Goal: Task Accomplishment & Management: Use online tool/utility

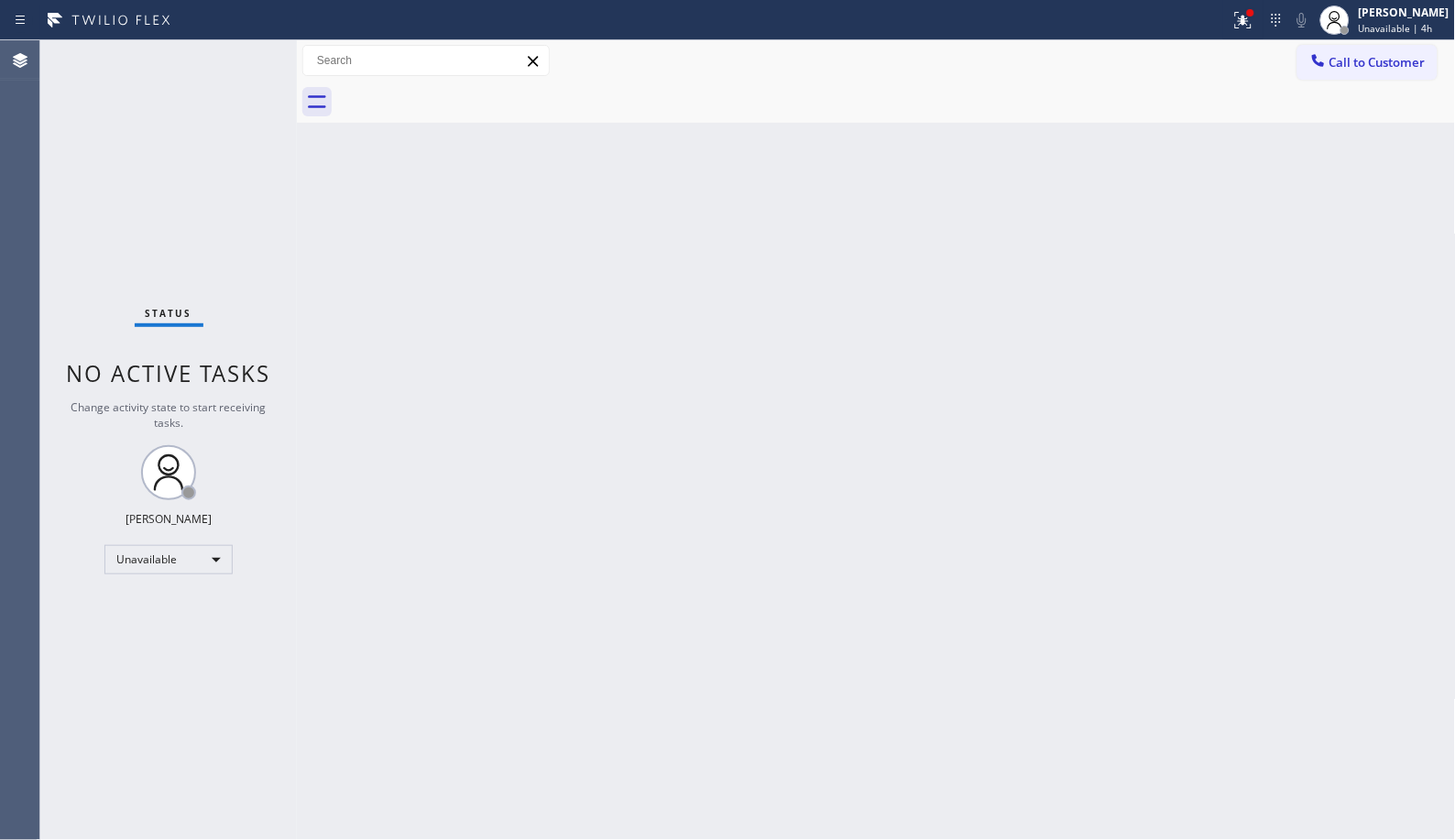
click at [1333, 63] on span "Call to Customer" at bounding box center [1378, 62] width 97 height 16
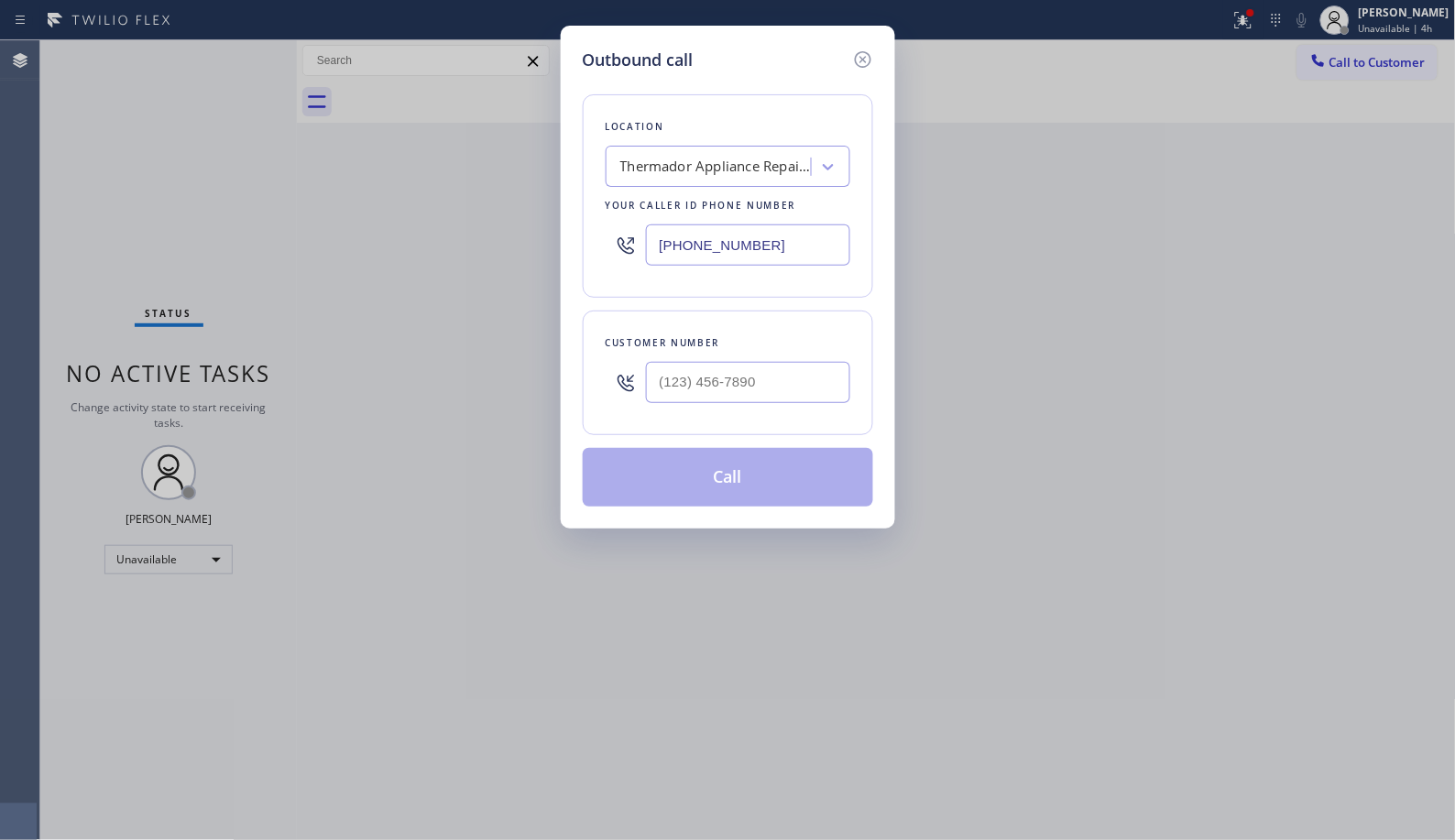
click at [727, 243] on input "[PHONE_NUMBER]" at bounding box center [748, 244] width 205 height 42
paste input "7606"
drag, startPoint x: 797, startPoint y: 236, endPoint x: 555, endPoint y: 194, distance: 245.6
click at [555, 194] on div "Outbound call Location Thermador Appliance Repair Zone Tempe Your caller id pho…" at bounding box center [727, 420] width 1455 height 840
paste input "760) 642-6449"
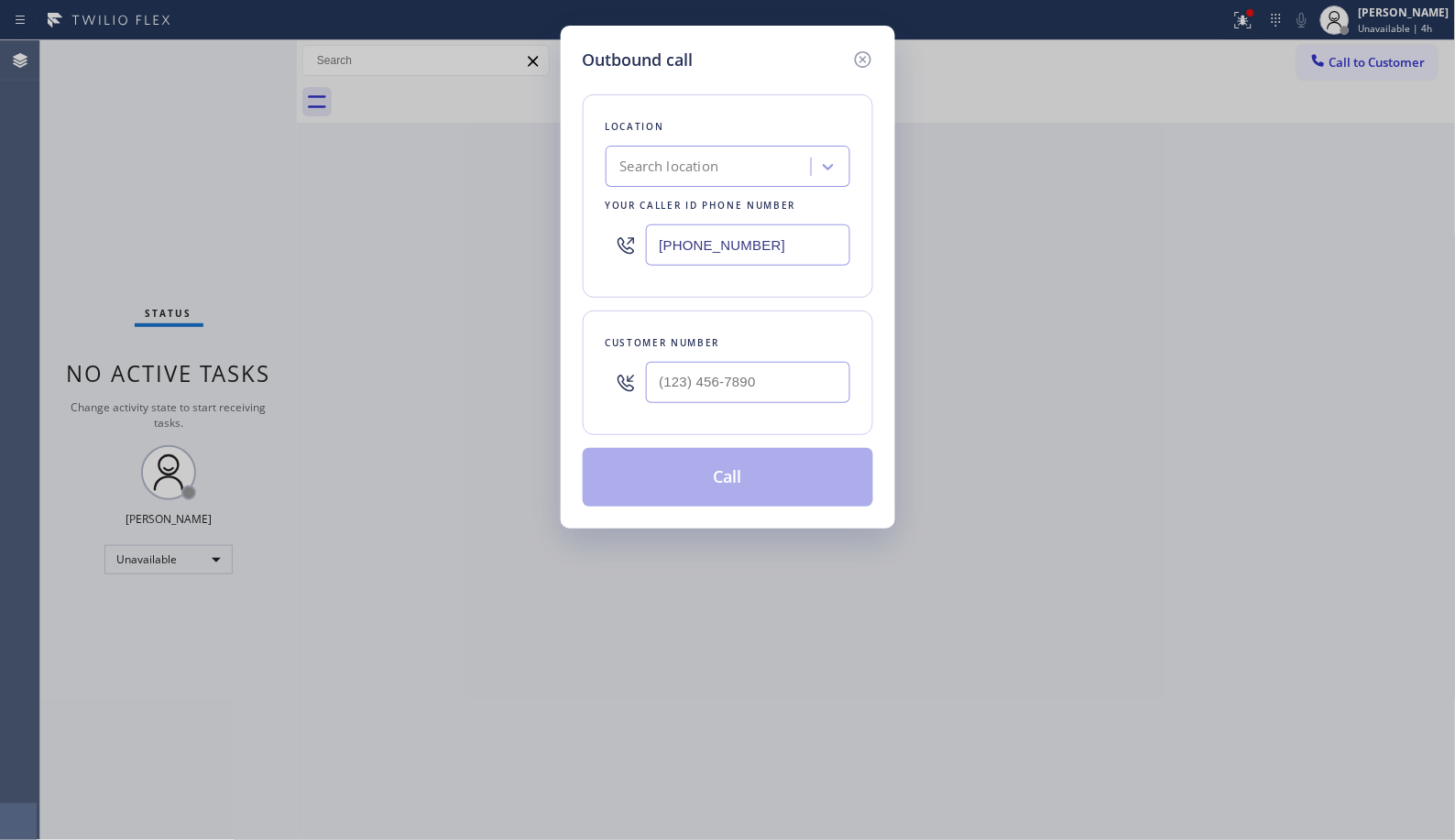
drag, startPoint x: 788, startPoint y: 249, endPoint x: 537, endPoint y: 192, distance: 257.4
click at [605, 221] on div "[PHONE_NUMBER]" at bounding box center [727, 245] width 244 height 60
paste input "760) 642-6449"
type input "[PHONE_NUMBER]"
click at [738, 368] on input "(___) ___-____" at bounding box center [748, 382] width 205 height 42
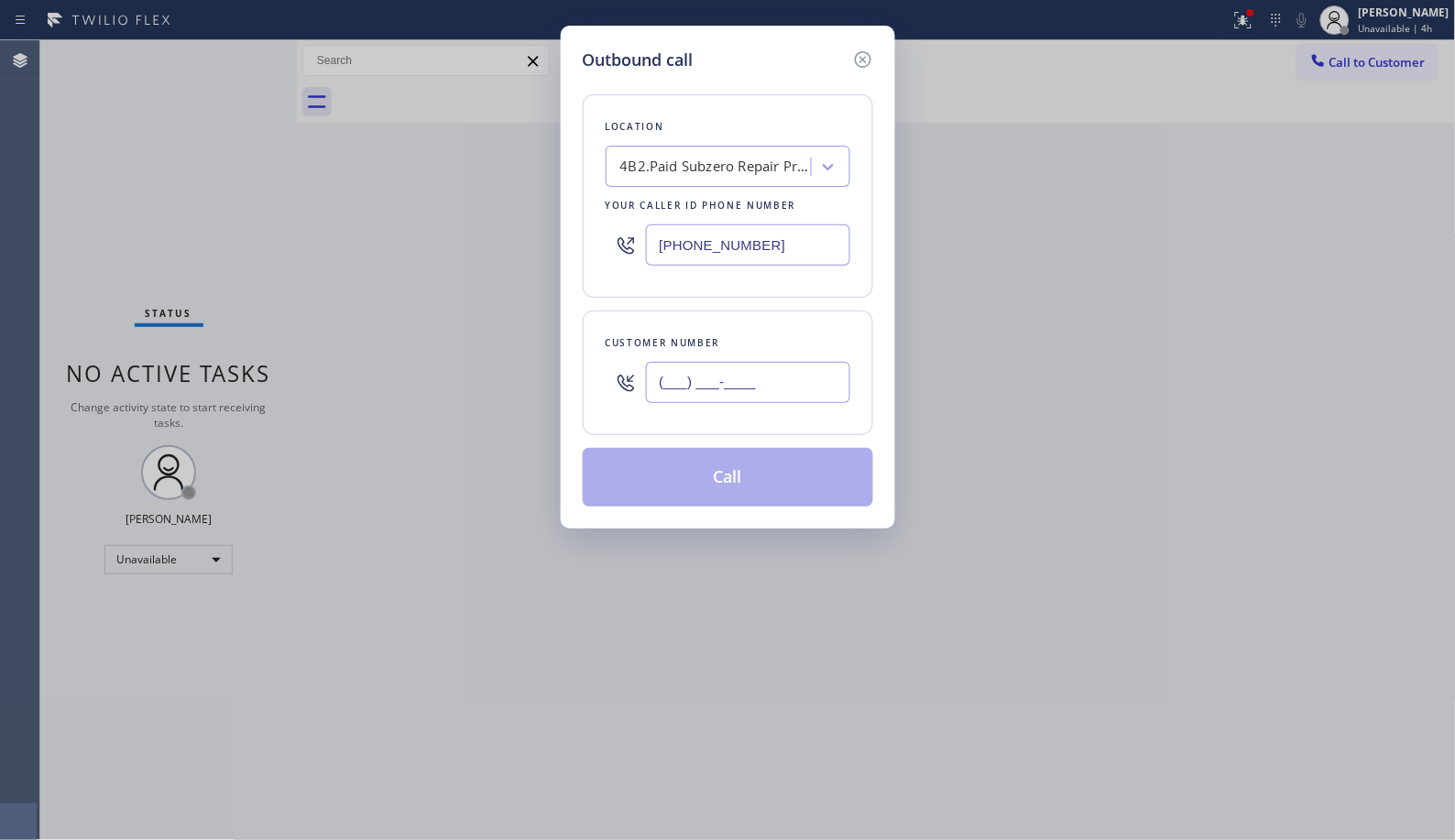
paste input "858) 337-6870"
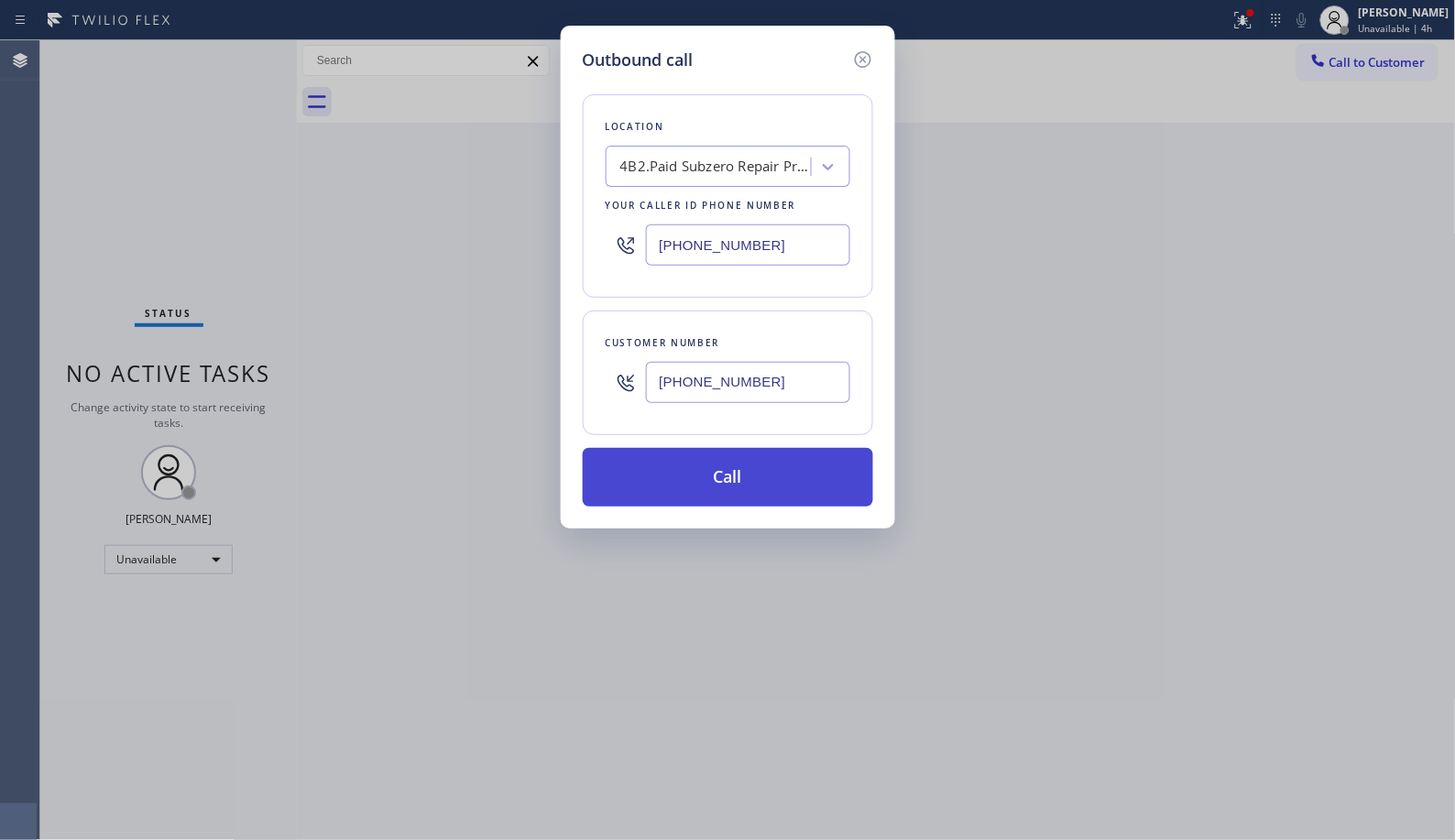
type input "[PHONE_NUMBER]"
click at [766, 490] on button "Call" at bounding box center [727, 477] width 291 height 59
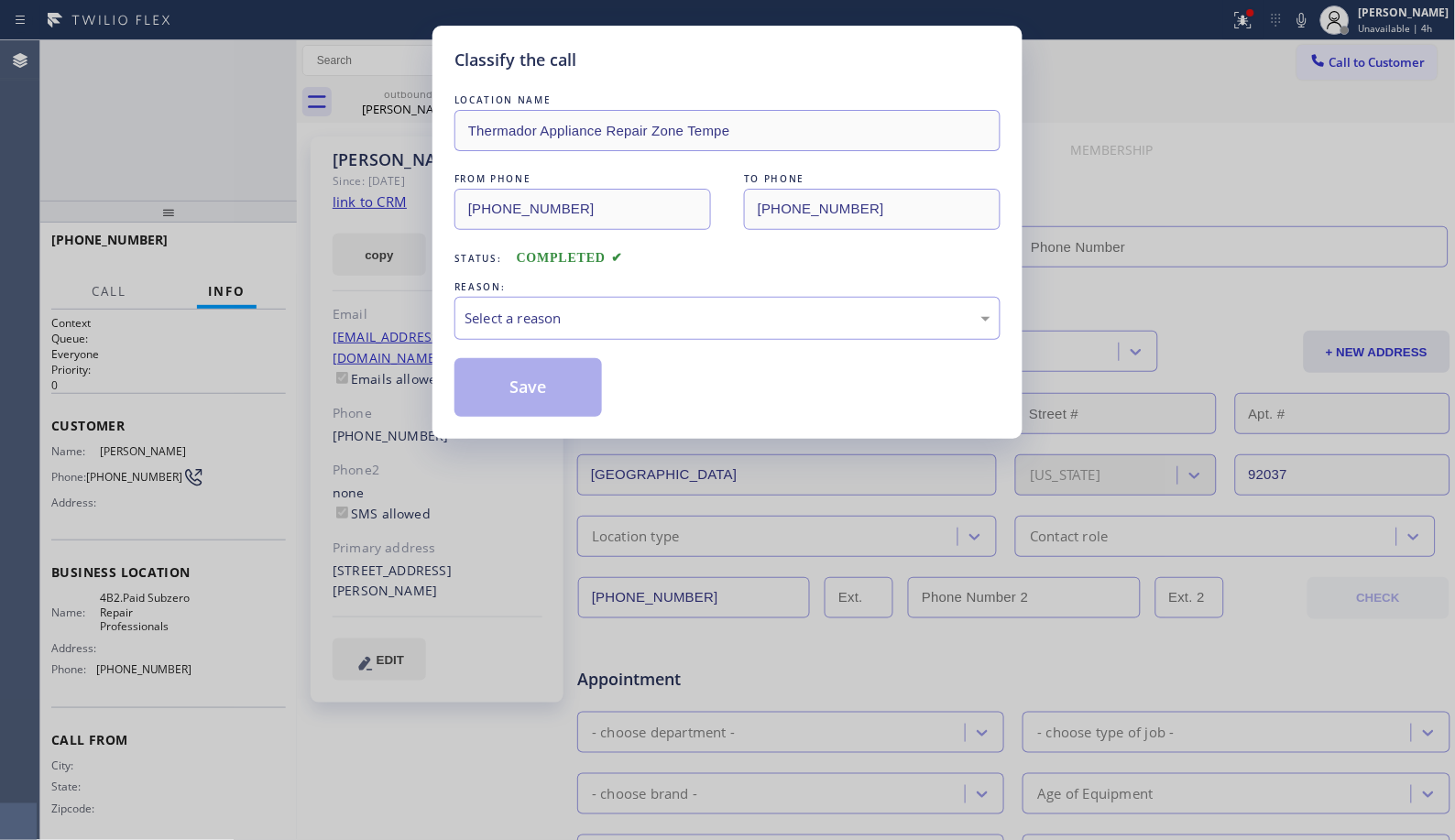
type input "[PHONE_NUMBER]"
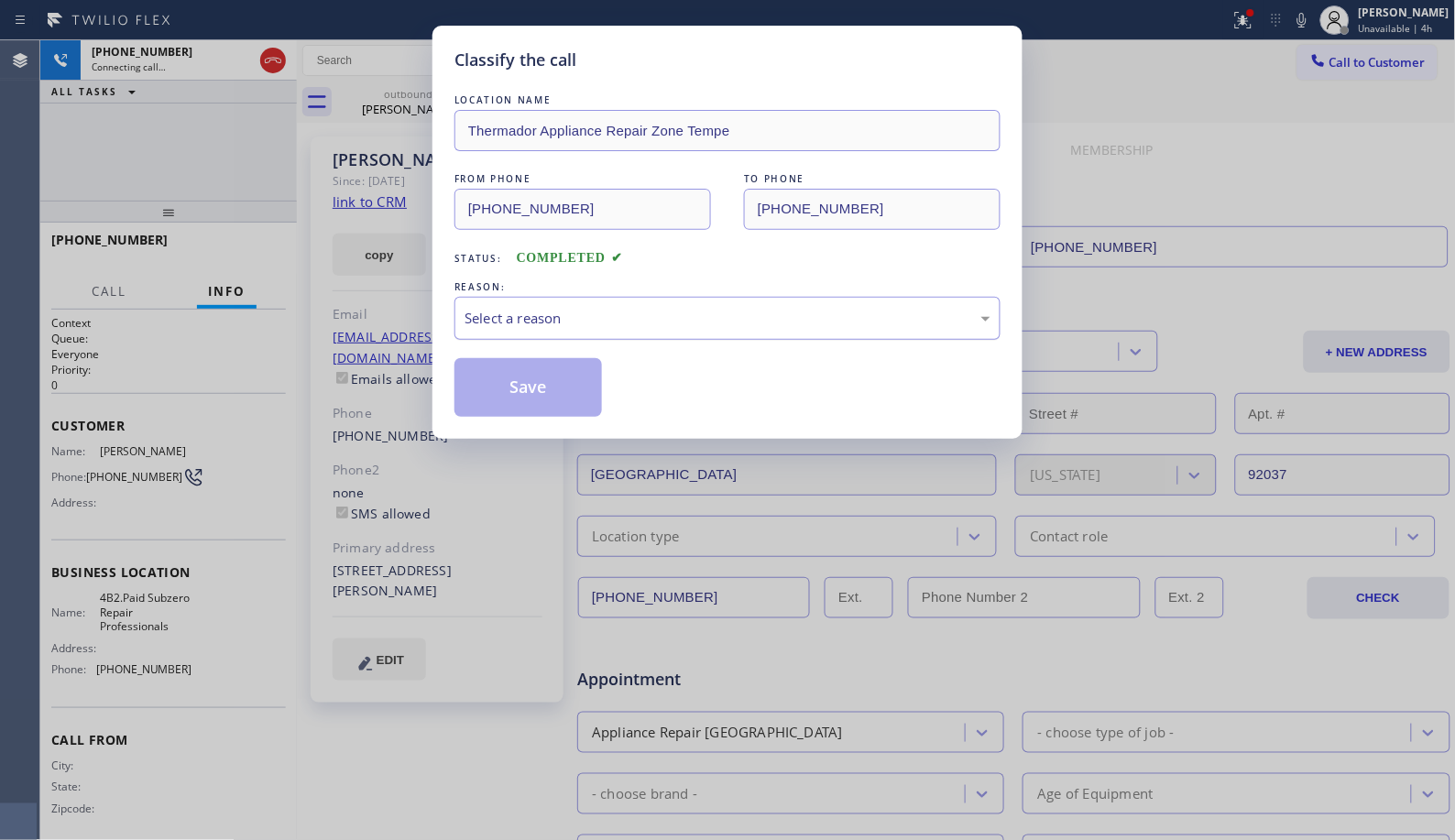
click at [644, 330] on div "Select a reason" at bounding box center [727, 318] width 546 height 43
click at [545, 384] on button "Save" at bounding box center [528, 387] width 148 height 59
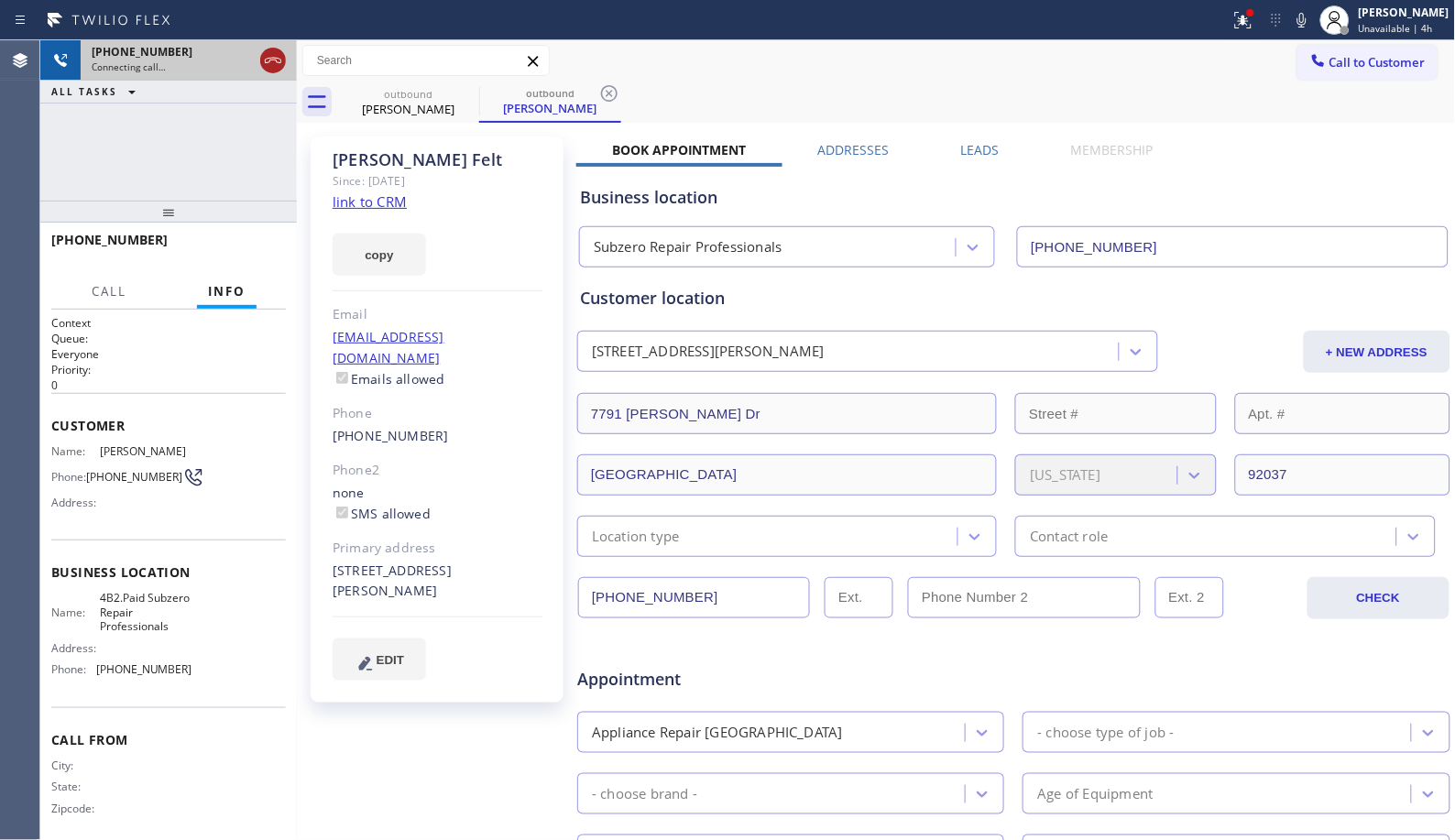
click at [266, 58] on icon at bounding box center [272, 60] width 22 height 22
click at [469, 92] on icon at bounding box center [466, 93] width 16 height 16
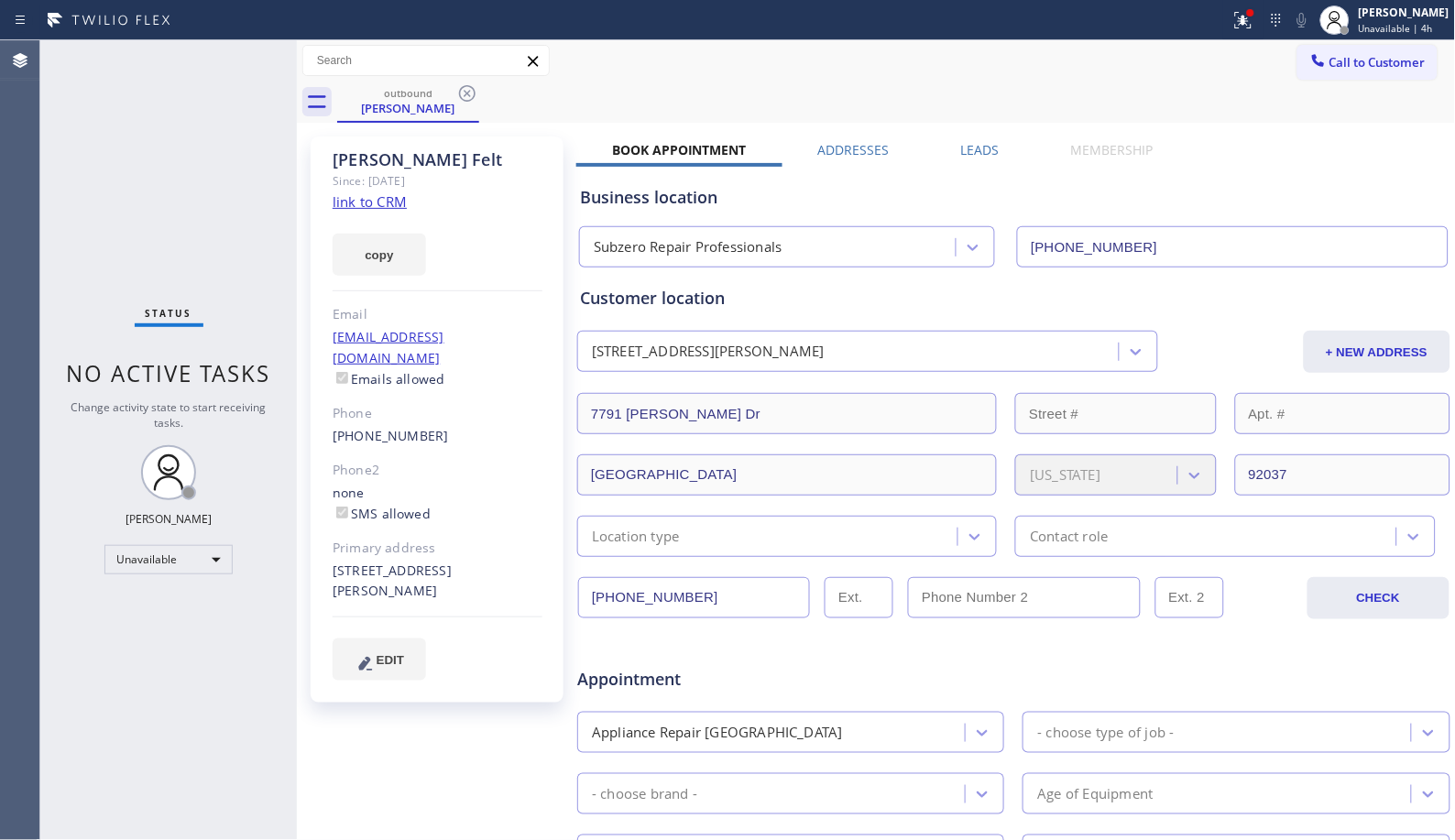
drag, startPoint x: 472, startPoint y: 94, endPoint x: 653, endPoint y: 3, distance: 202.6
click at [471, 94] on icon at bounding box center [466, 93] width 22 height 22
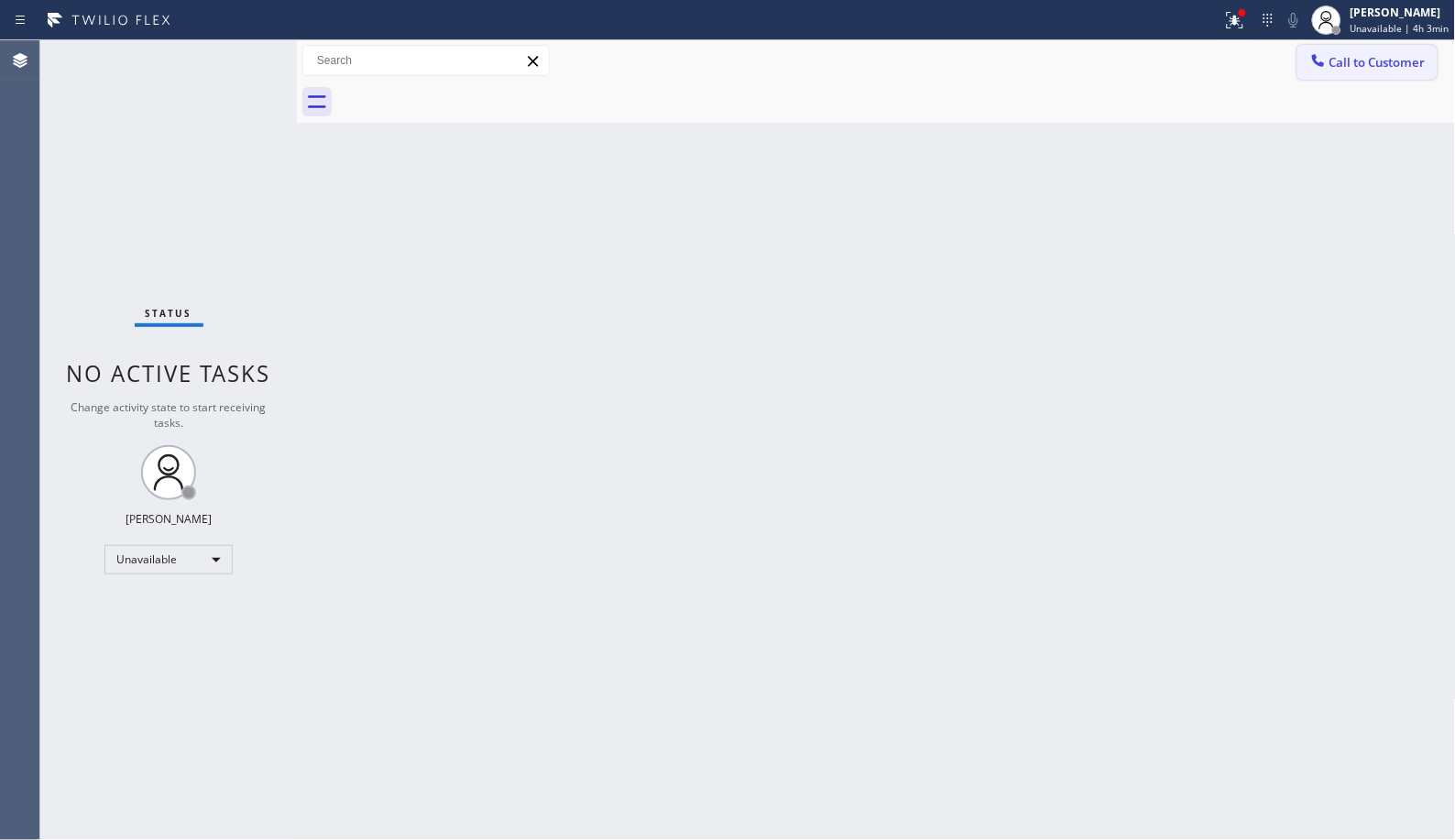
click at [1352, 50] on button "Call to Customer" at bounding box center [1366, 62] width 140 height 35
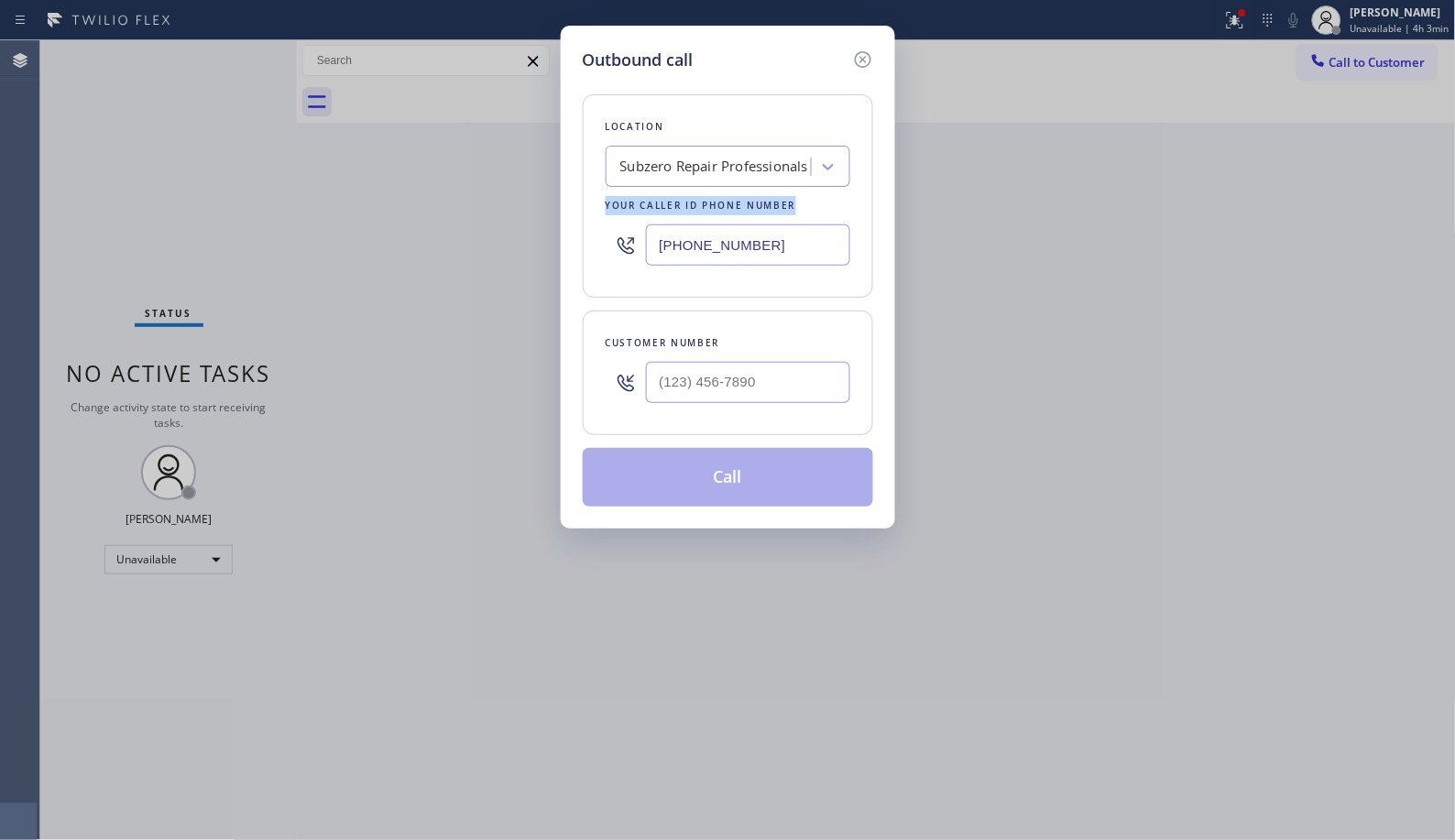
drag, startPoint x: 809, startPoint y: 238, endPoint x: 419, endPoint y: 126, distance: 405.8
click at [423, 130] on div "Outbound call Location Subzero Repair Professionals Your caller id phone number…" at bounding box center [727, 420] width 1455 height 840
click at [739, 250] on input "[PHONE_NUMBER]" at bounding box center [748, 244] width 205 height 42
drag, startPoint x: 783, startPoint y: 244, endPoint x: 527, endPoint y: 63, distance: 313.5
click at [591, 210] on div "Location Subzero Repair Professionals Your caller id phone number [PHONE_NUMBER]" at bounding box center [727, 196] width 291 height 204
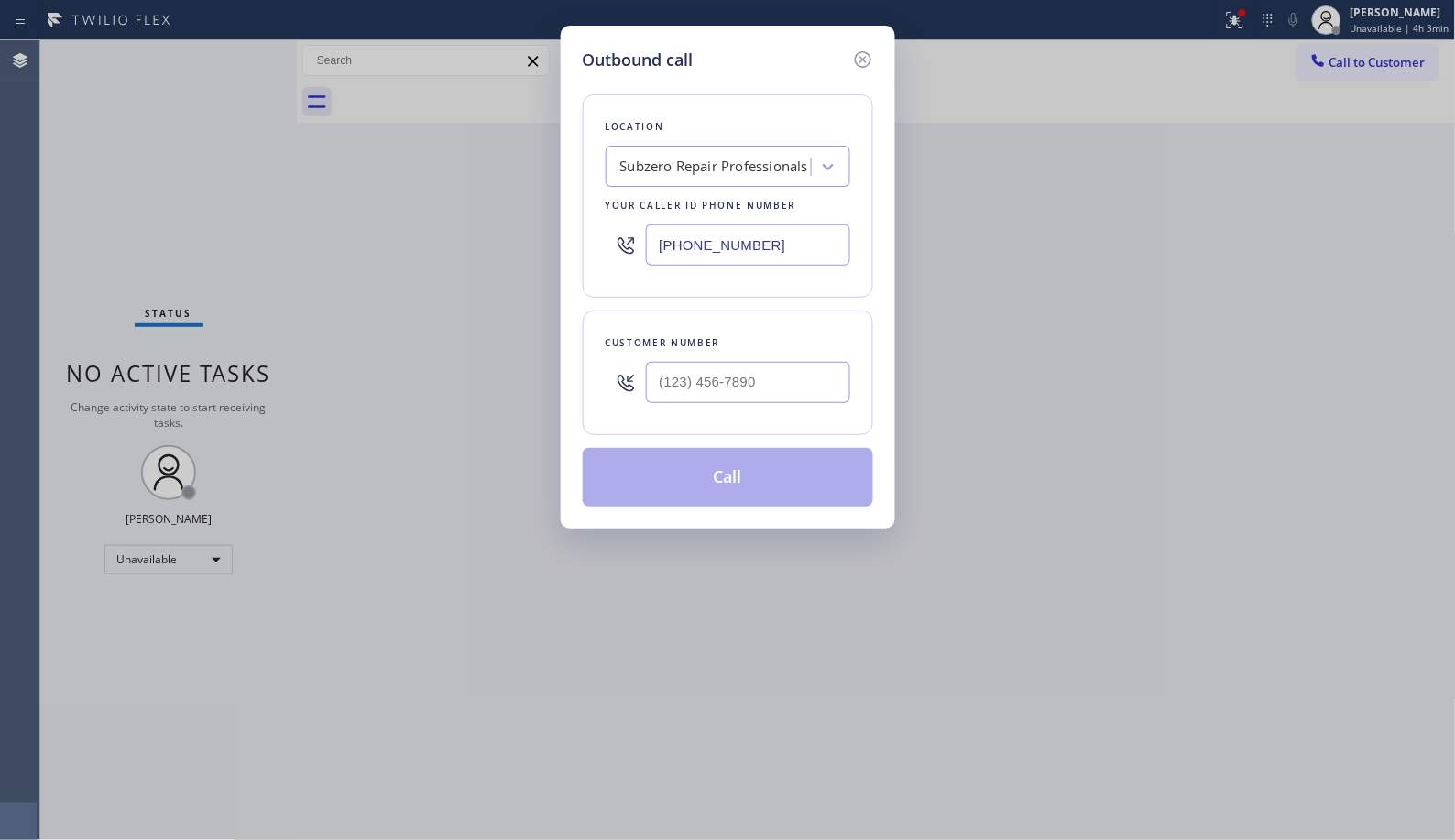
paste input "877) 414-7264"
type input "[PHONE_NUMBER]"
click at [756, 378] on input "(___) ___-____" at bounding box center [748, 382] width 205 height 42
paste input "630) 568-3385"
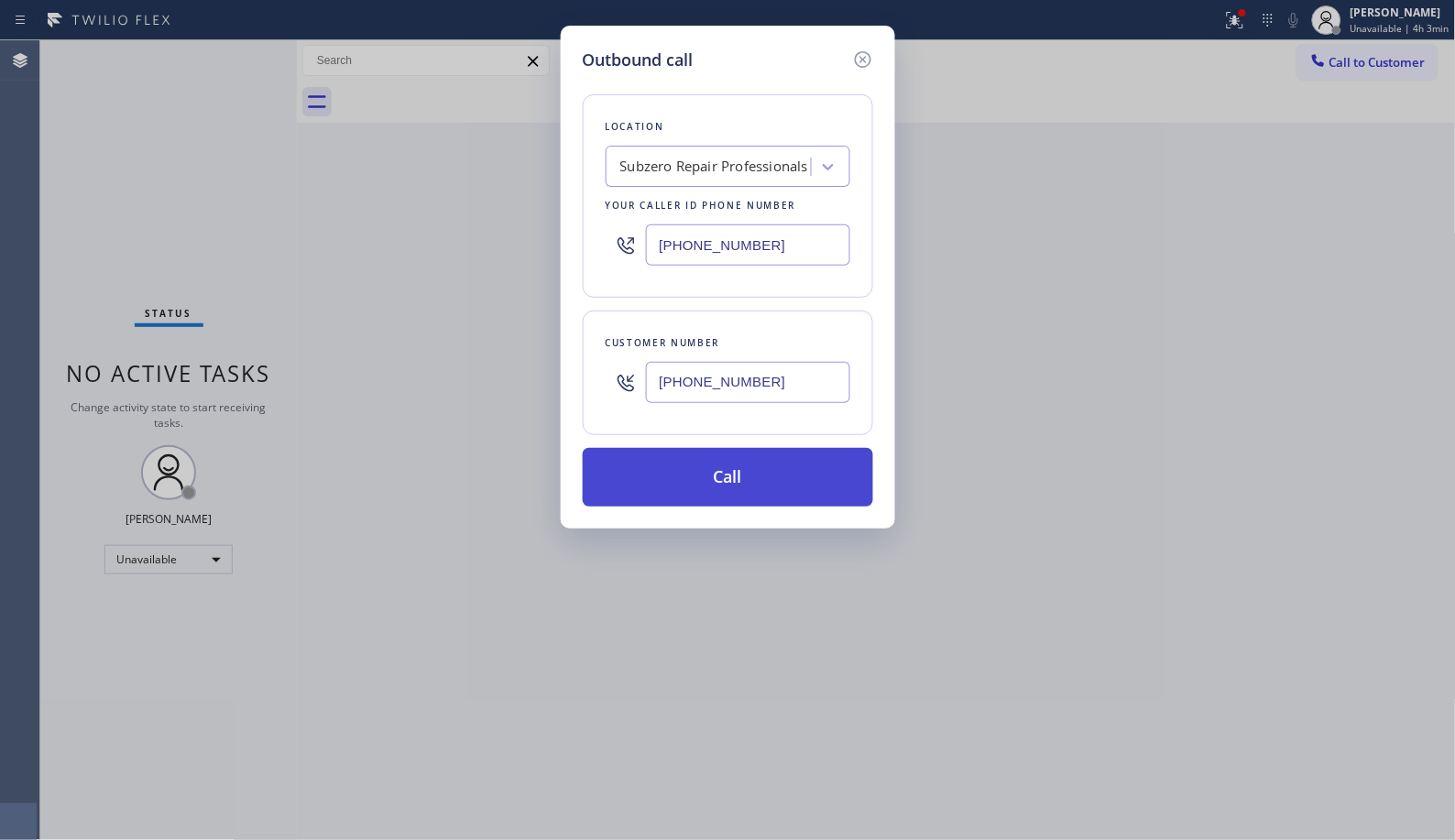
type input "[PHONE_NUMBER]"
click at [767, 486] on button "Call" at bounding box center [727, 477] width 291 height 59
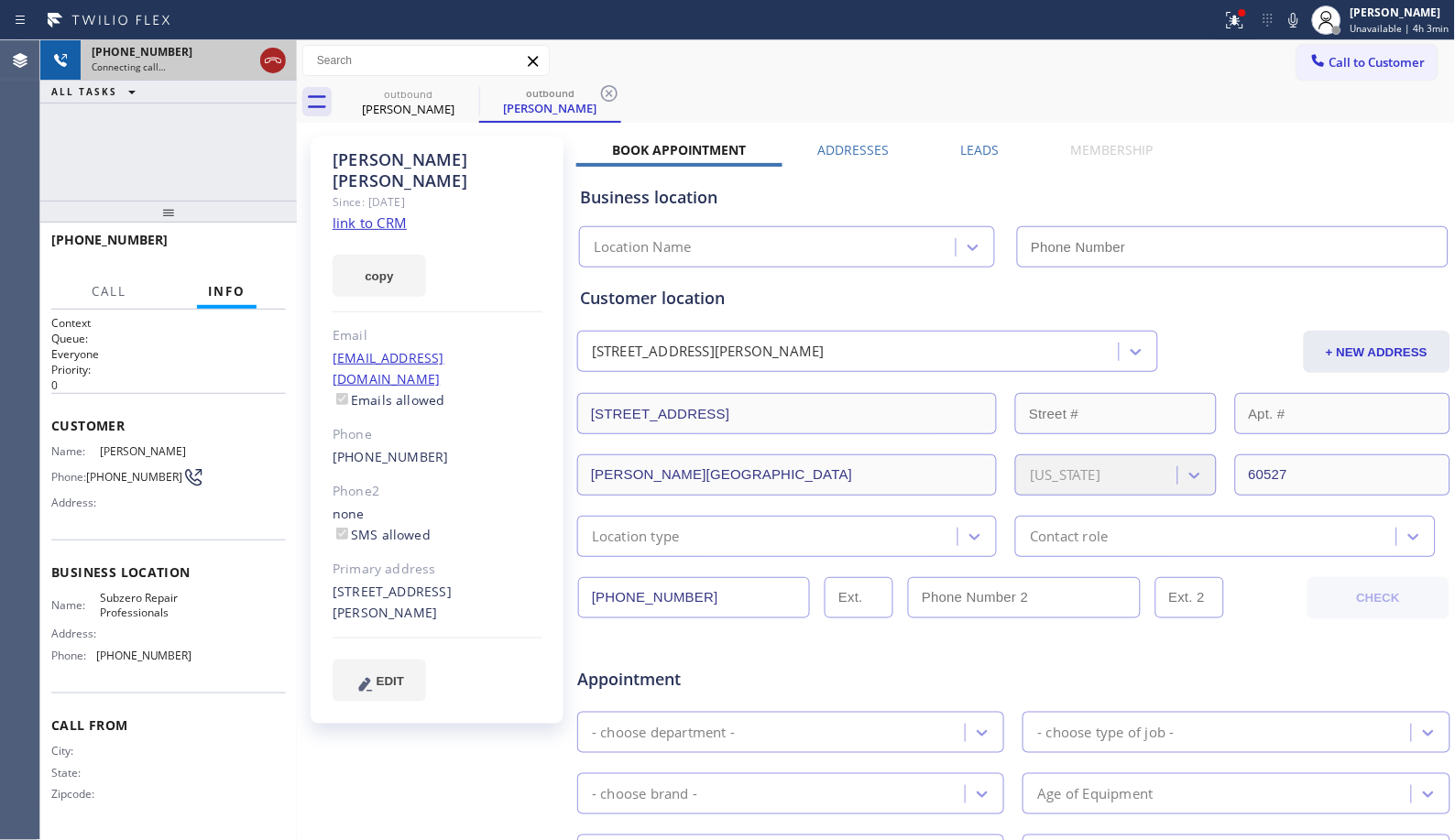
type input "[PHONE_NUMBER]"
click at [271, 58] on icon at bounding box center [272, 61] width 16 height 6
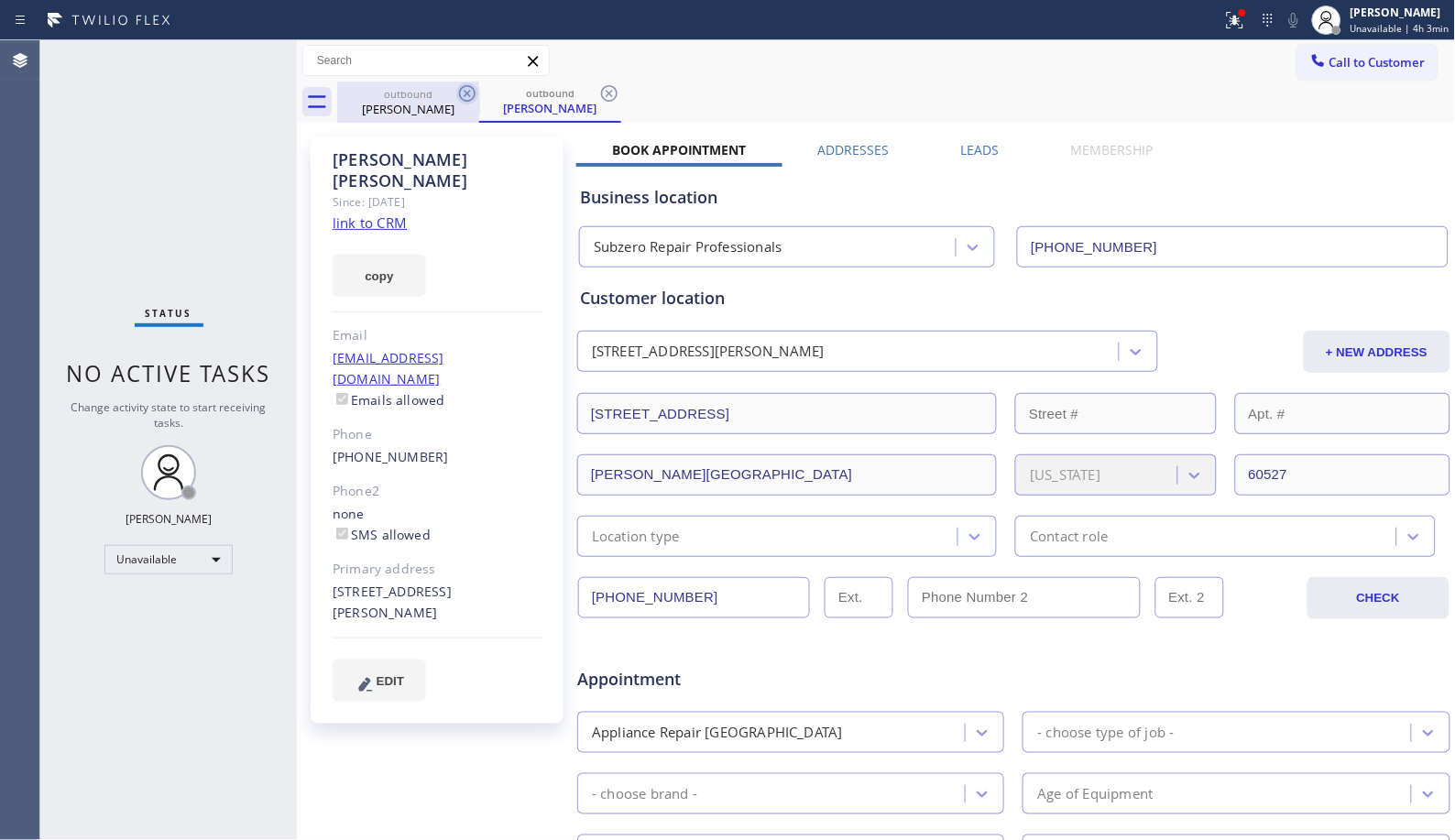
click at [467, 95] on icon at bounding box center [466, 93] width 22 height 22
click at [606, 95] on icon at bounding box center [609, 93] width 22 height 22
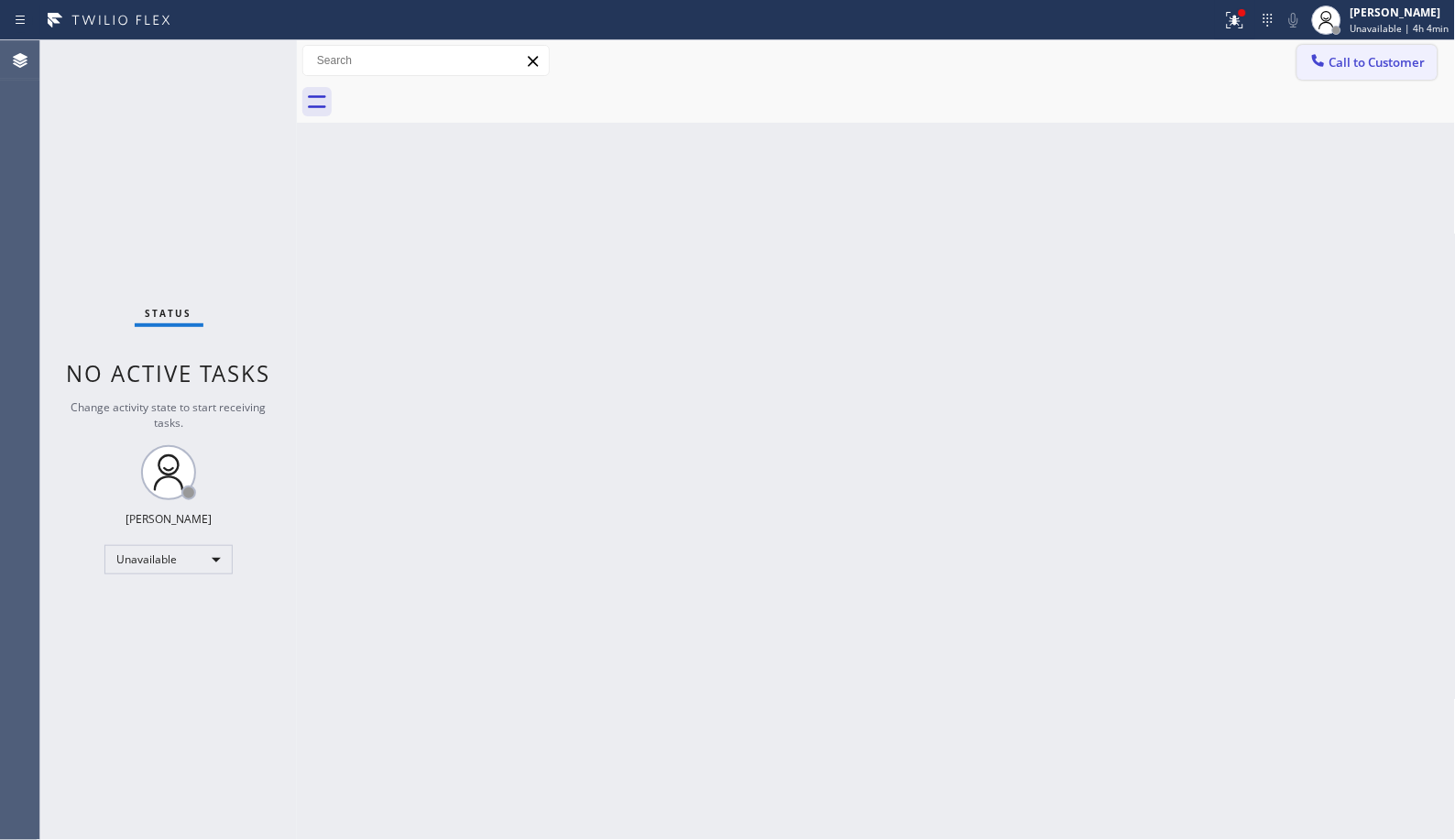
click at [1343, 70] on span "Call to Customer" at bounding box center [1378, 62] width 97 height 16
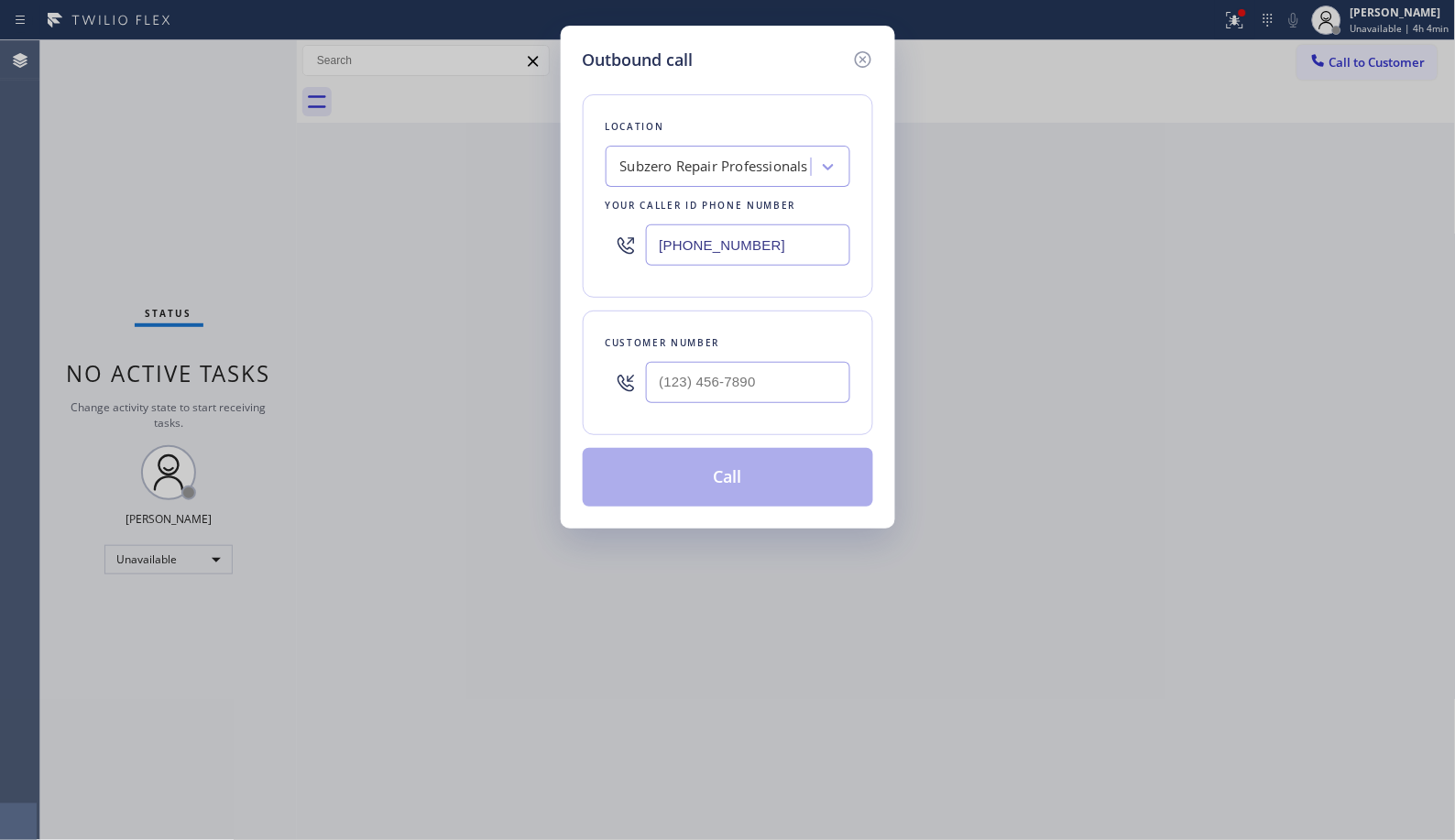
drag, startPoint x: 777, startPoint y: 231, endPoint x: 499, endPoint y: 211, distance: 278.7
click at [537, 220] on div "Outbound call Location Subzero Repair Professionals Your caller id phone number…" at bounding box center [727, 420] width 1455 height 840
paste input "305) 501-8647"
type input "[PHONE_NUMBER]"
drag, startPoint x: 820, startPoint y: 398, endPoint x: 455, endPoint y: 296, distance: 379.0
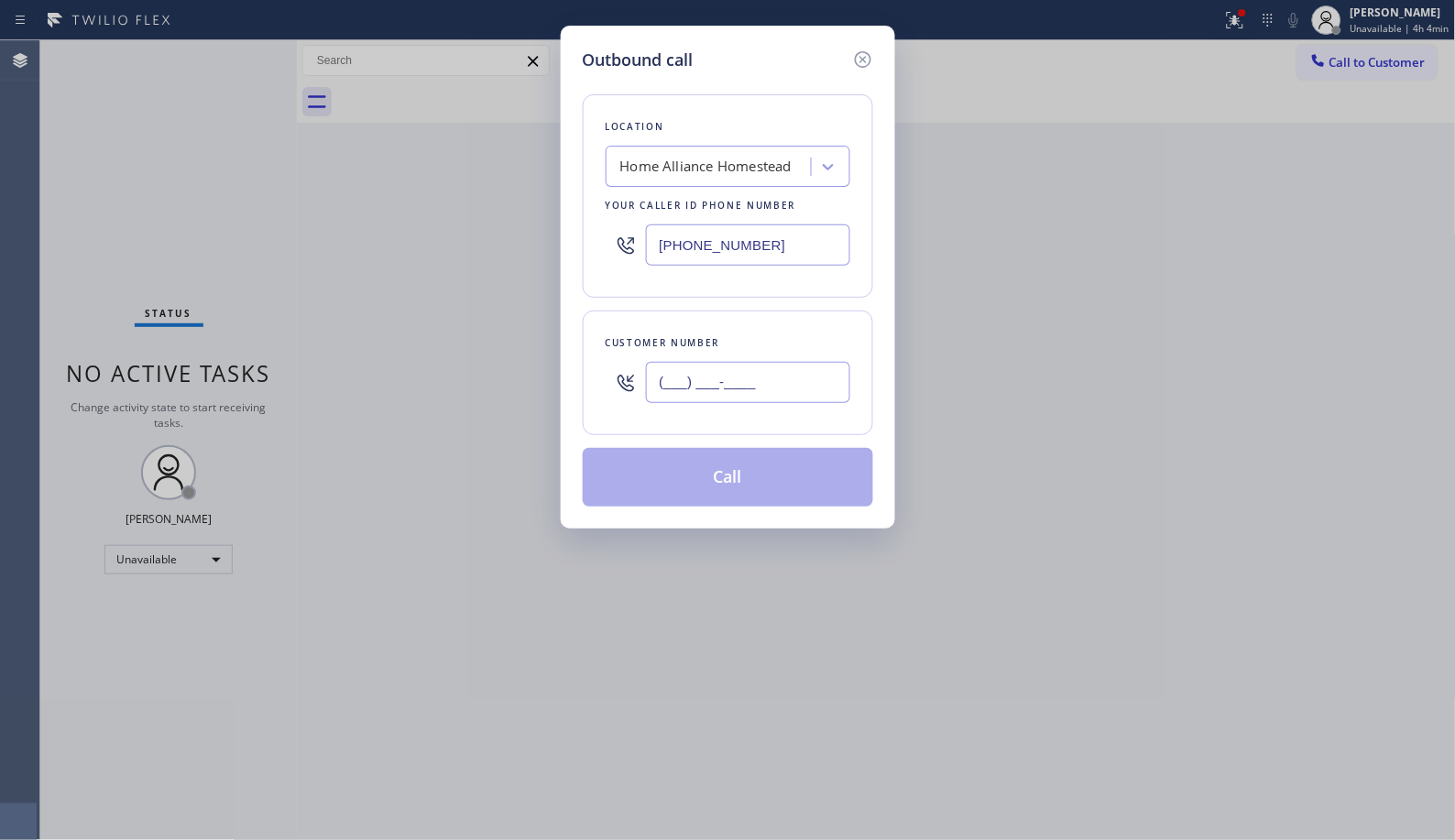
click at [539, 382] on div "Outbound call Location Home Alliance Homestead Your caller id phone number [PHO…" at bounding box center [727, 420] width 1455 height 840
paste input "786) 559-1252"
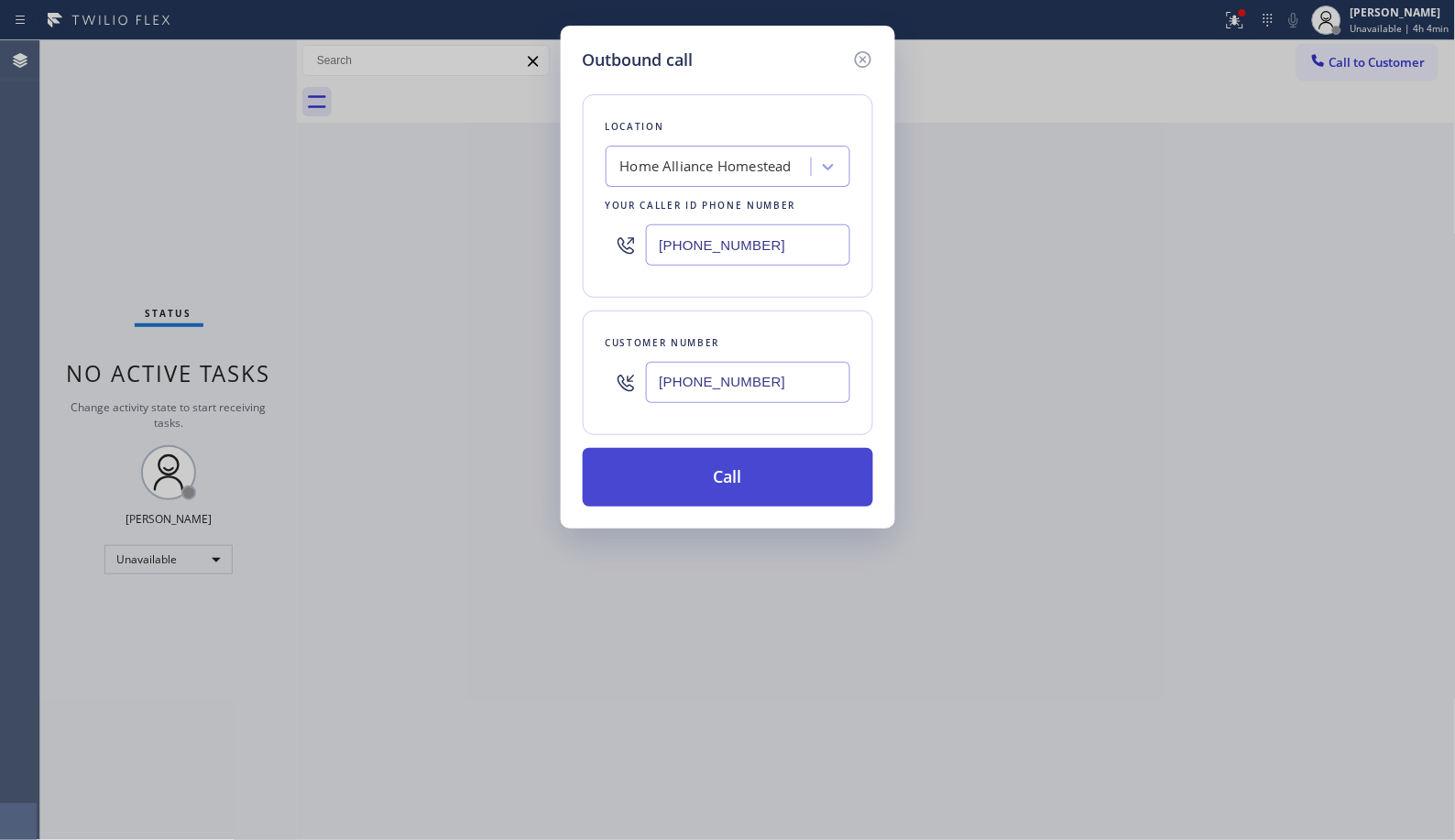
type input "[PHONE_NUMBER]"
click at [702, 495] on button "Call" at bounding box center [727, 477] width 291 height 59
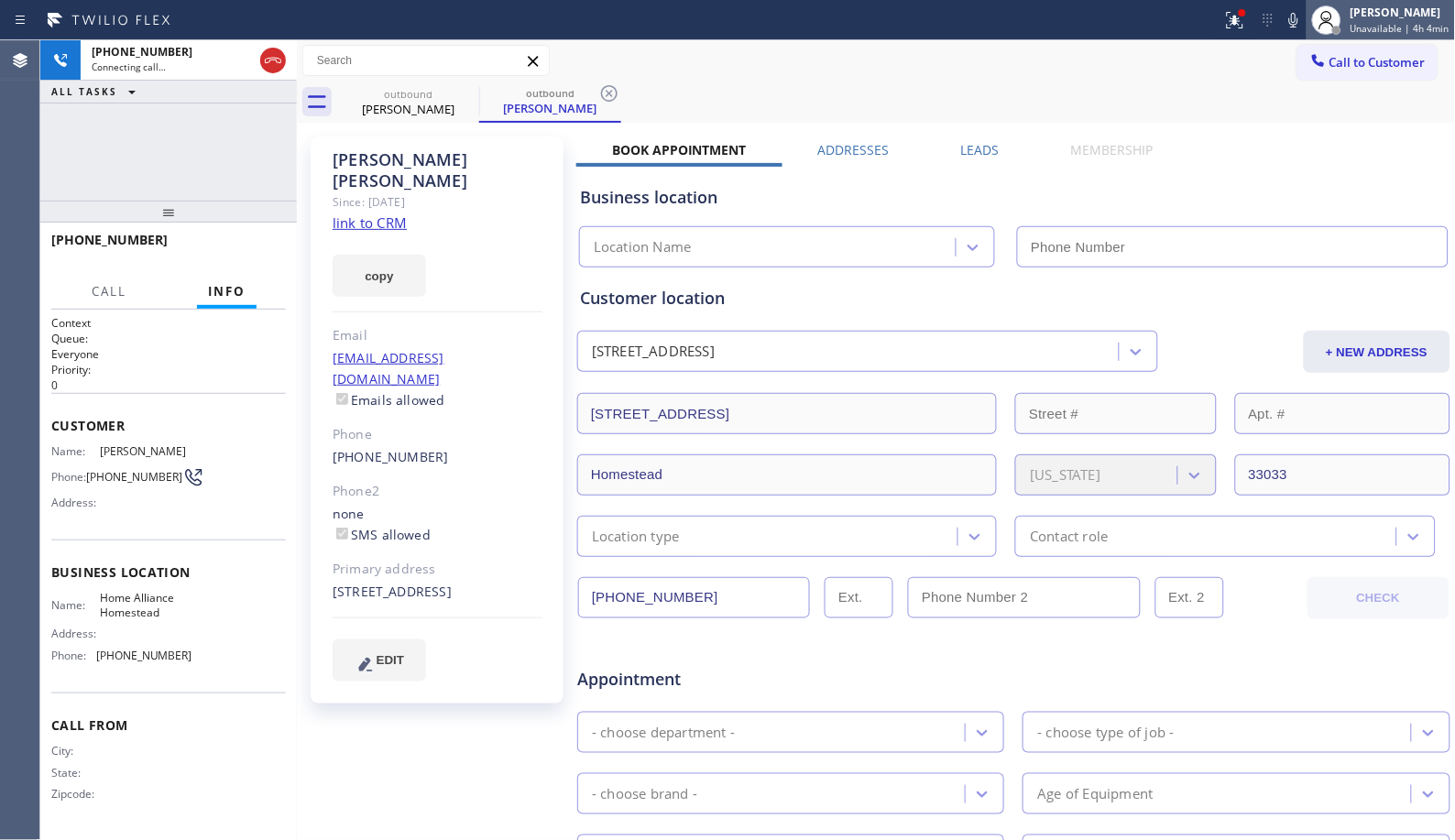
type input "[PHONE_NUMBER]"
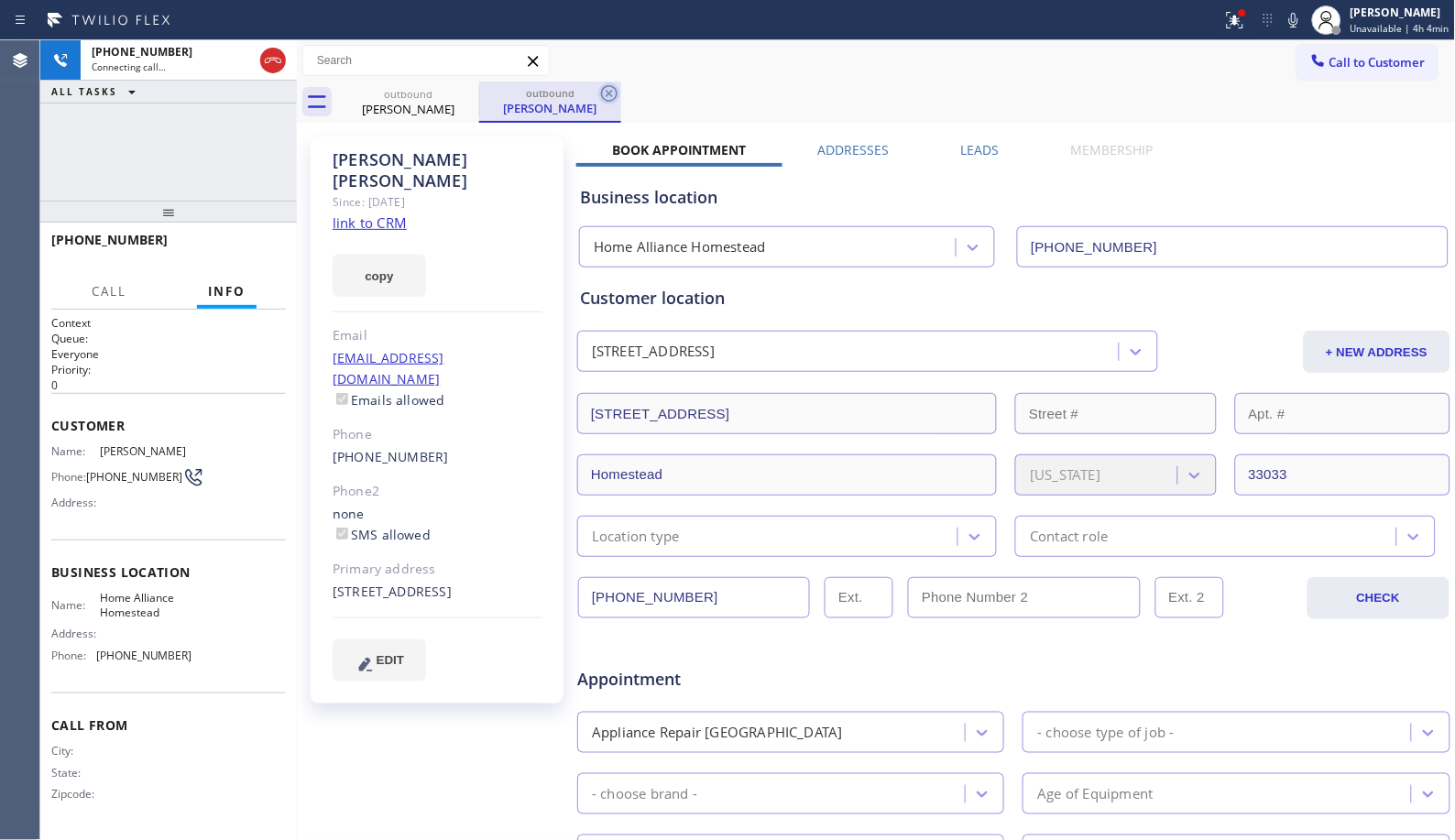
click at [611, 89] on icon at bounding box center [609, 93] width 22 height 22
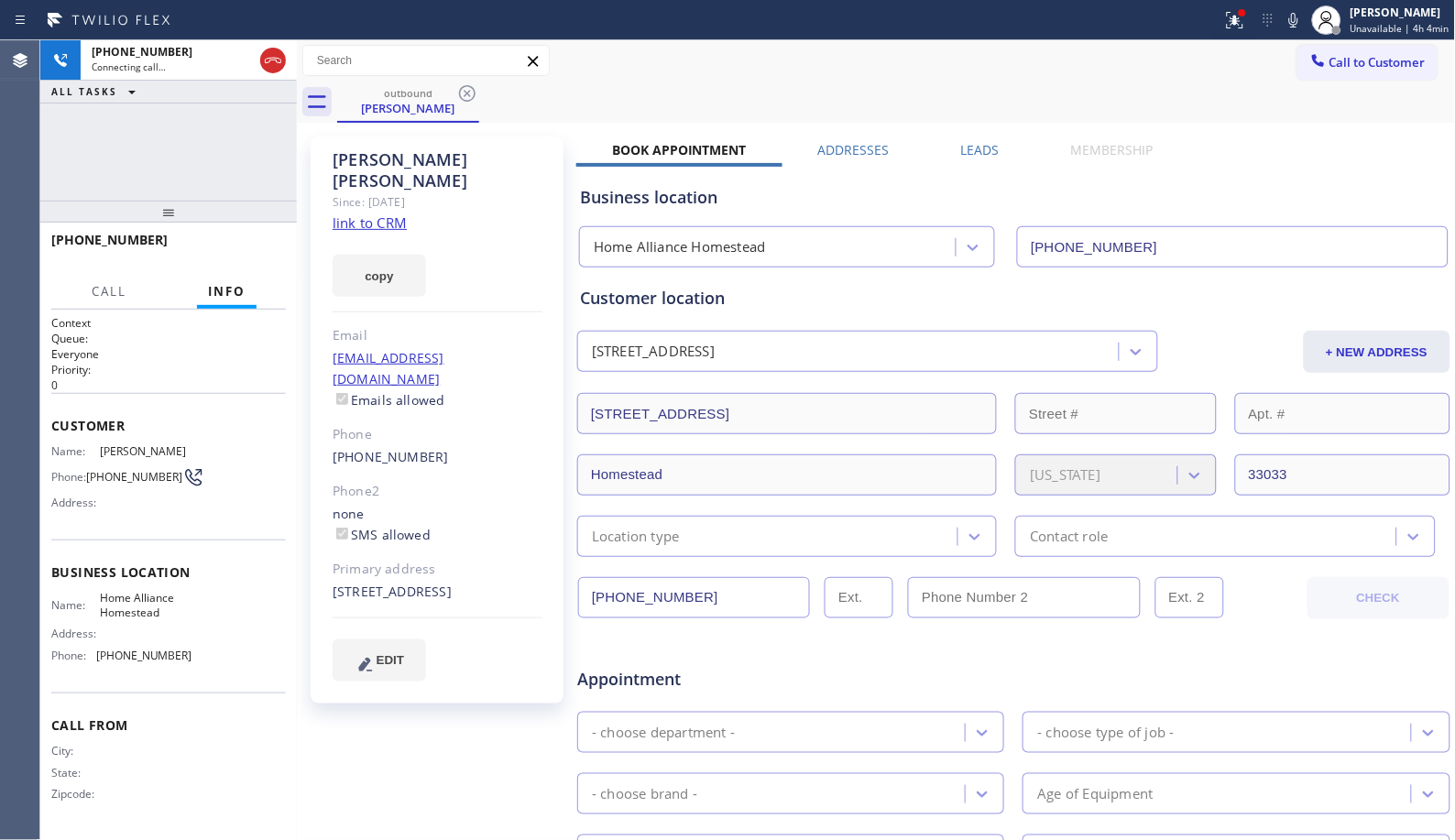
drag, startPoint x: 147, startPoint y: 223, endPoint x: 181, endPoint y: 141, distance: 88.8
click at [176, 148] on div "[PHONE_NUMBER] Connecting call… ALL TASKS ALL TASKS ACTIVE TASKS TASKS IN WRAP …" at bounding box center [169, 440] width 257 height 799
click at [728, 79] on div "Call to Customer Outbound call Location Home Alliance Homestead Your caller id …" at bounding box center [876, 61] width 1159 height 42
click at [1299, 18] on icon at bounding box center [1293, 19] width 22 height 22
drag, startPoint x: 1299, startPoint y: 18, endPoint x: 987, endPoint y: 96, distance: 321.6
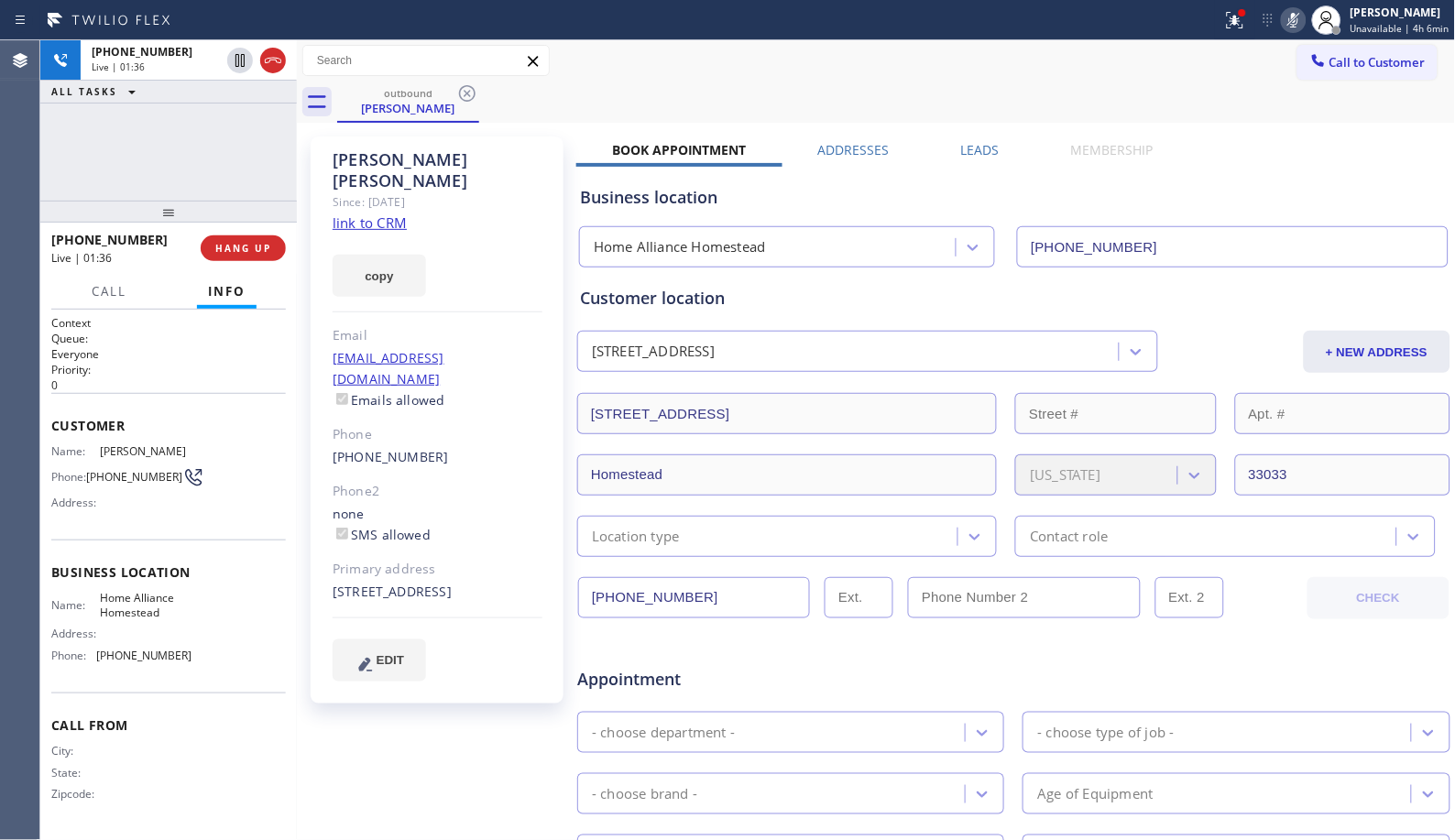
click at [1297, 18] on icon at bounding box center [1293, 19] width 22 height 22
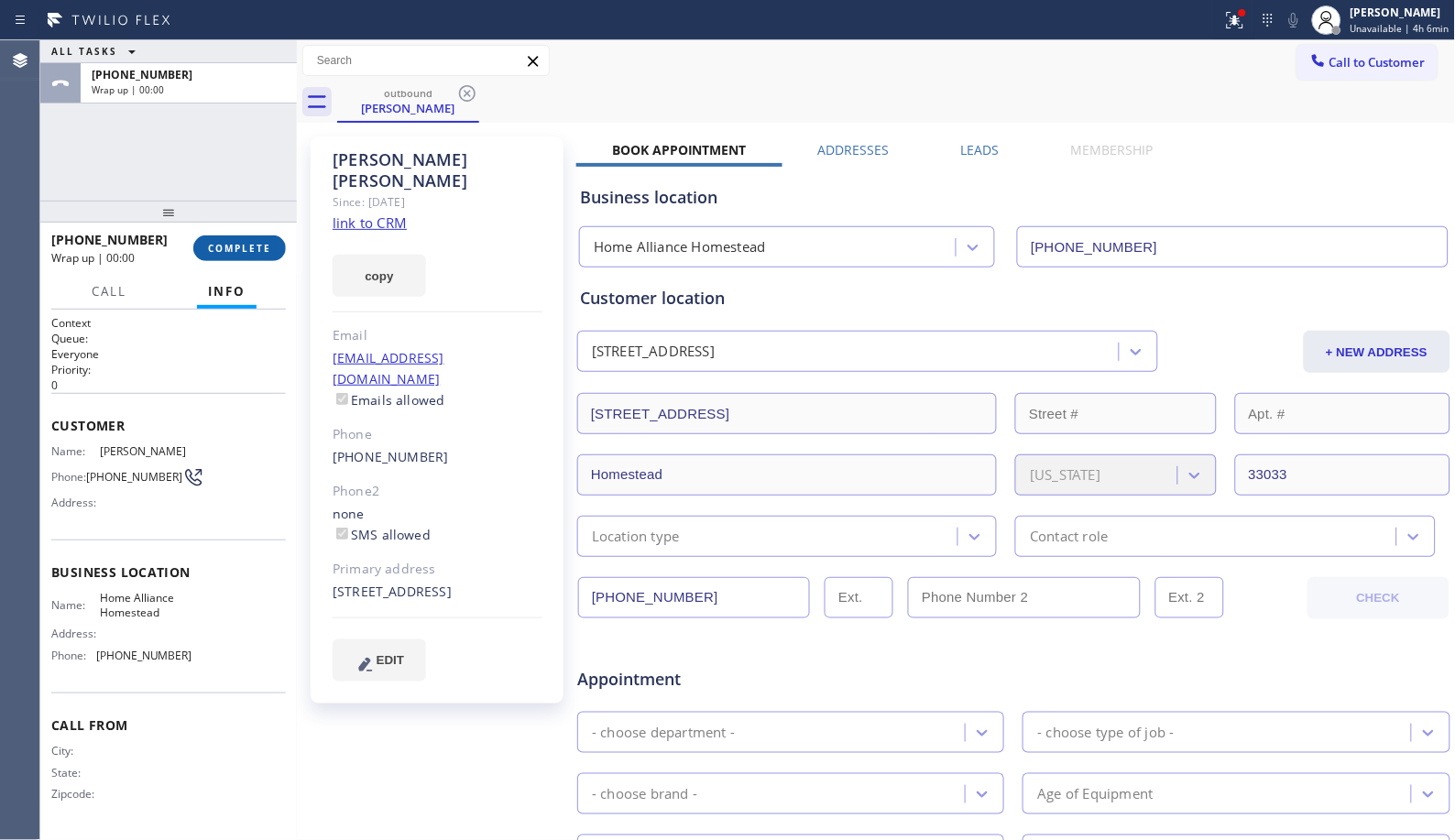
click at [239, 238] on button "COMPLETE" at bounding box center [239, 248] width 93 height 26
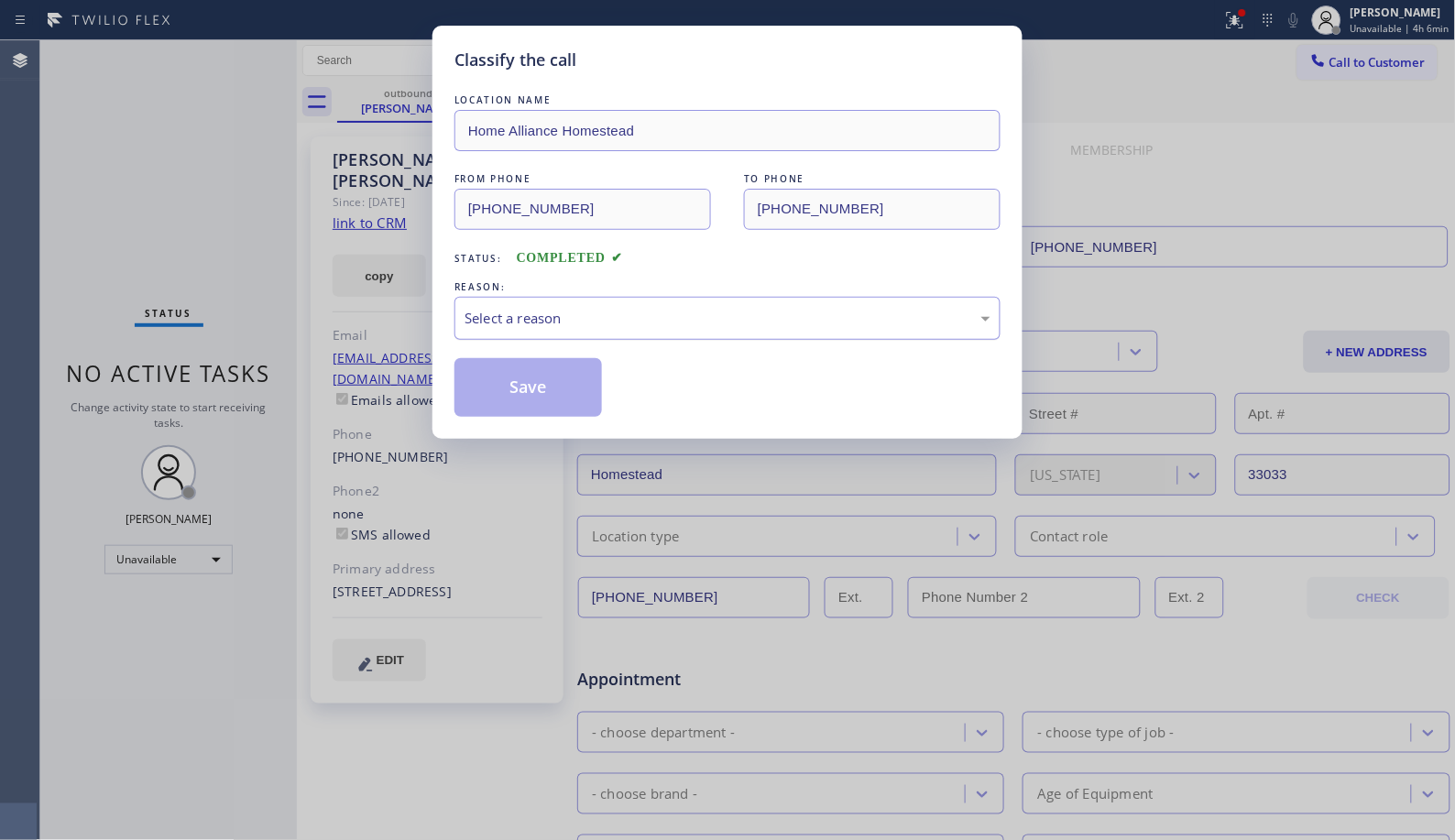
drag, startPoint x: 674, startPoint y: 328, endPoint x: 649, endPoint y: 336, distance: 26.2
click at [673, 323] on div "Select a reason" at bounding box center [727, 319] width 526 height 21
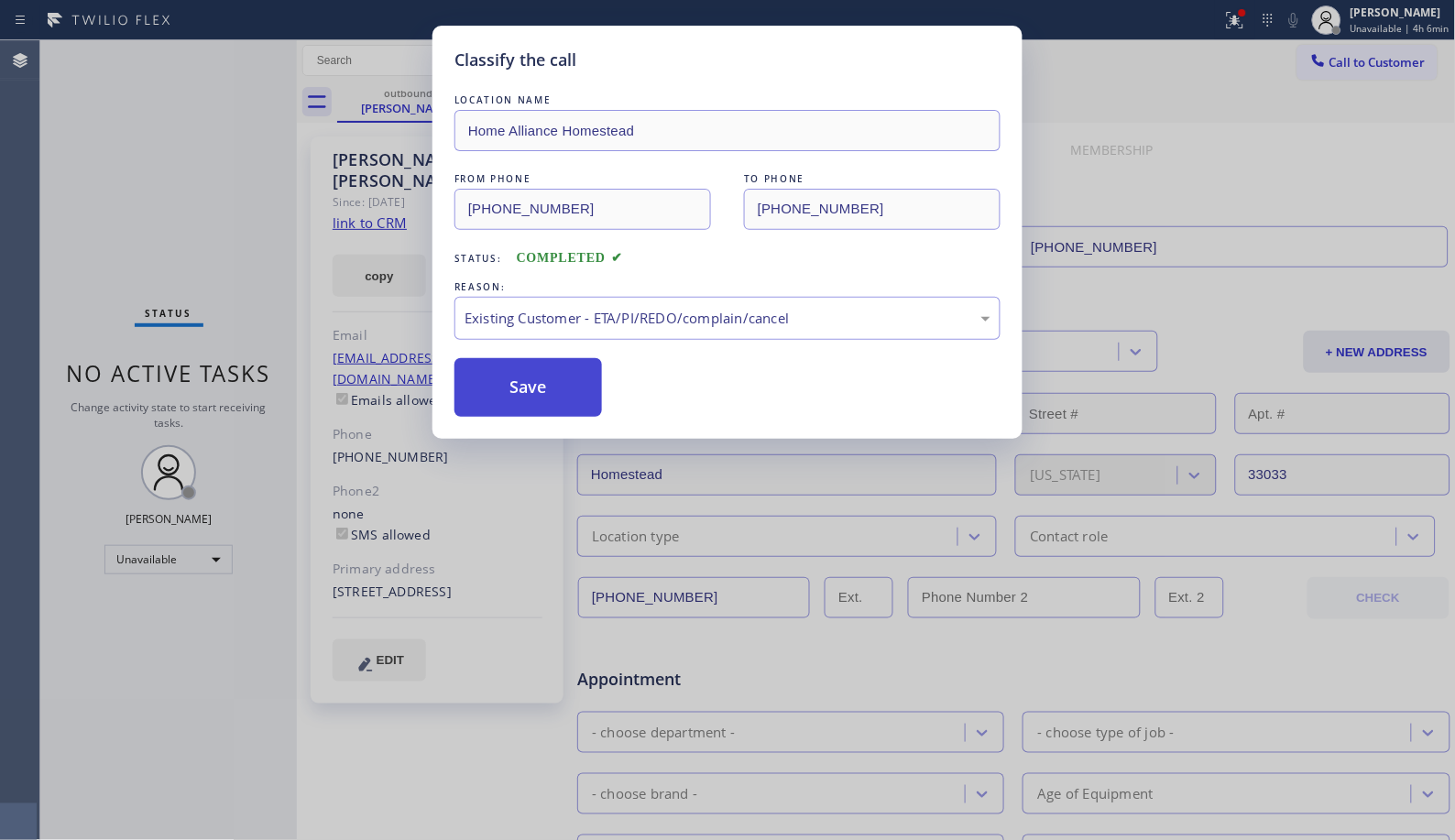
click at [544, 406] on button "Save" at bounding box center [528, 387] width 148 height 59
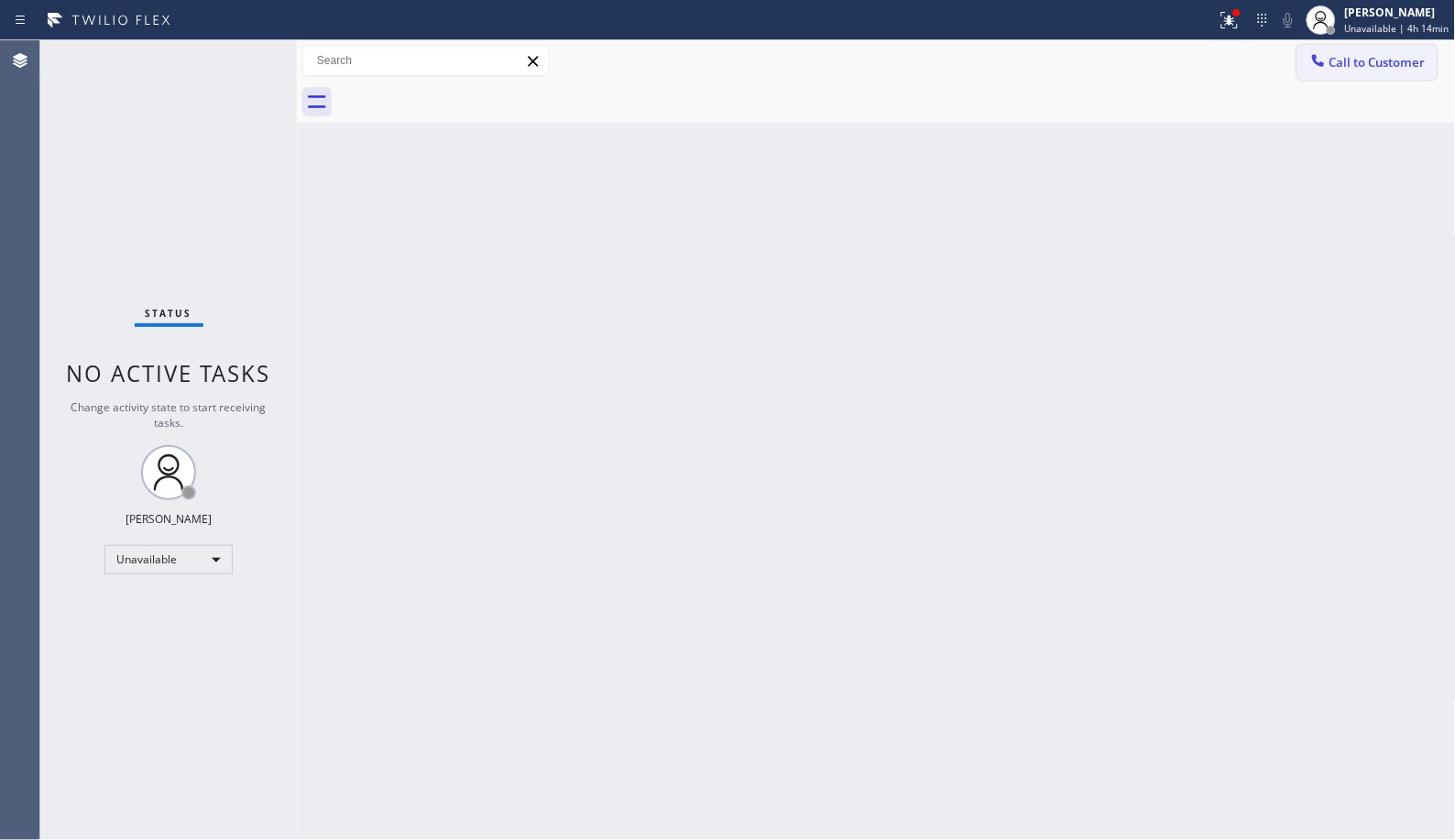
click at [1362, 67] on span "Call to Customer" at bounding box center [1378, 62] width 97 height 16
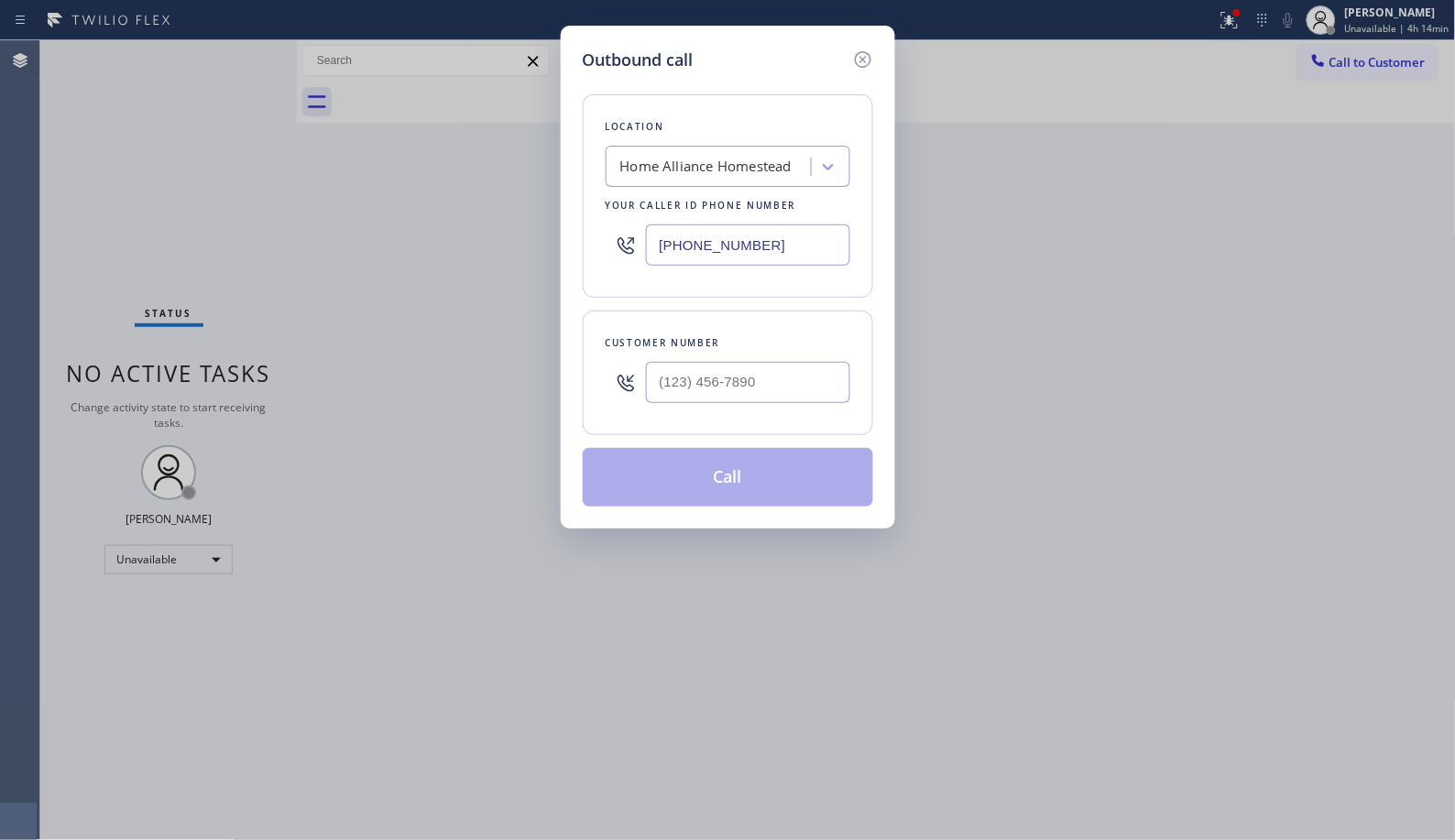
drag, startPoint x: 803, startPoint y: 242, endPoint x: 572, endPoint y: 11, distance: 326.7
click at [597, 182] on div "Location Home Alliance Homestead Your caller id phone number [PHONE_NUMBER]" at bounding box center [727, 196] width 291 height 204
paste input "562) 414-6833"
type input "[PHONE_NUMBER]"
drag, startPoint x: 803, startPoint y: 386, endPoint x: 534, endPoint y: 275, distance: 291.0
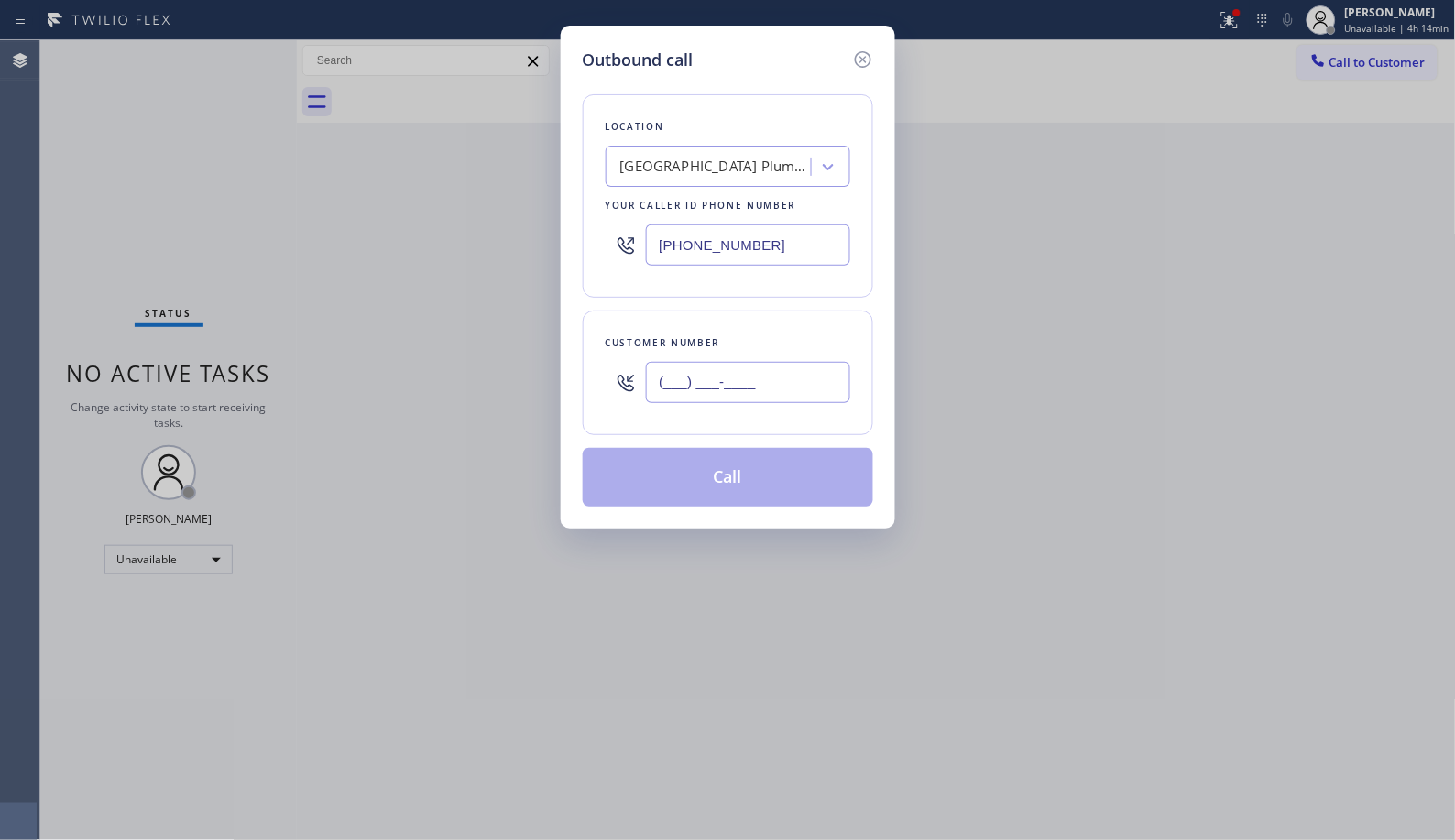
click at [636, 374] on div "(___) ___-____" at bounding box center [727, 382] width 244 height 60
paste input "714) 495-1445"
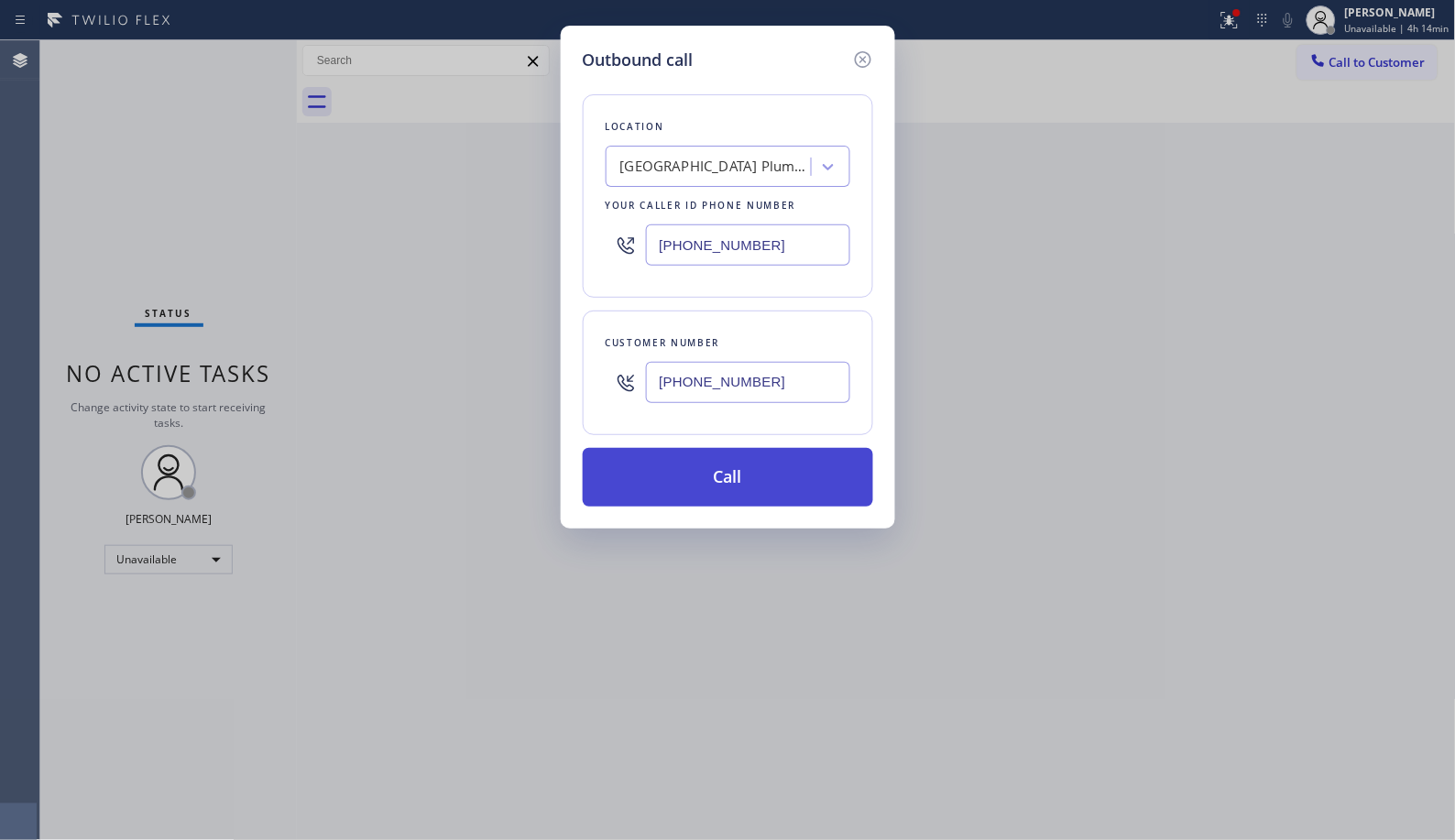
type input "[PHONE_NUMBER]"
click at [761, 473] on button "Call" at bounding box center [727, 477] width 291 height 59
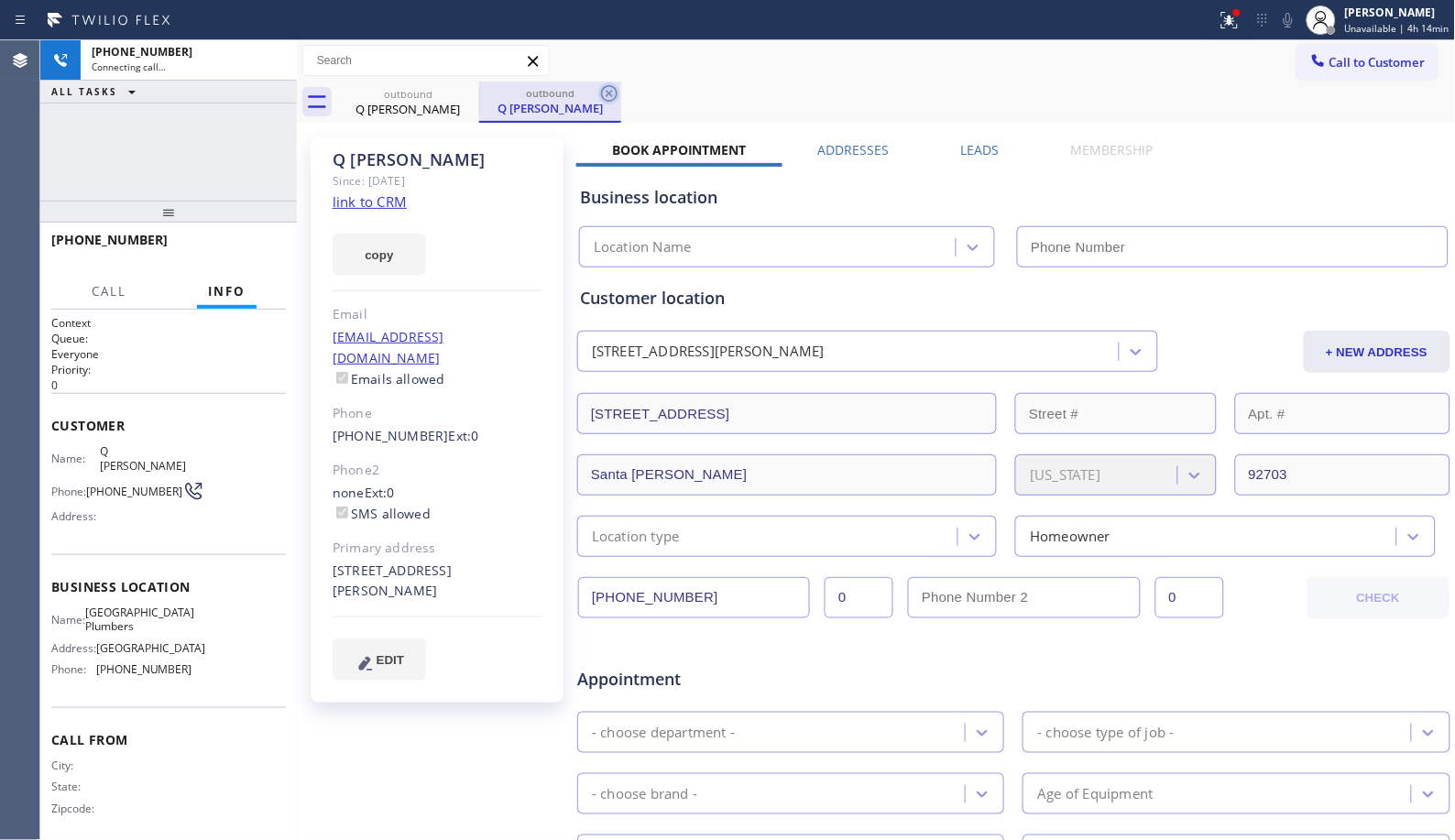
click at [616, 100] on icon at bounding box center [609, 93] width 22 height 22
type input "[PHONE_NUMBER]"
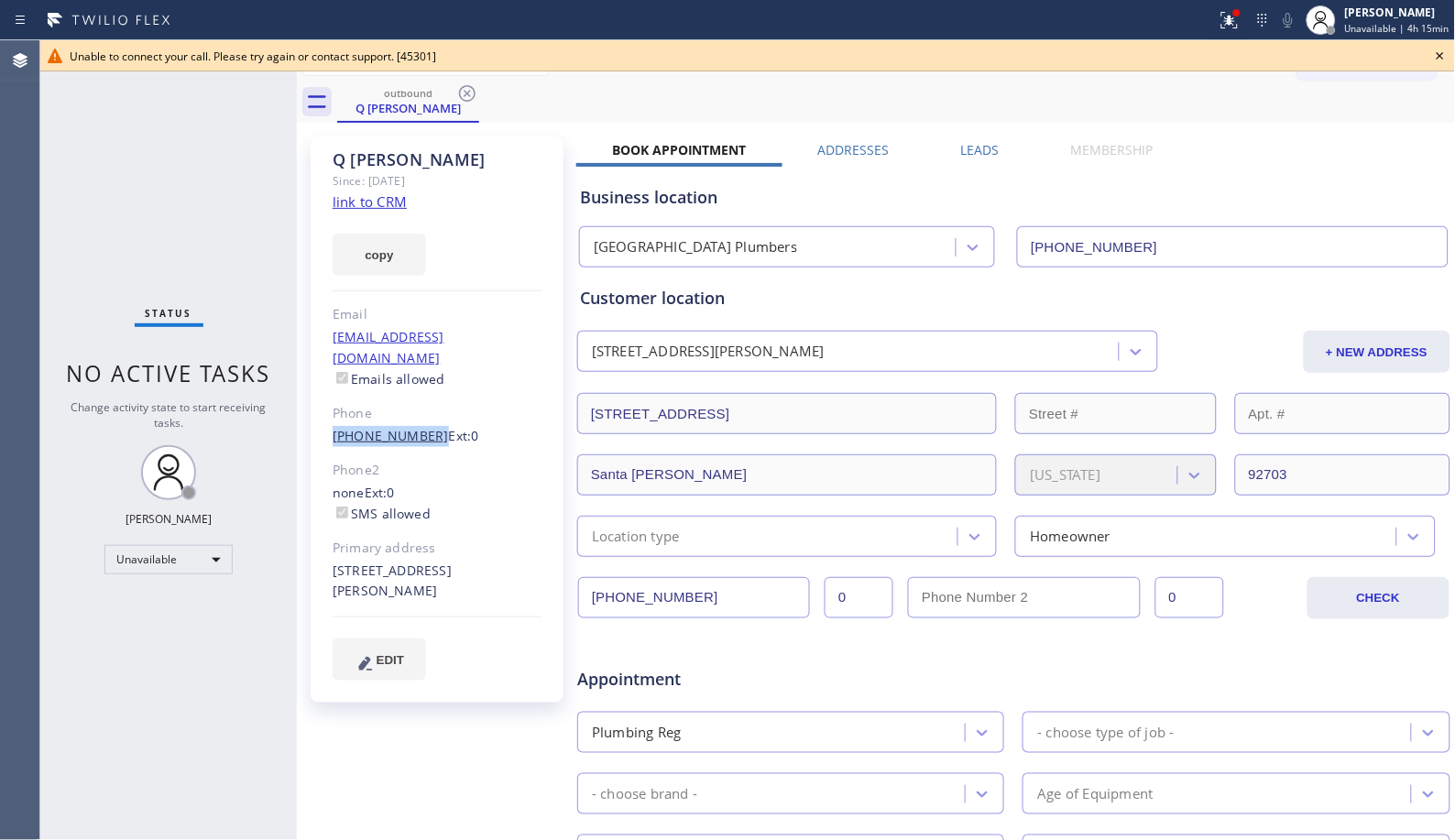
drag, startPoint x: 382, startPoint y: 415, endPoint x: 421, endPoint y: 413, distance: 39.1
click at [421, 413] on div "Q [PERSON_NAME] Since: [DATE] link to CRM copy Email [EMAIL_ADDRESS][DOMAIN_NAM…" at bounding box center [437, 419] width 253 height 566
click at [1437, 59] on icon at bounding box center [1440, 55] width 22 height 22
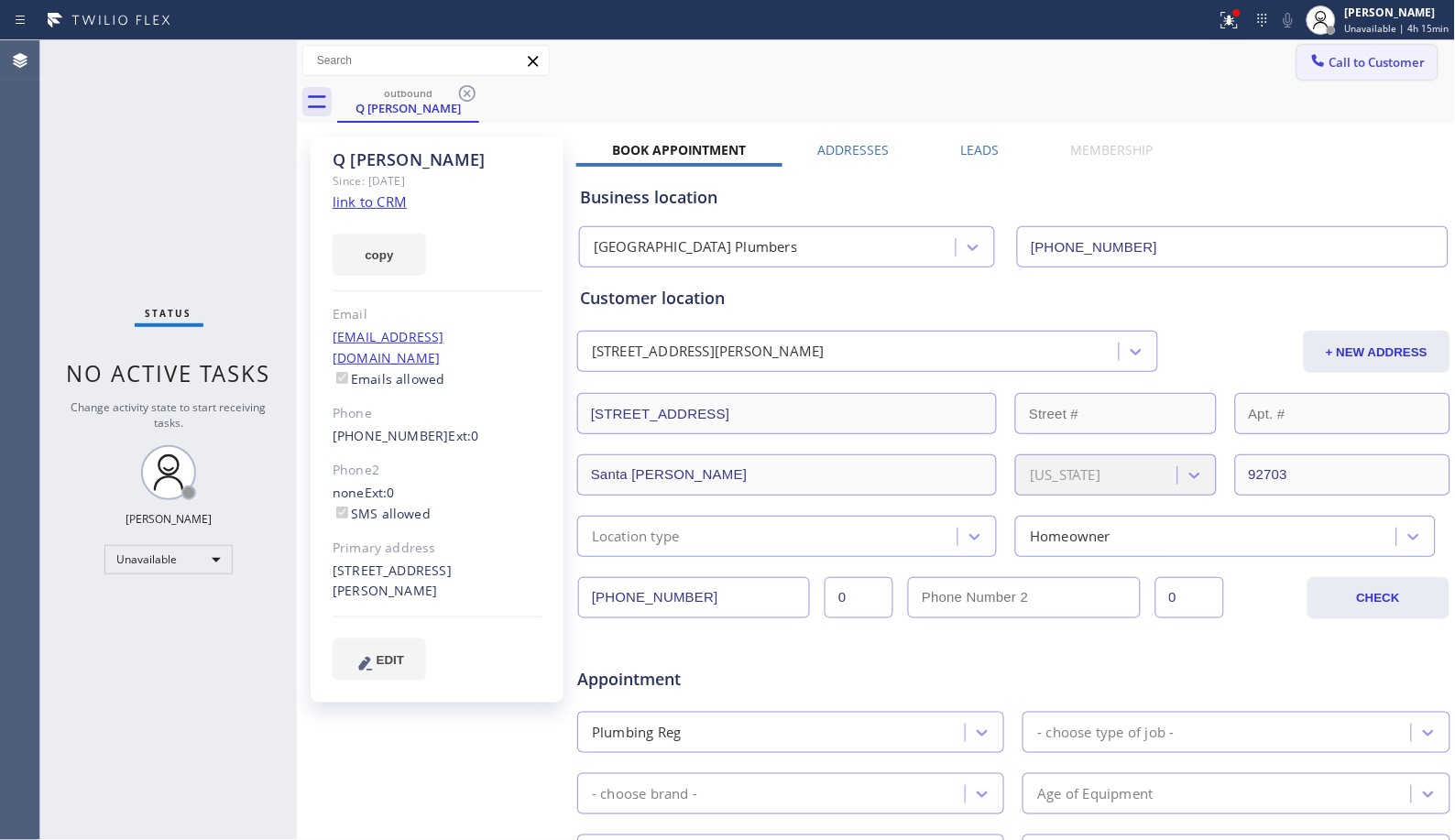
click at [1377, 67] on span "Call to Customer" at bounding box center [1378, 62] width 97 height 16
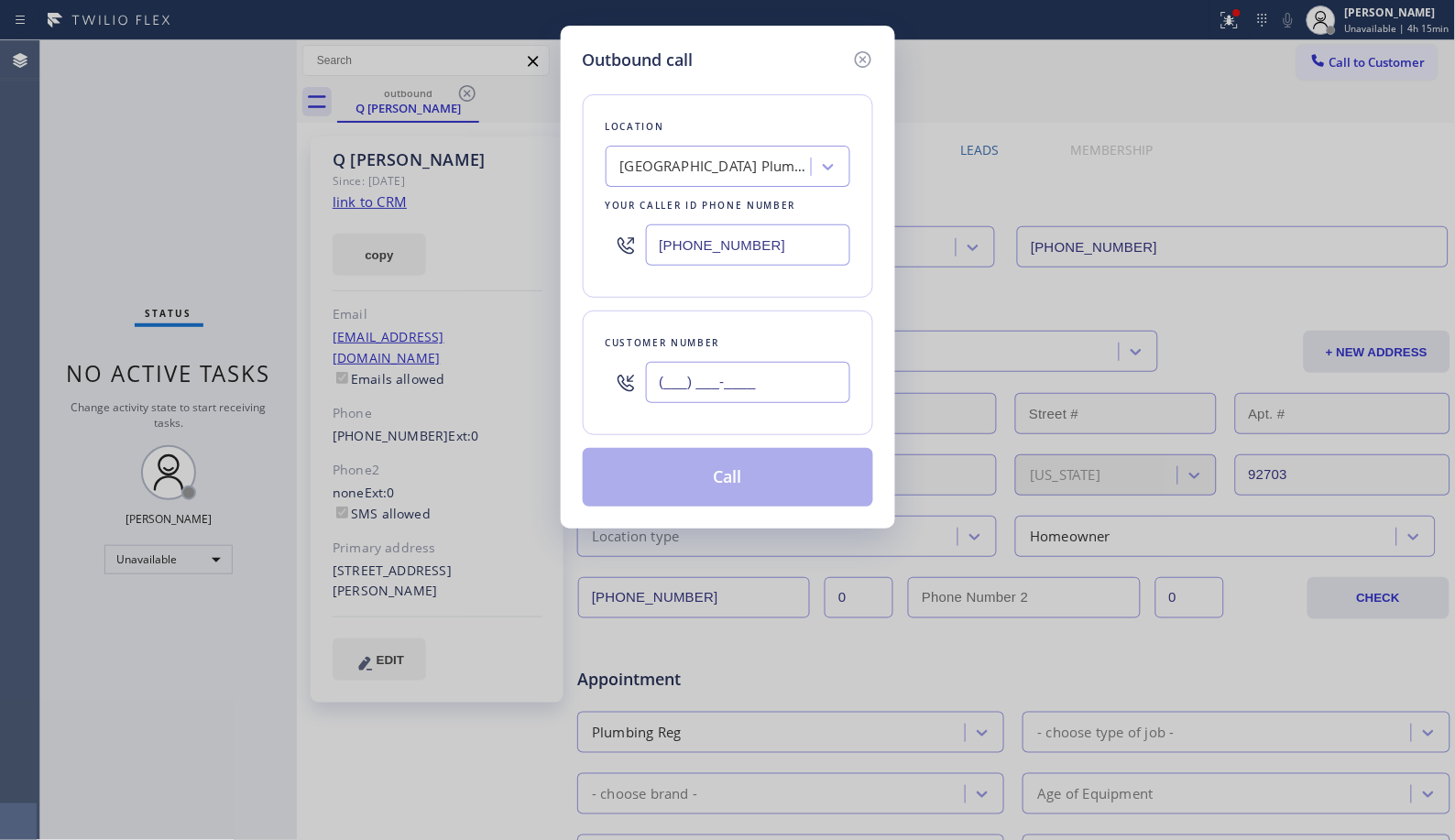
drag, startPoint x: 799, startPoint y: 401, endPoint x: 607, endPoint y: 395, distance: 192.1
click at [608, 398] on div "(___) ___-____" at bounding box center [727, 382] width 244 height 60
paste input "714) 495-1445"
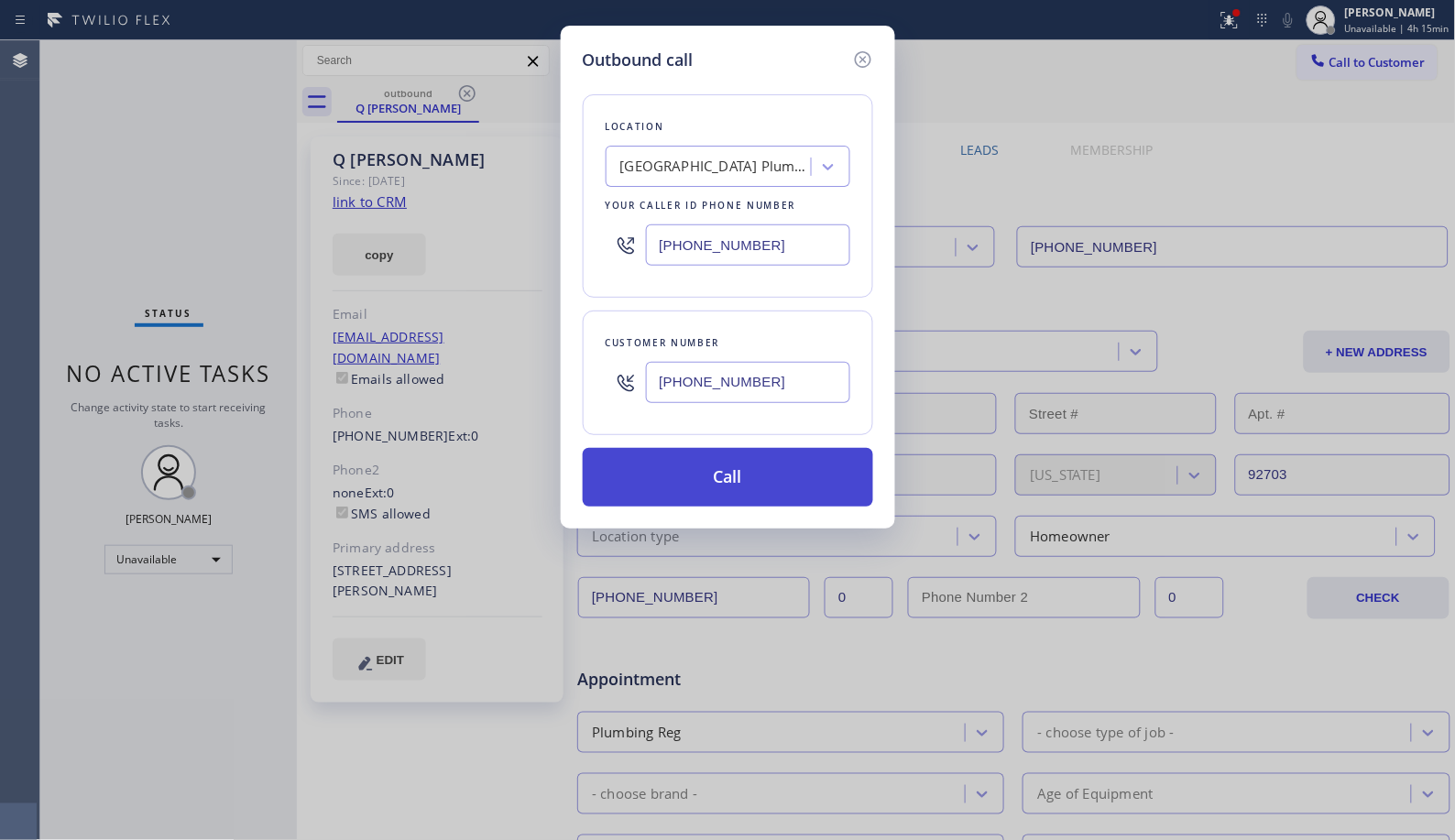
type input "[PHONE_NUMBER]"
click at [779, 496] on button "Call" at bounding box center [727, 477] width 291 height 59
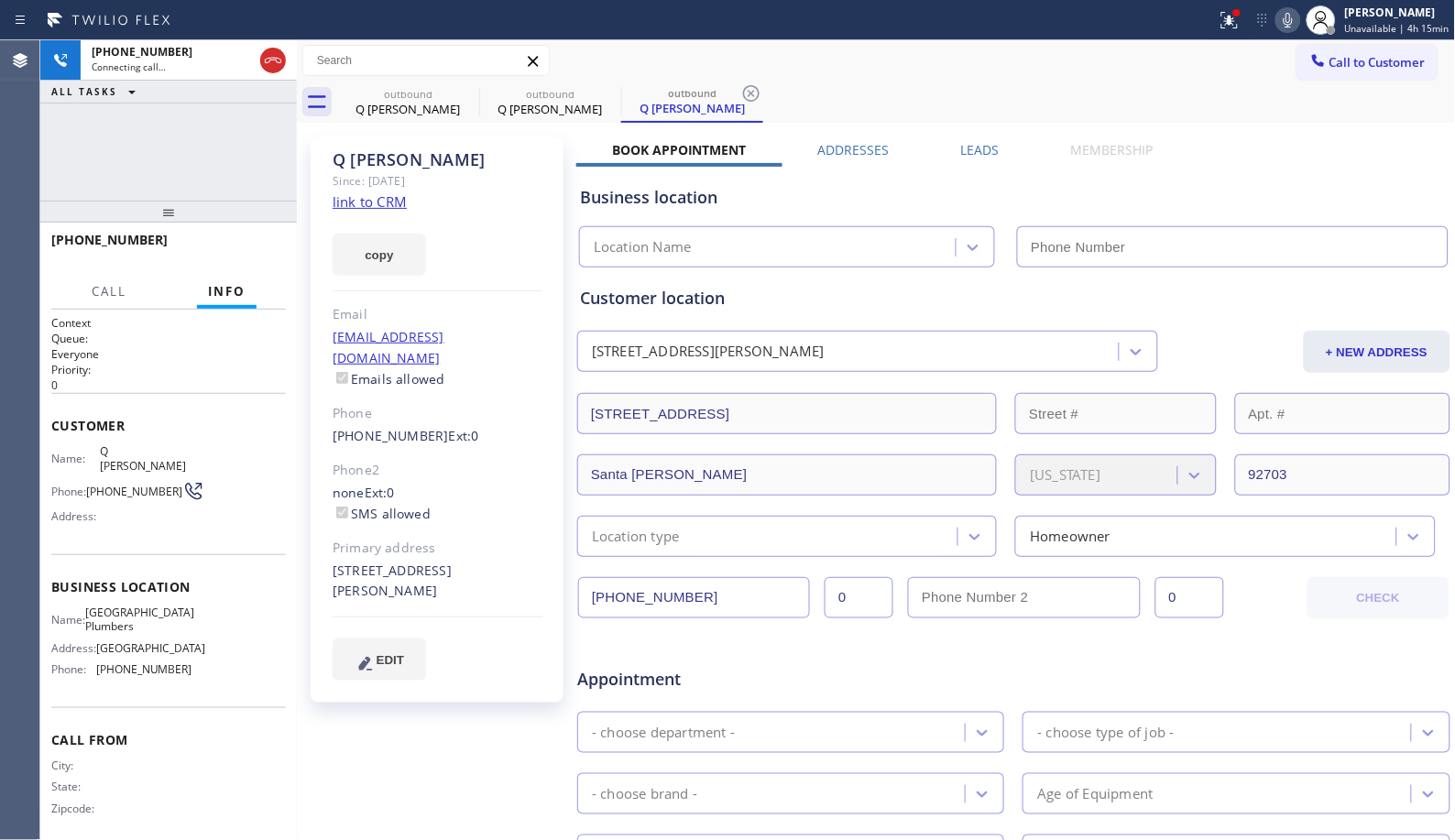
type input "[PHONE_NUMBER]"
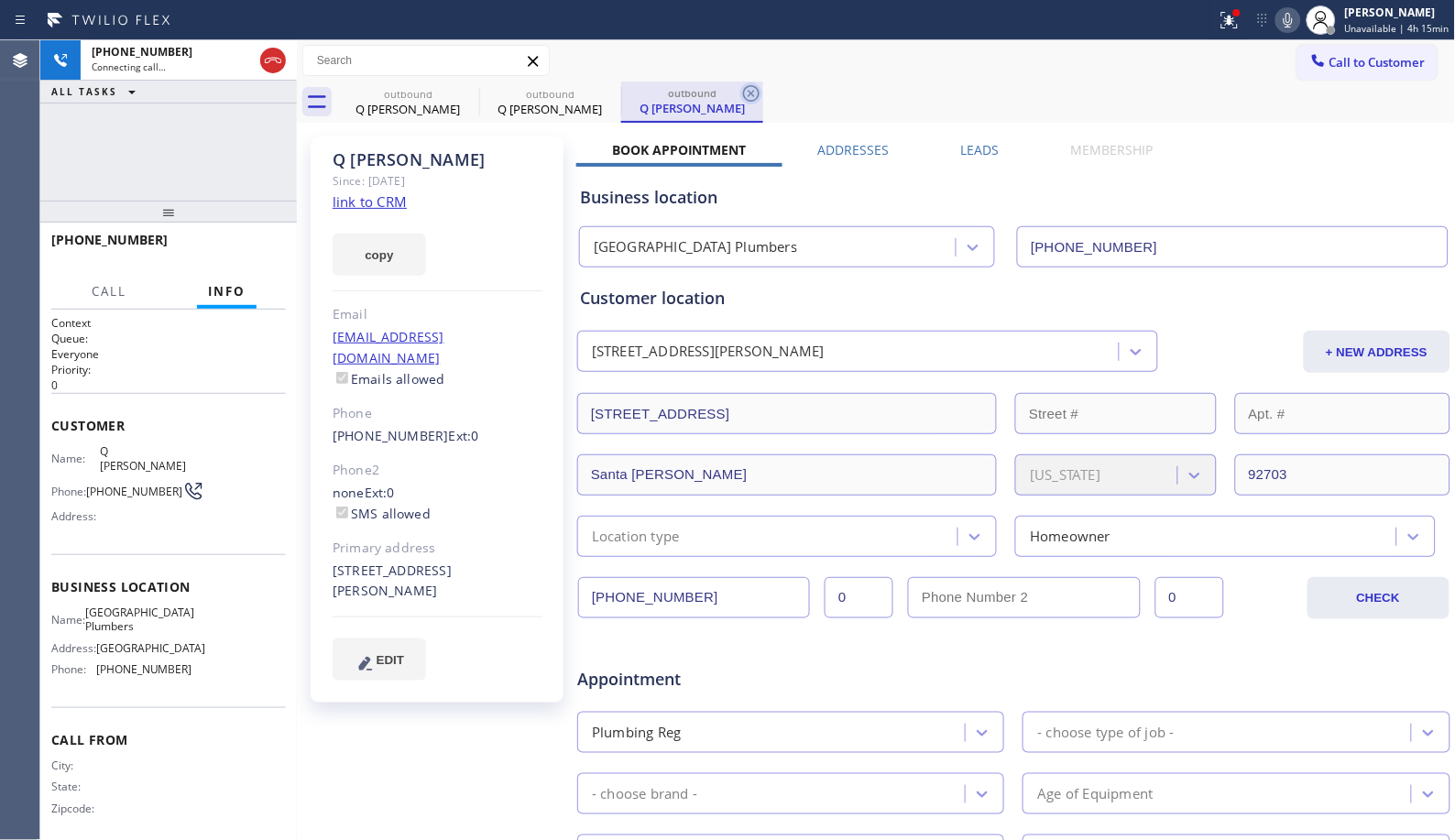
click at [765, 95] on div "outbound Q [PERSON_NAME] outbound Q [PERSON_NAME] outbound Q [PERSON_NAME]" at bounding box center [896, 101] width 1118 height 42
click at [754, 93] on icon at bounding box center [751, 93] width 22 height 22
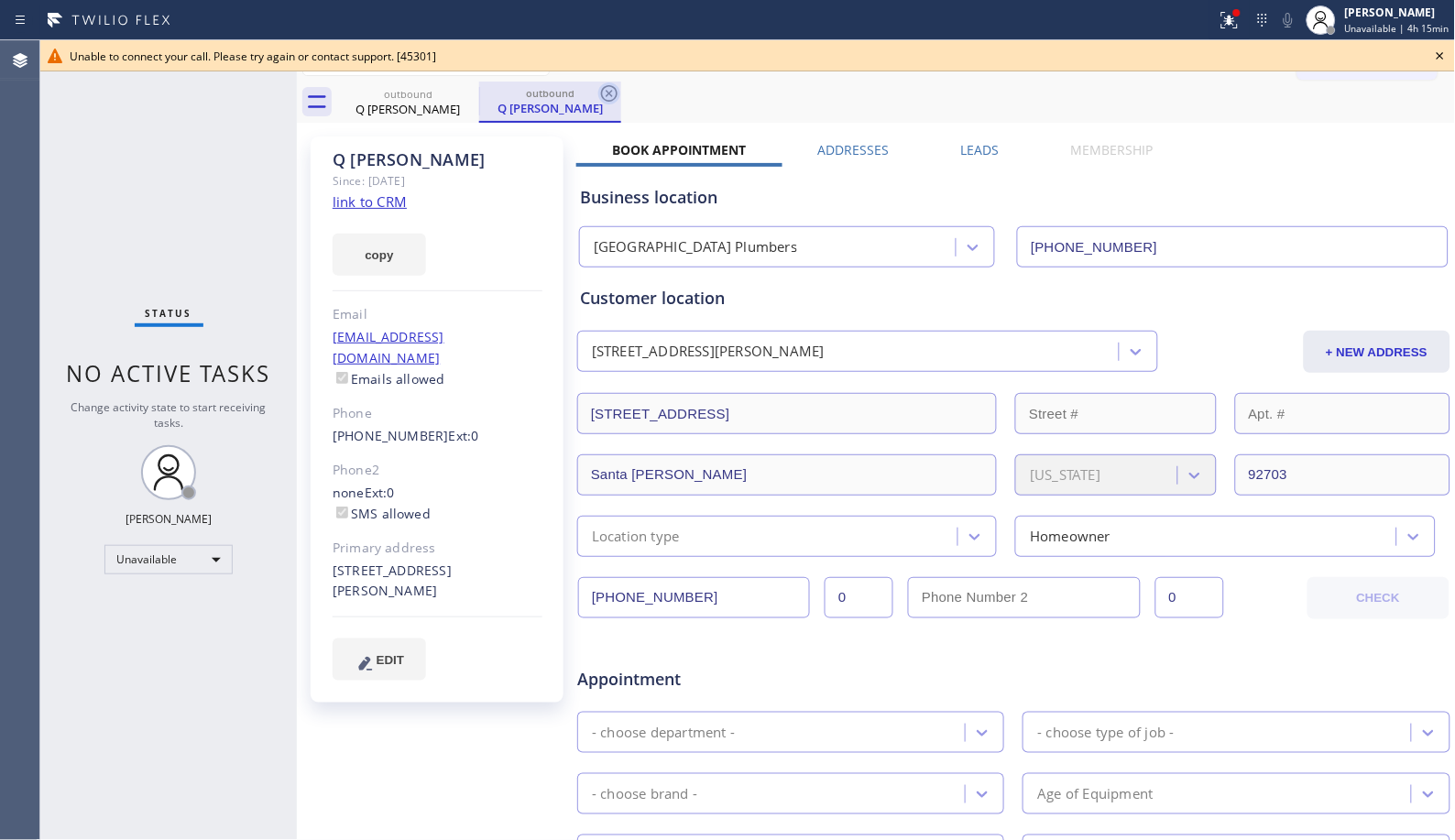
click at [606, 88] on icon at bounding box center [609, 93] width 22 height 22
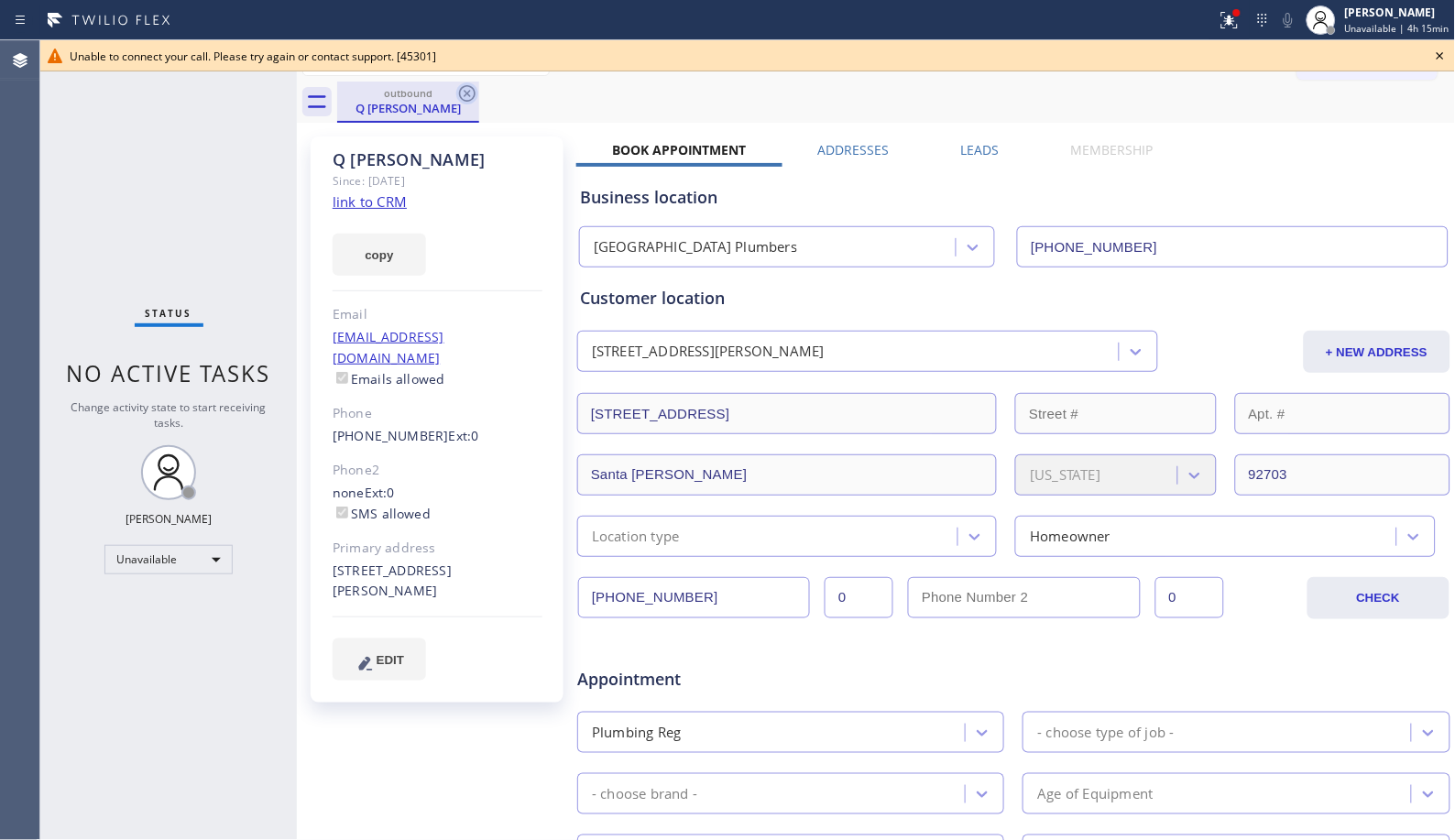
click at [463, 98] on icon at bounding box center [466, 93] width 22 height 22
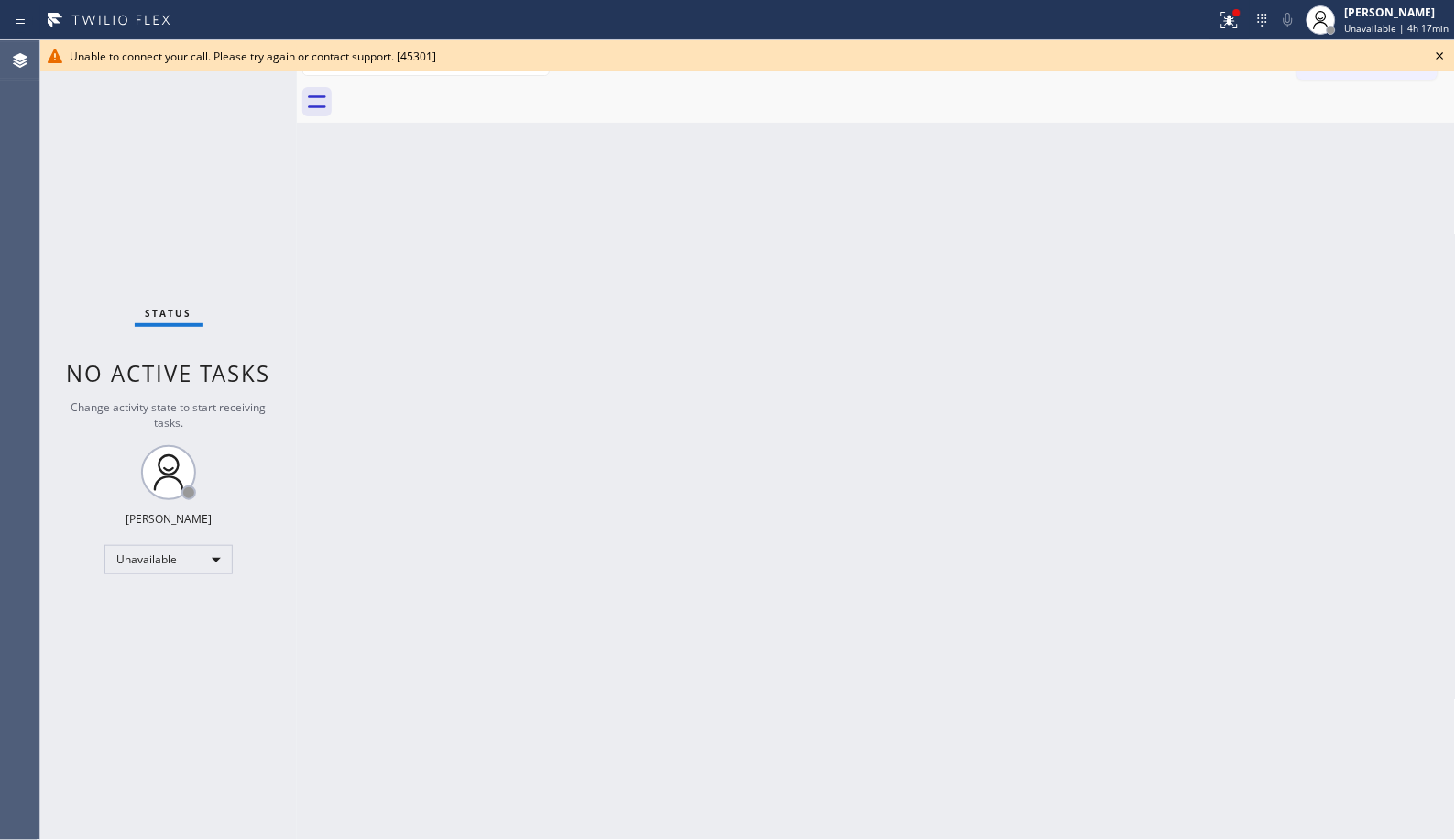
click at [1432, 55] on icon at bounding box center [1440, 55] width 22 height 22
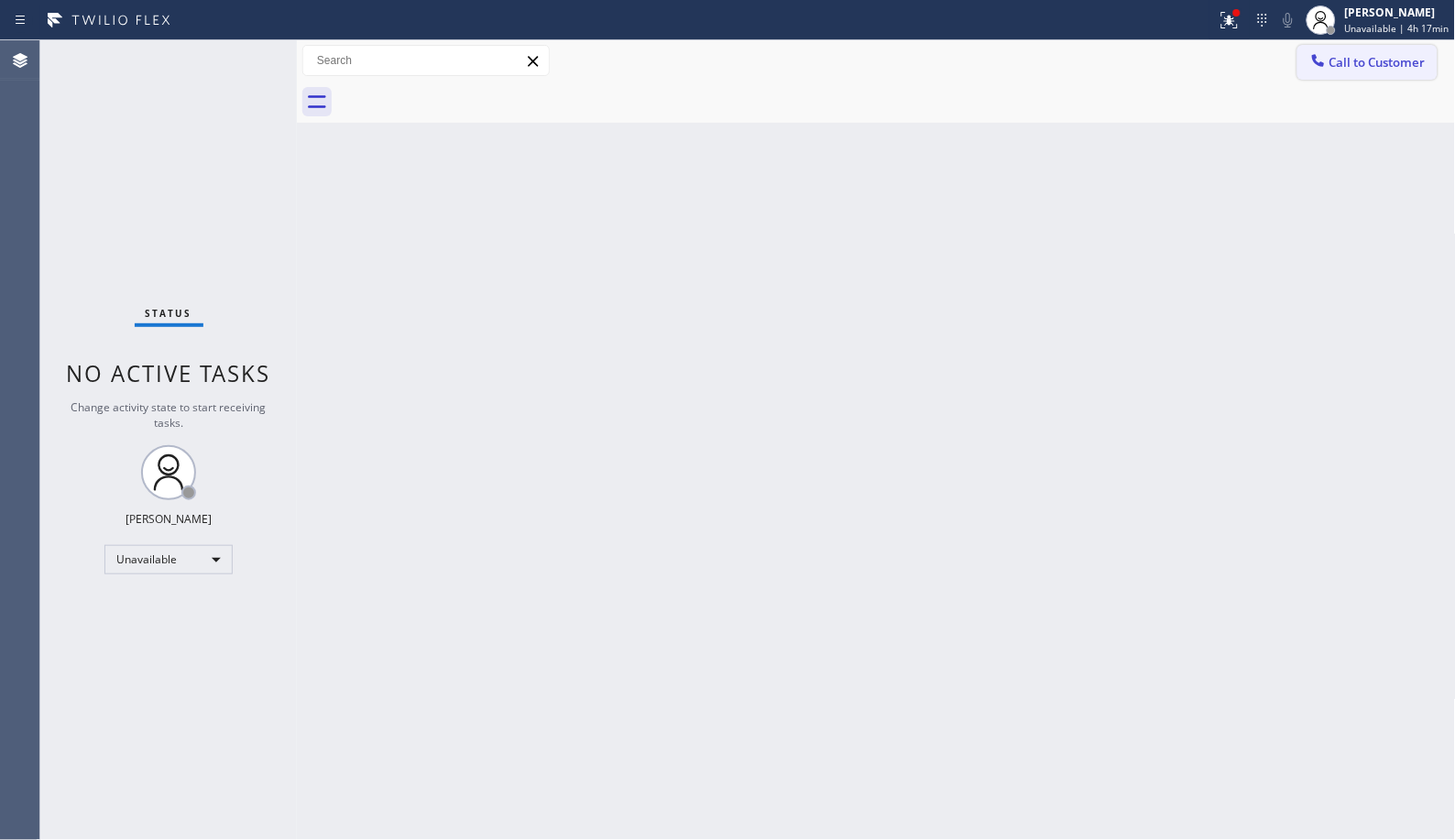
click at [1394, 70] on button "Call to Customer" at bounding box center [1366, 62] width 140 height 35
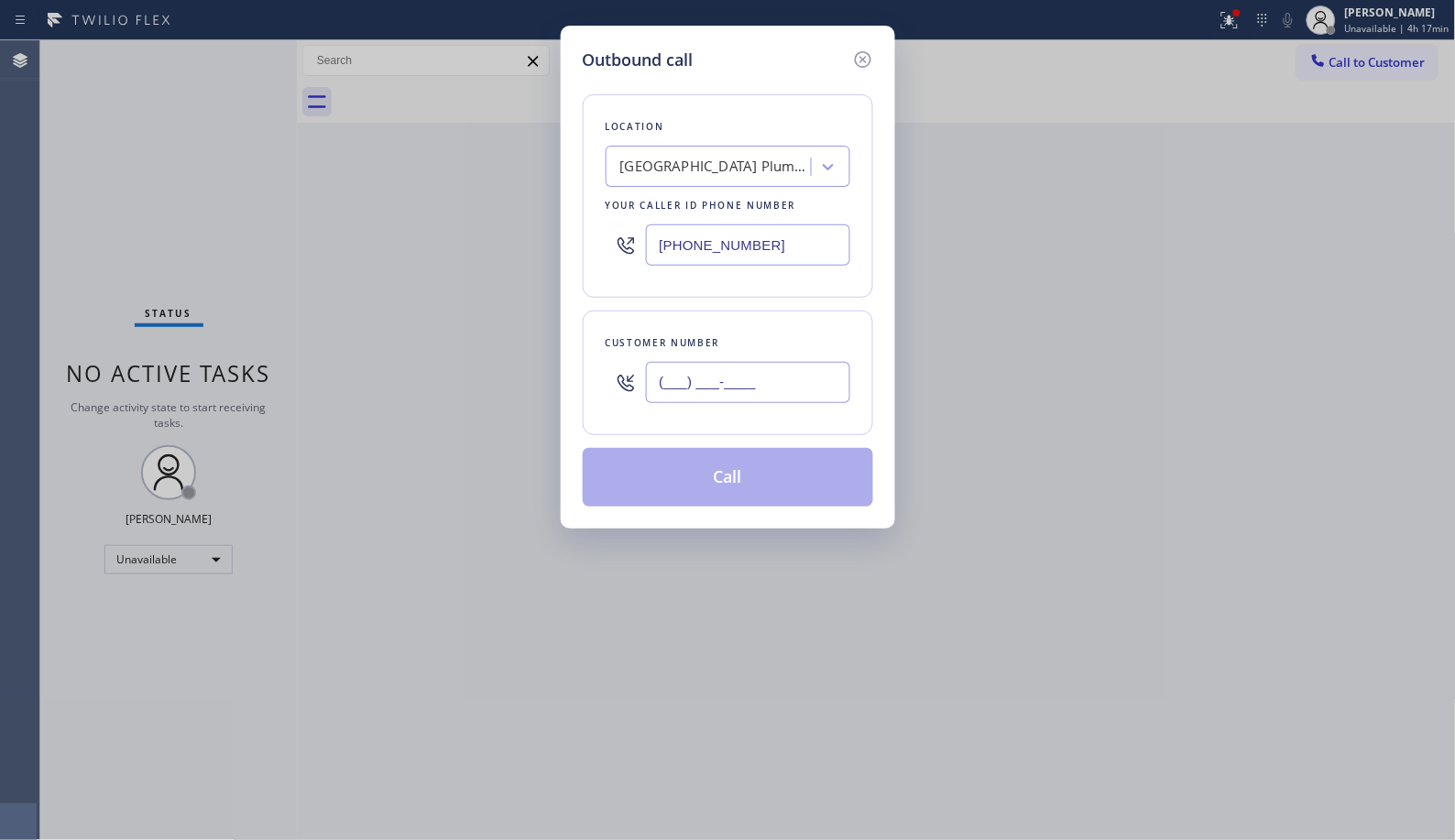
drag, startPoint x: 811, startPoint y: 378, endPoint x: 559, endPoint y: 333, distance: 256.0
click at [588, 385] on div "Customer number (___) ___-____" at bounding box center [727, 373] width 291 height 125
paste input "714) 495-1445"
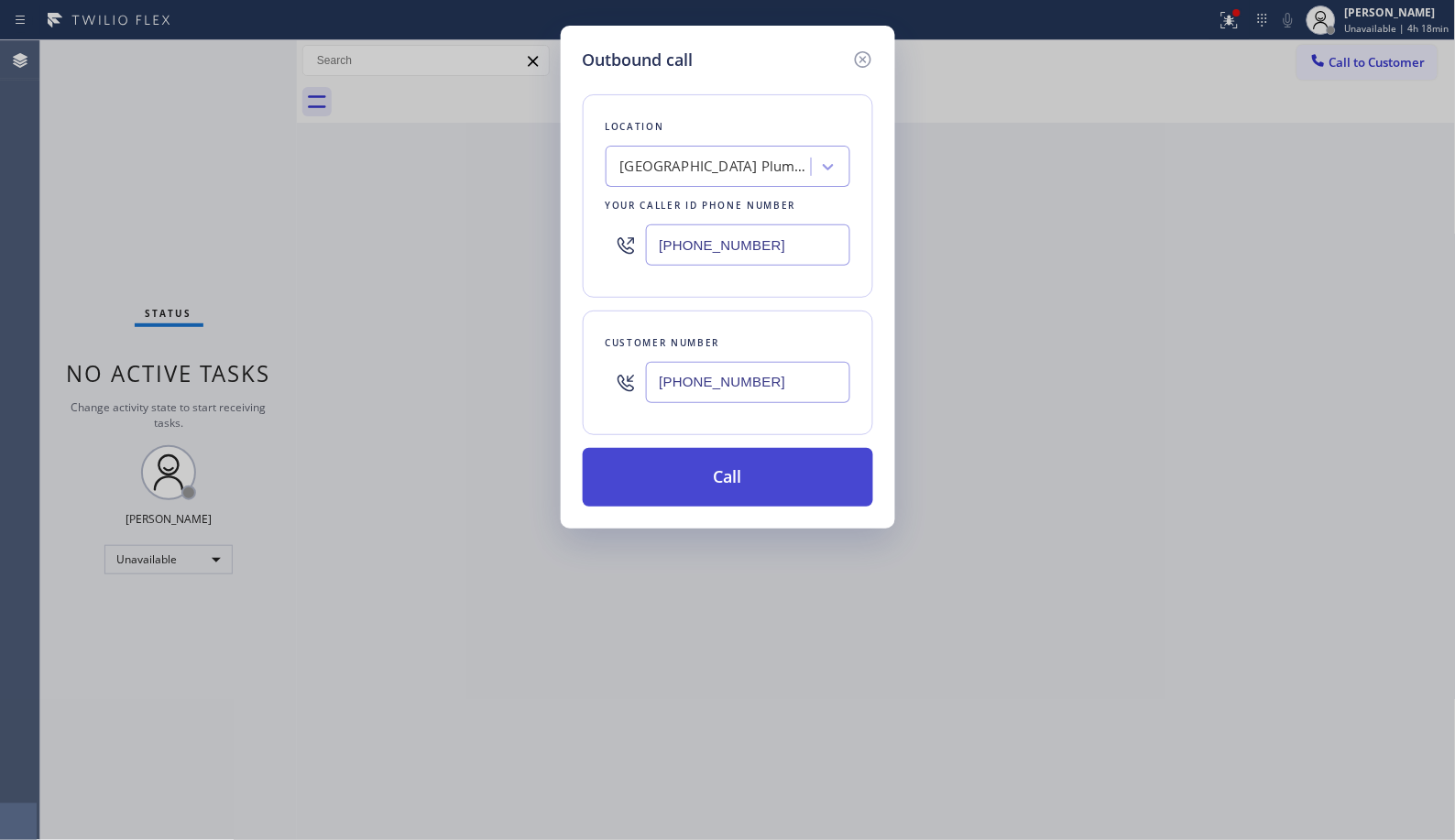
type input "[PHONE_NUMBER]"
click at [759, 474] on button "Call" at bounding box center [727, 477] width 291 height 59
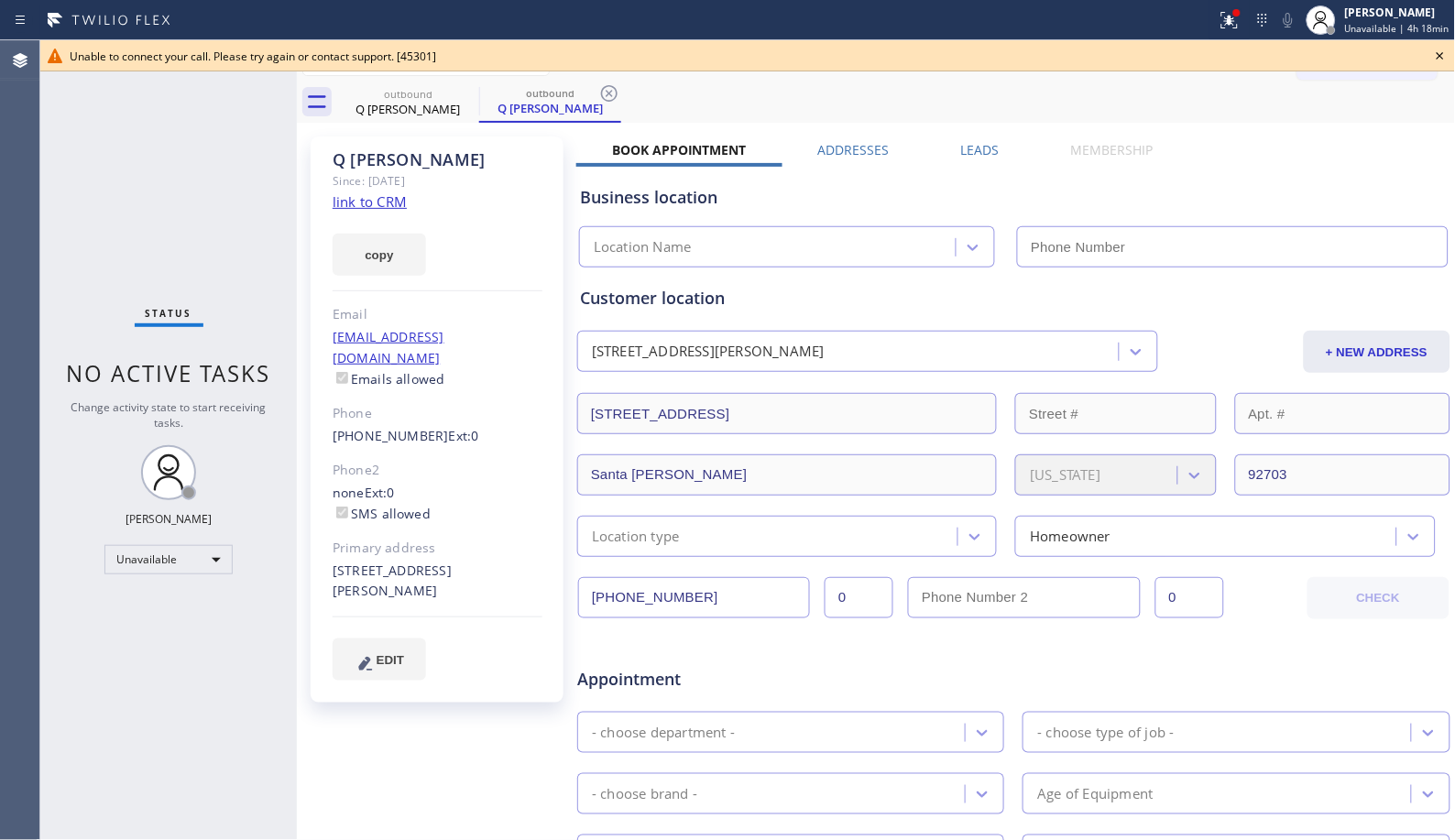
type input "[PHONE_NUMBER]"
click at [605, 94] on icon at bounding box center [609, 93] width 22 height 22
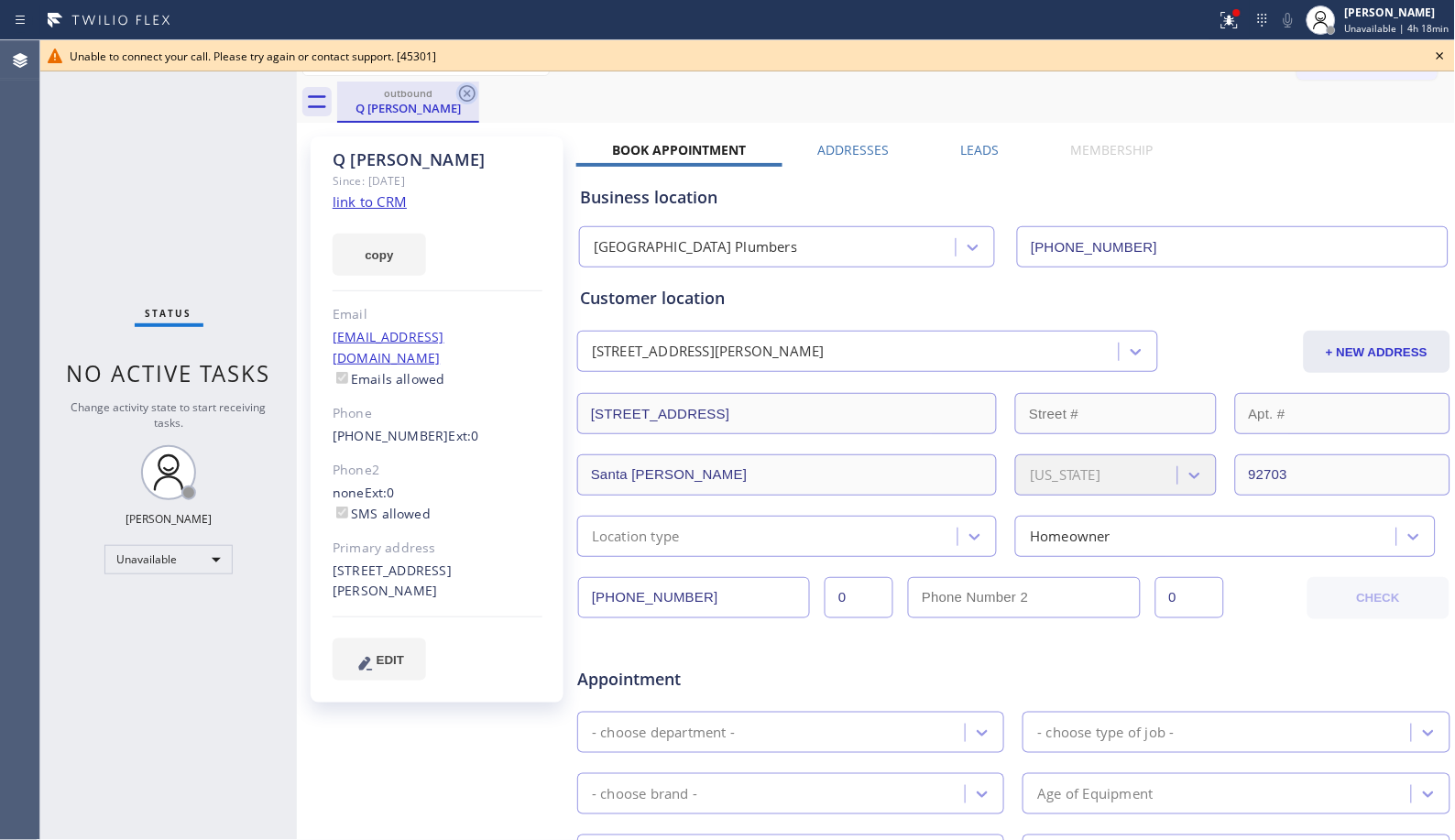
click at [472, 94] on icon at bounding box center [466, 93] width 22 height 22
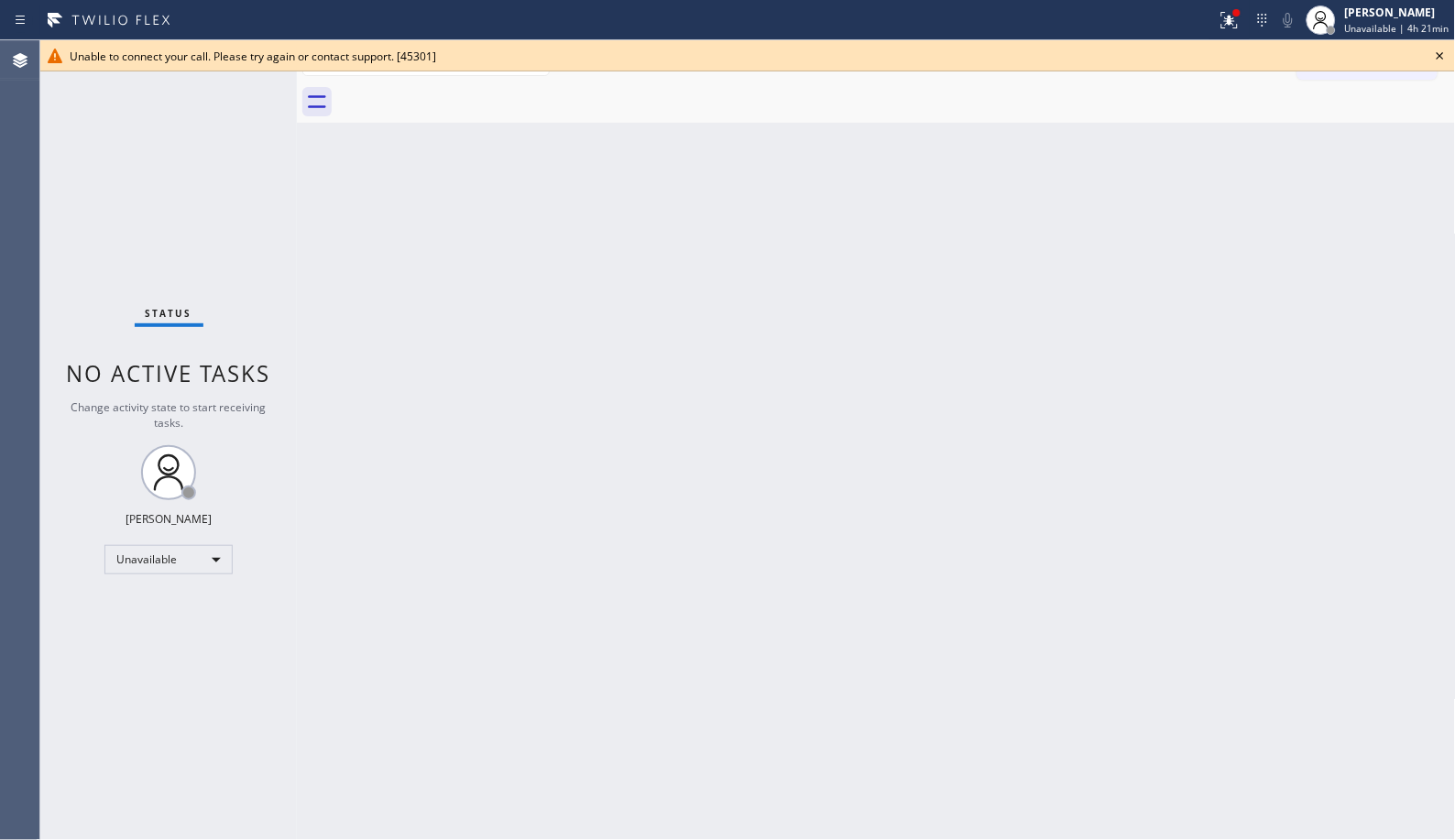
click at [1437, 56] on icon at bounding box center [1440, 55] width 22 height 22
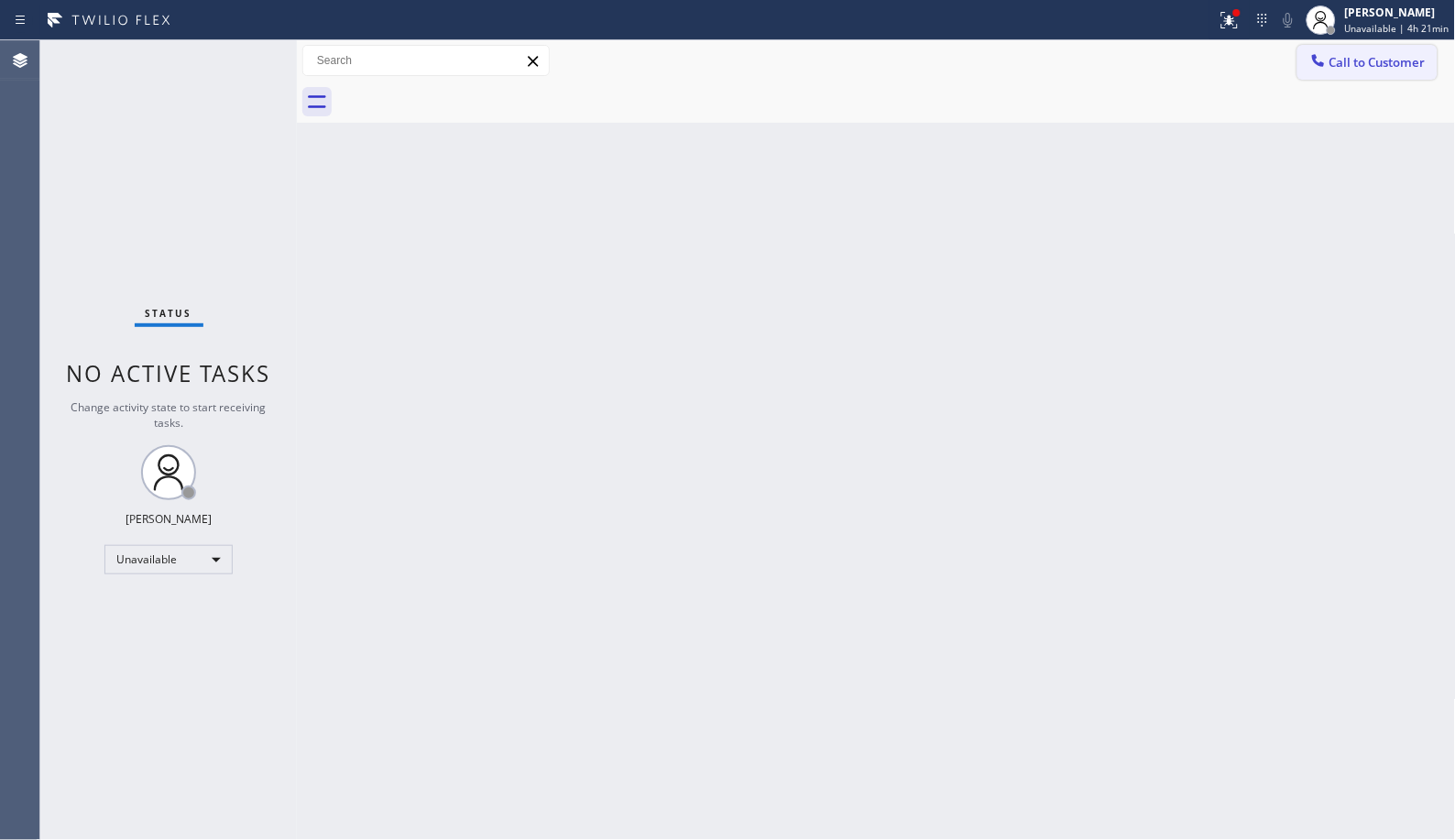
click at [1357, 56] on span "Call to Customer" at bounding box center [1378, 62] width 97 height 16
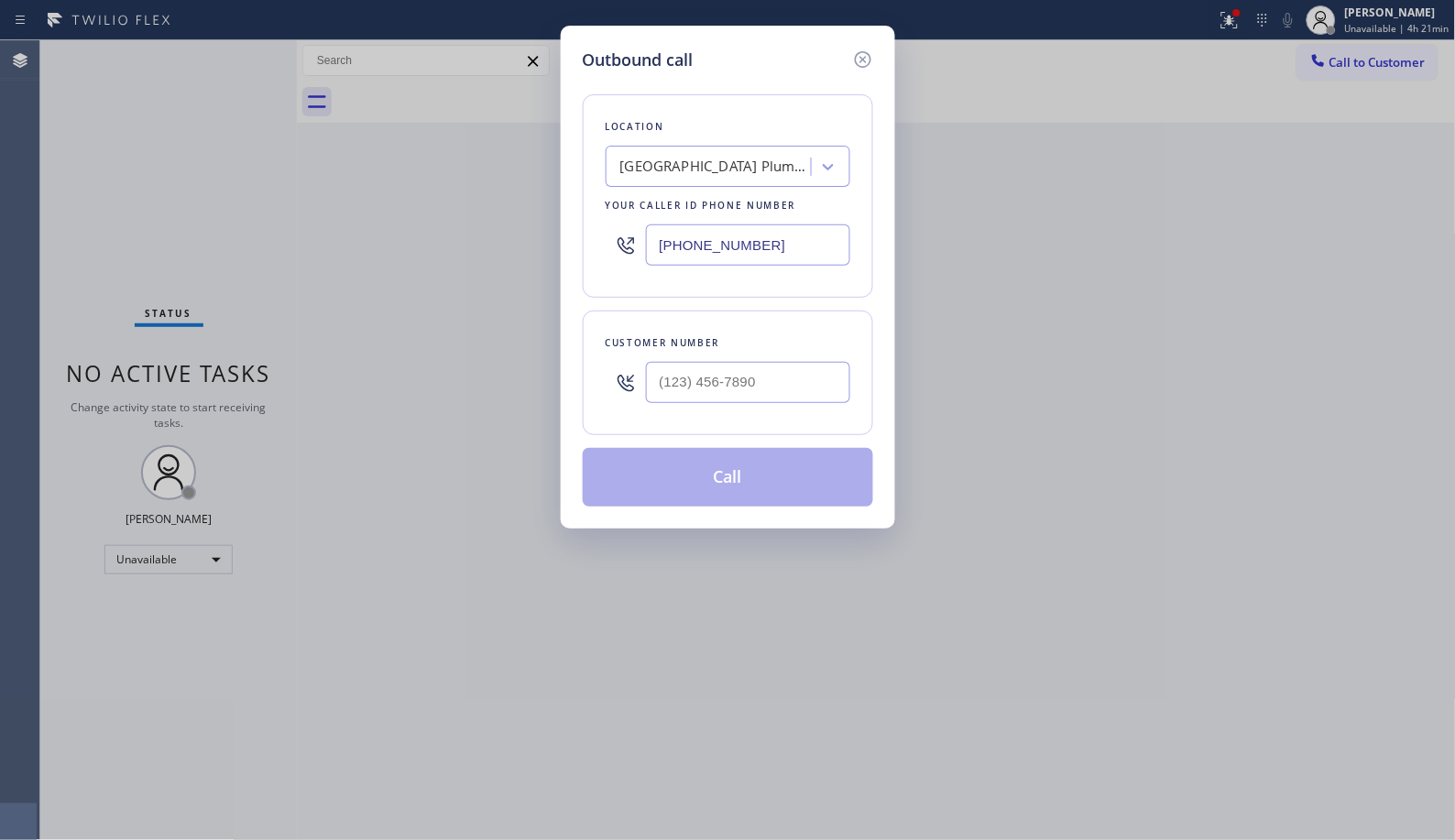
drag, startPoint x: 782, startPoint y: 254, endPoint x: 483, endPoint y: 4, distance: 389.7
click at [569, 196] on div "Outbound call Location [GEOGRAPHIC_DATA] Plumbers Your caller id phone number […" at bounding box center [728, 277] width 334 height 503
paste input "844) 735-4685"
type input "[PHONE_NUMBER]"
click at [706, 391] on input "(___) ___-____" at bounding box center [748, 382] width 205 height 42
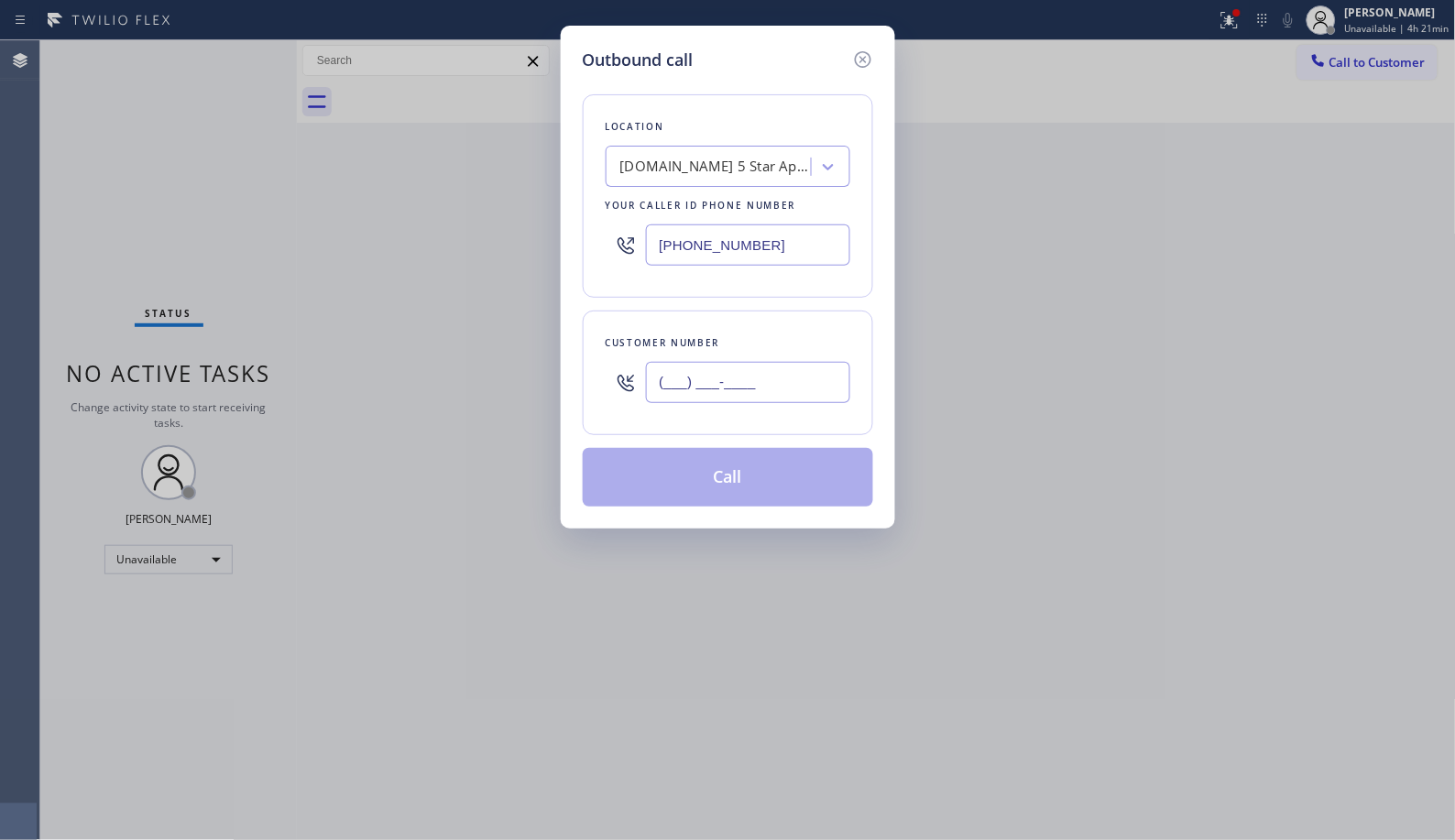
paste input "805) 676-4811"
type input "[PHONE_NUMBER]"
click at [727, 462] on button "Call" at bounding box center [727, 477] width 291 height 59
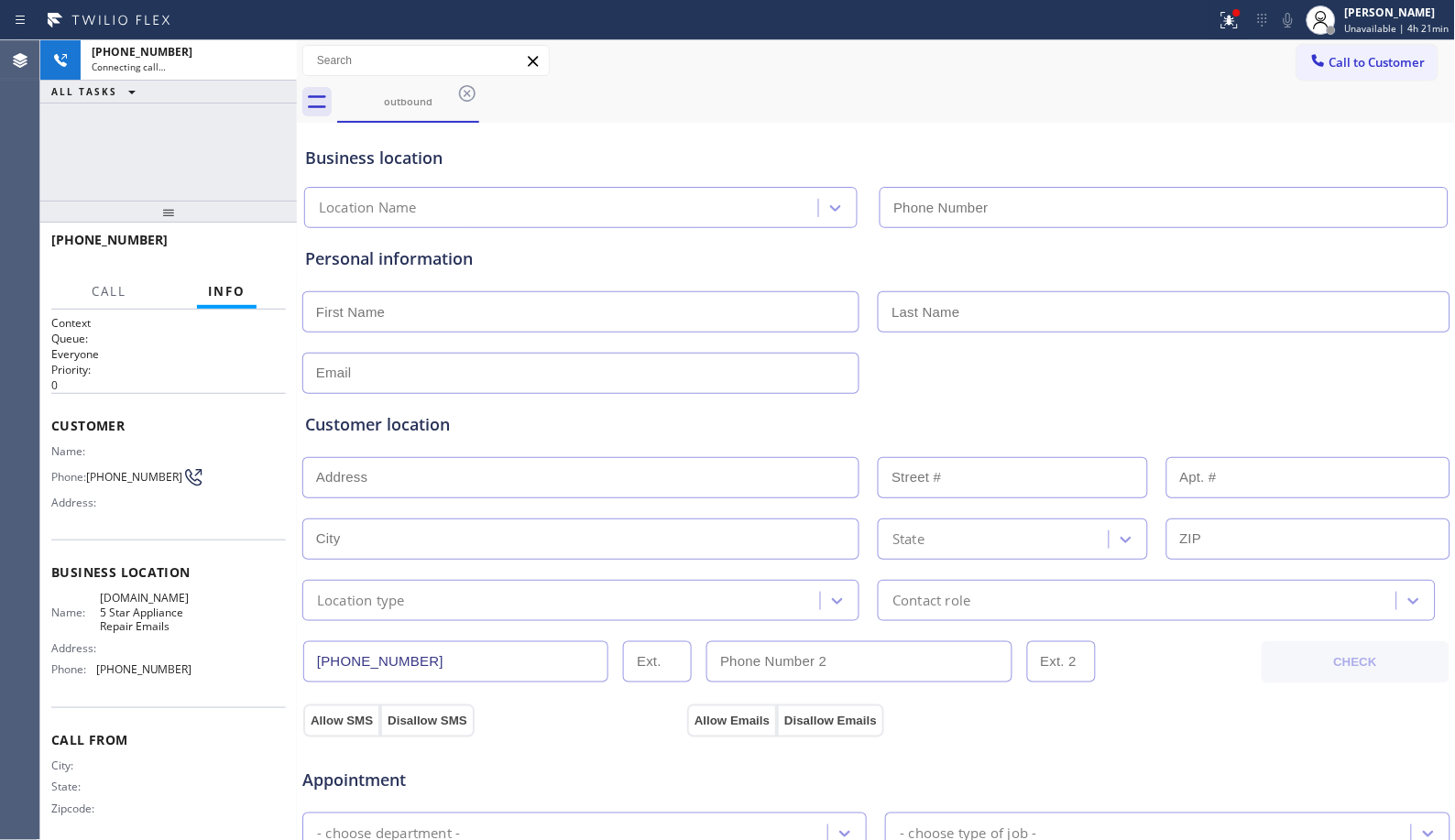
type input "[PHONE_NUMBER]"
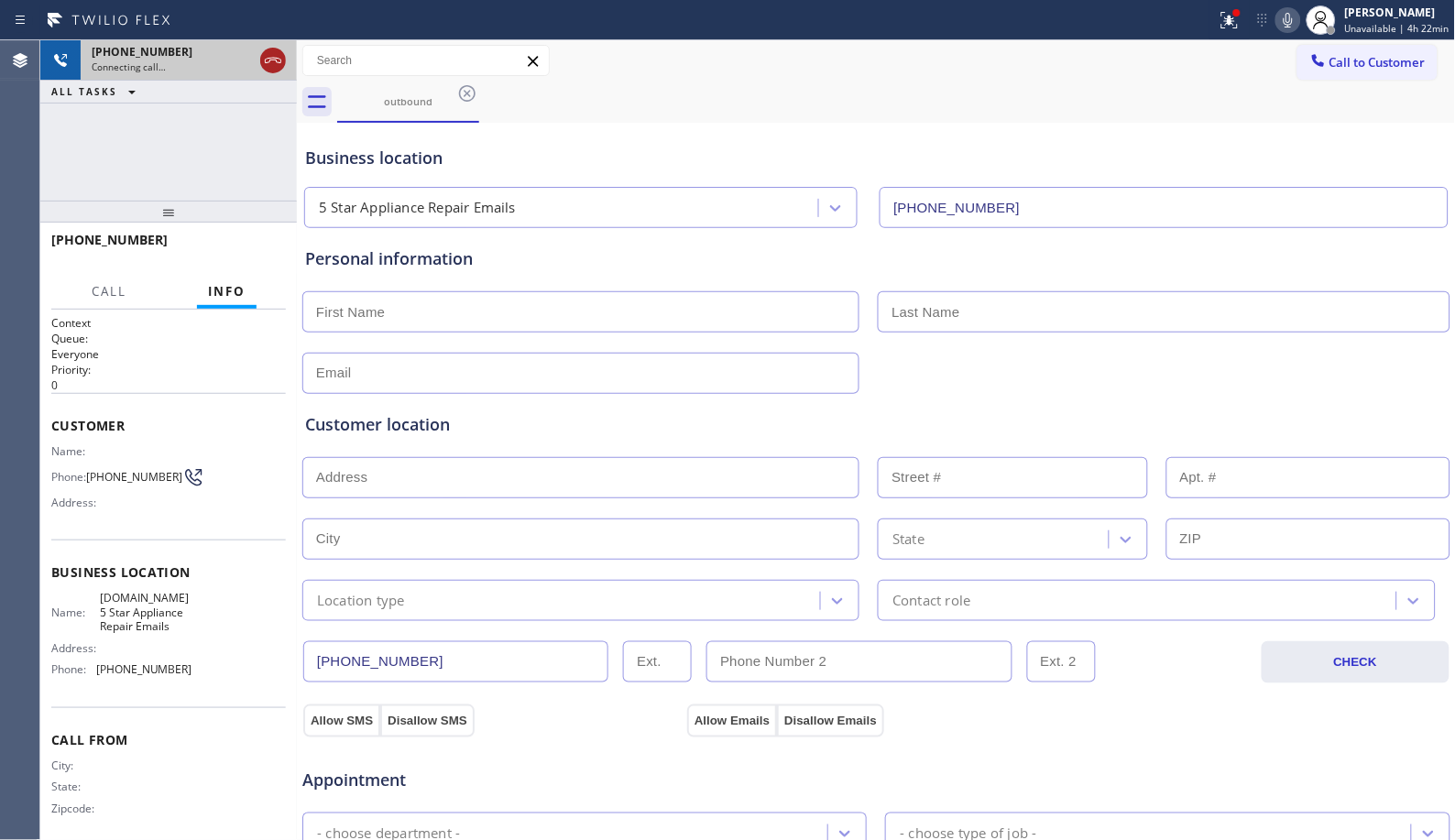
click at [278, 65] on div at bounding box center [273, 61] width 33 height 41
click at [278, 65] on icon at bounding box center [272, 60] width 22 height 22
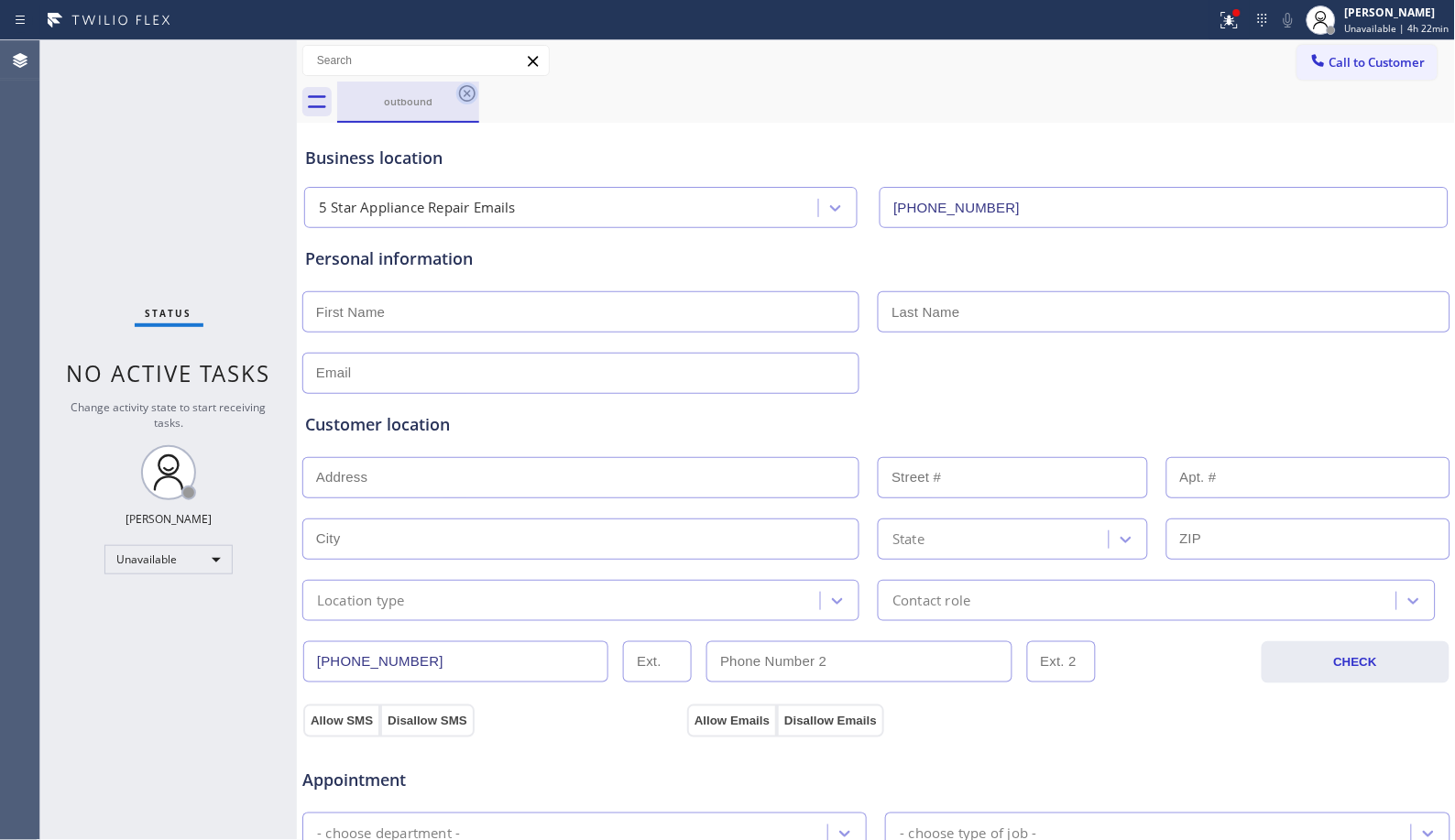
click at [464, 93] on icon at bounding box center [466, 93] width 22 height 22
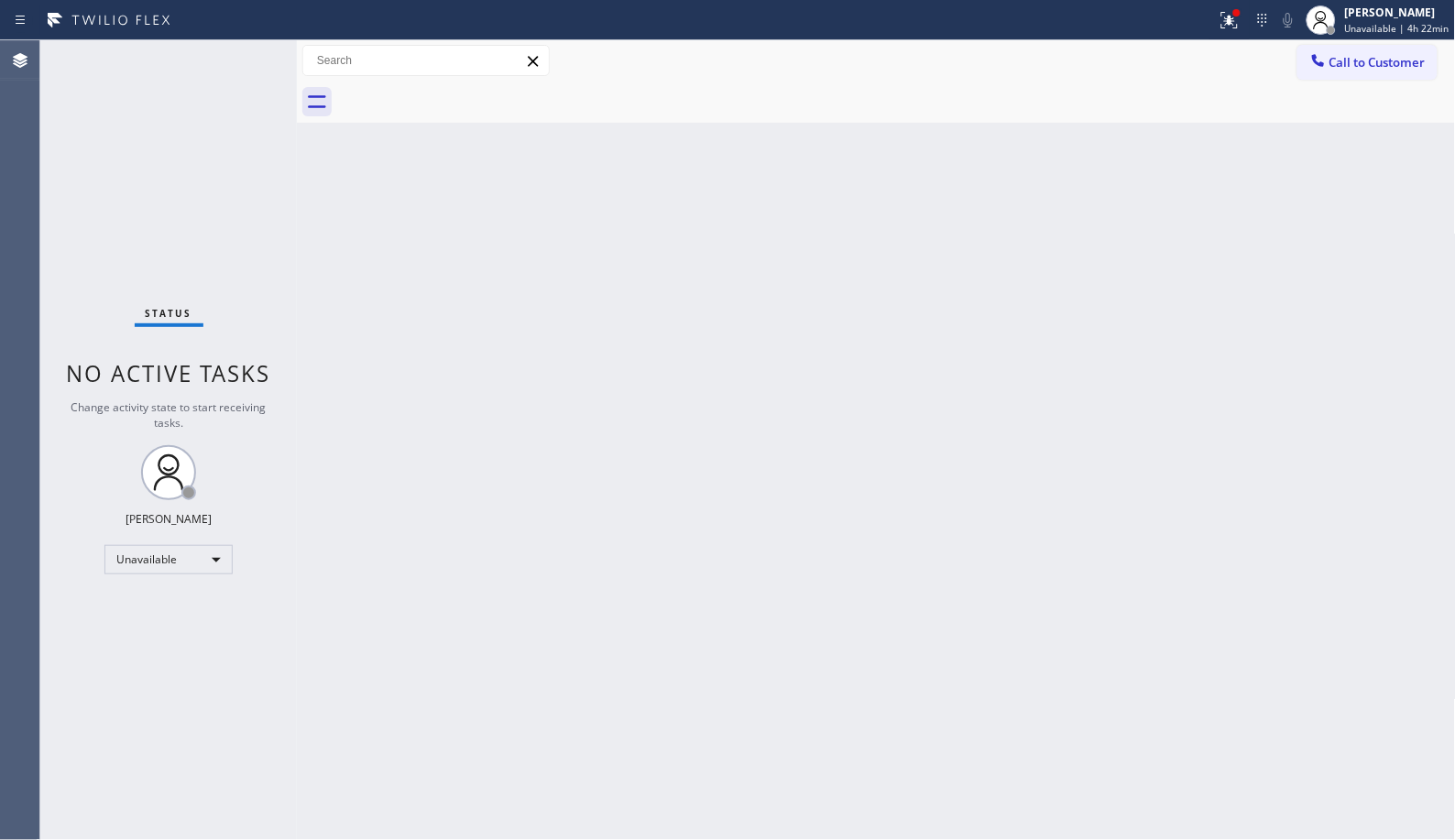
click at [506, 250] on div "Back to Dashboard Change Sender ID Customers Technicians Select a contact Outbo…" at bounding box center [876, 440] width 1159 height 799
drag, startPoint x: 1375, startPoint y: 63, endPoint x: 837, endPoint y: 243, distance: 567.3
click at [1366, 63] on span "Call to Customer" at bounding box center [1378, 62] width 97 height 16
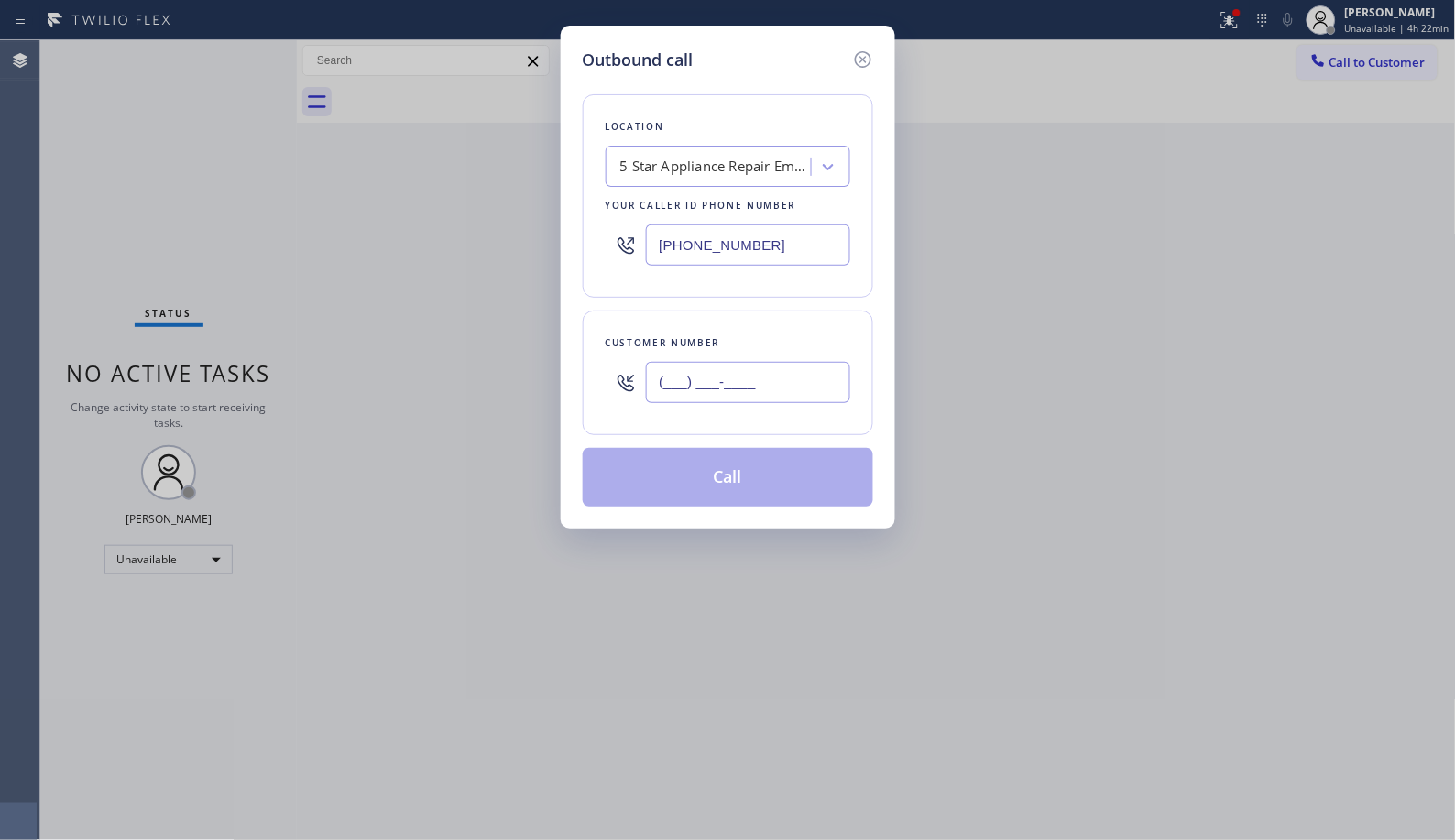
click at [812, 373] on input "(___) ___-____" at bounding box center [748, 382] width 205 height 42
paste input "805) 676-4811"
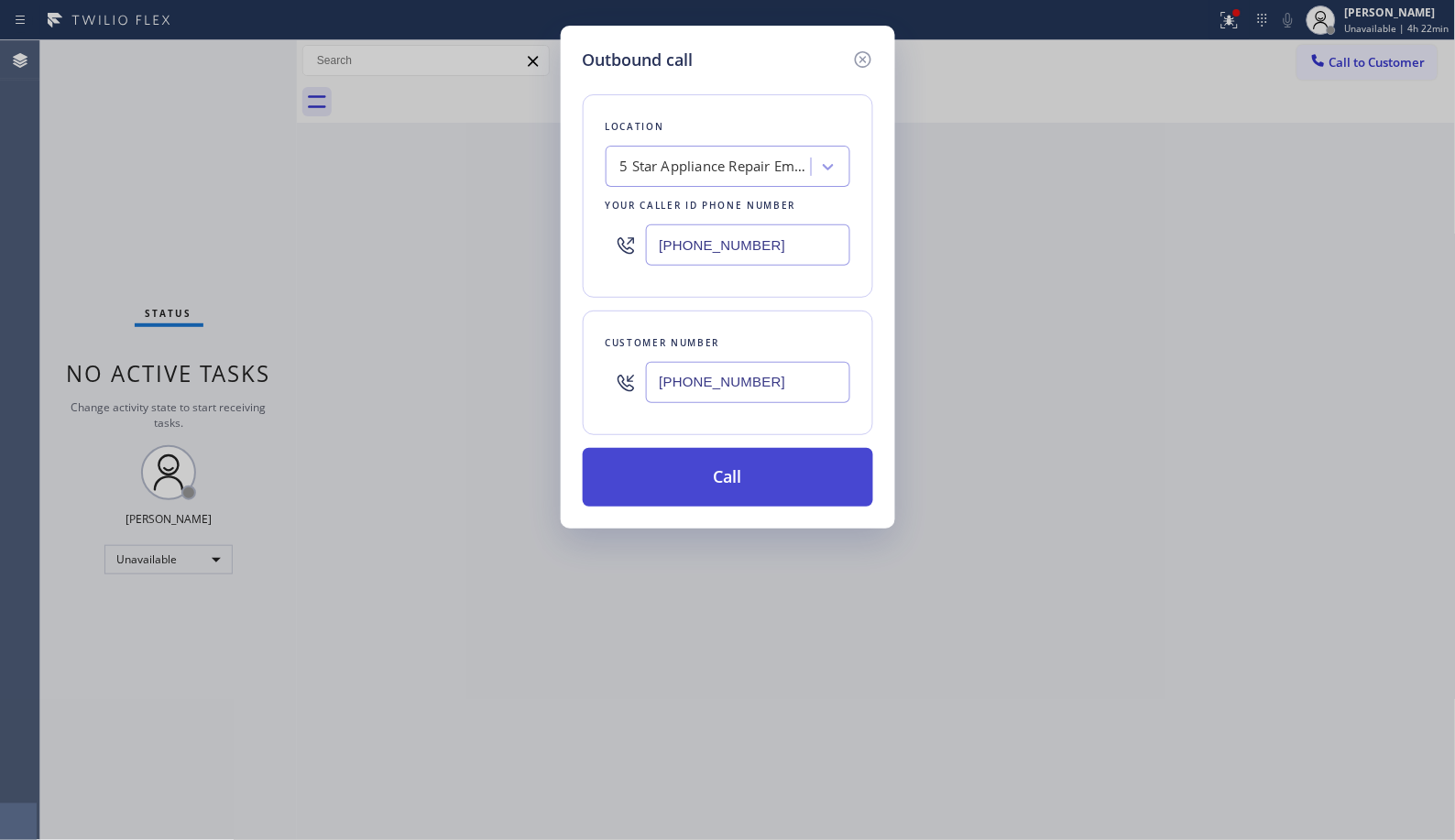
type input "[PHONE_NUMBER]"
click at [768, 473] on button "Call" at bounding box center [727, 477] width 291 height 59
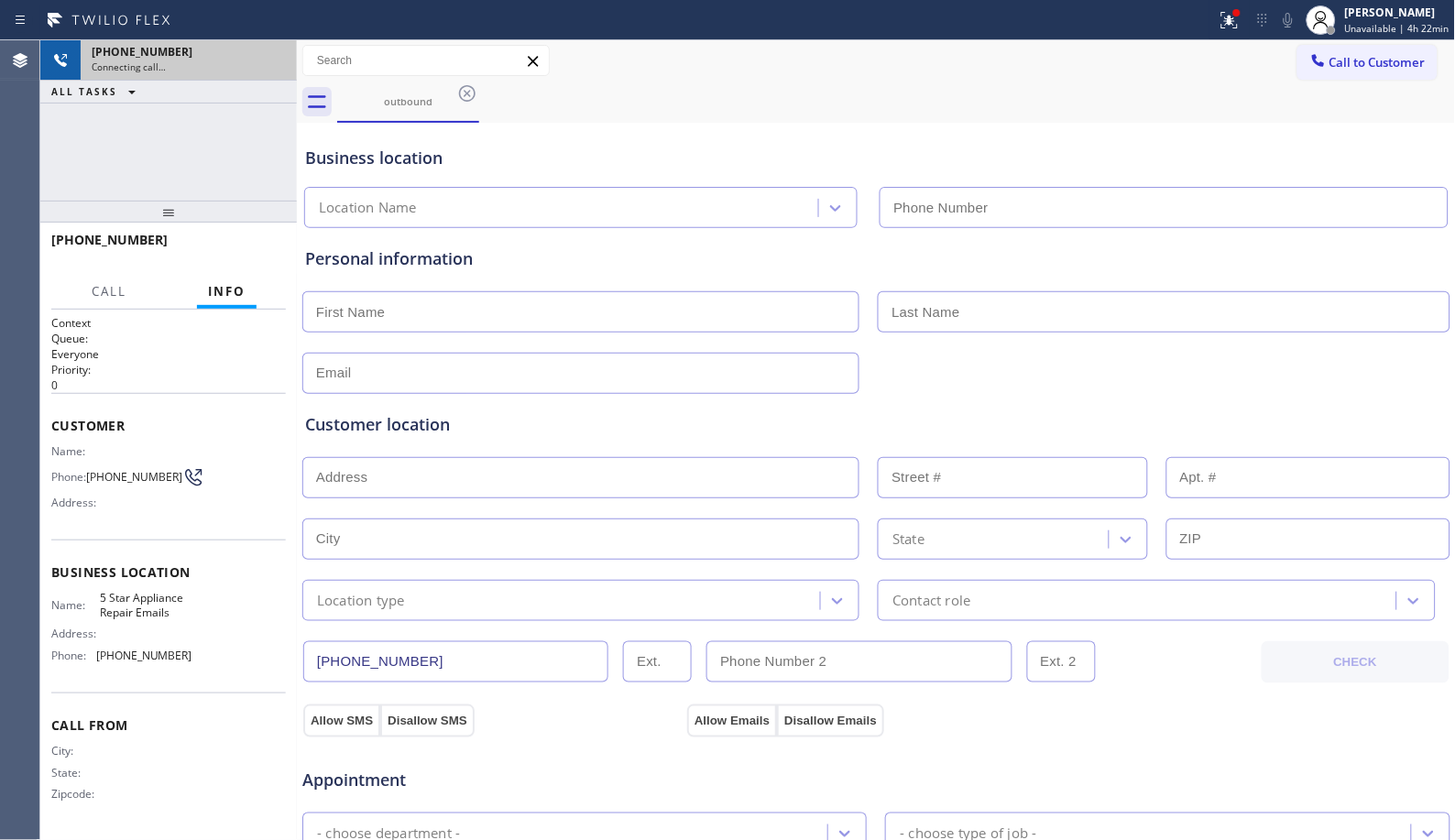
type input "[PHONE_NUMBER]"
click at [271, 56] on icon at bounding box center [272, 60] width 22 height 22
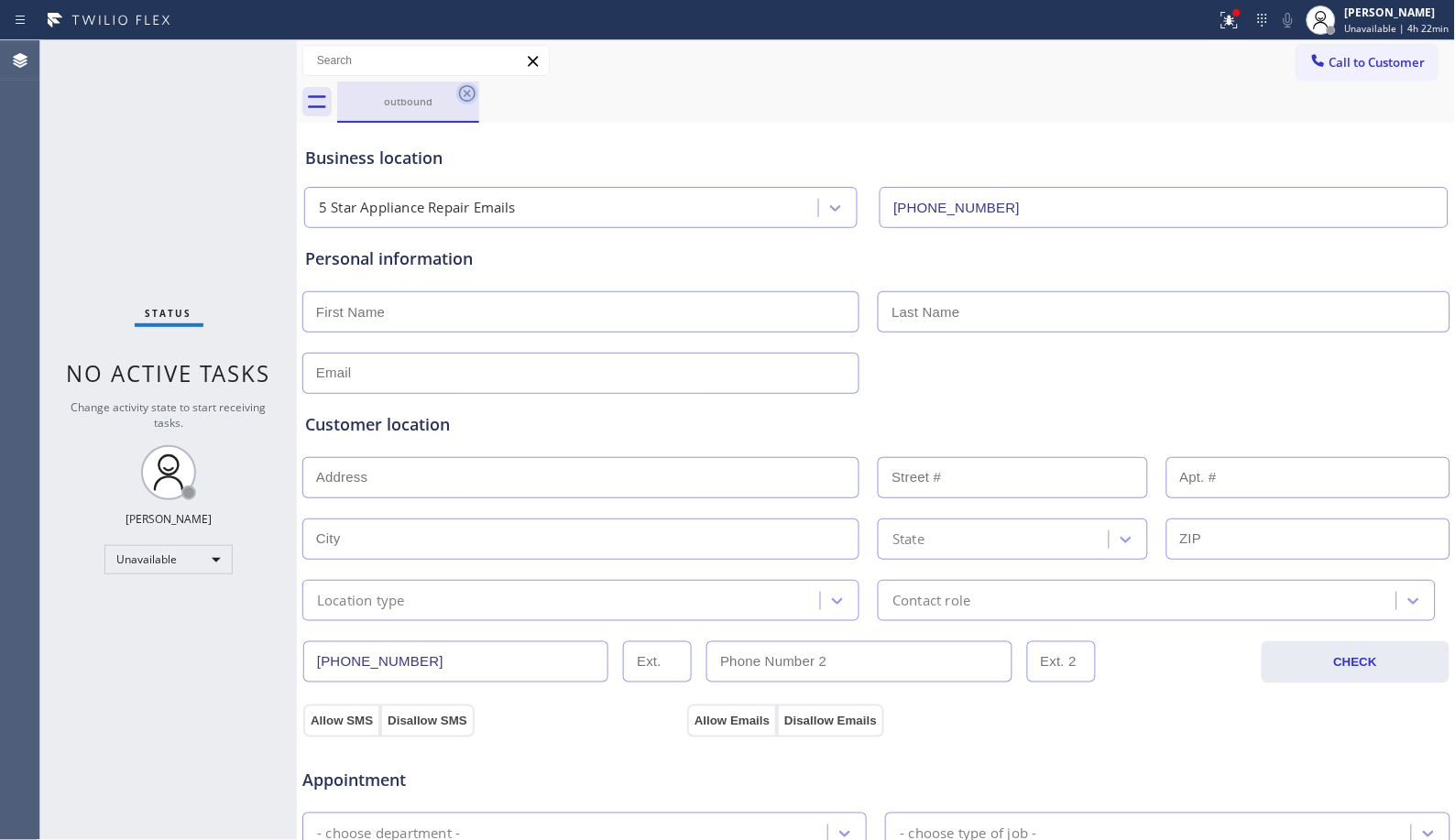
click at [473, 95] on icon at bounding box center [466, 93] width 22 height 22
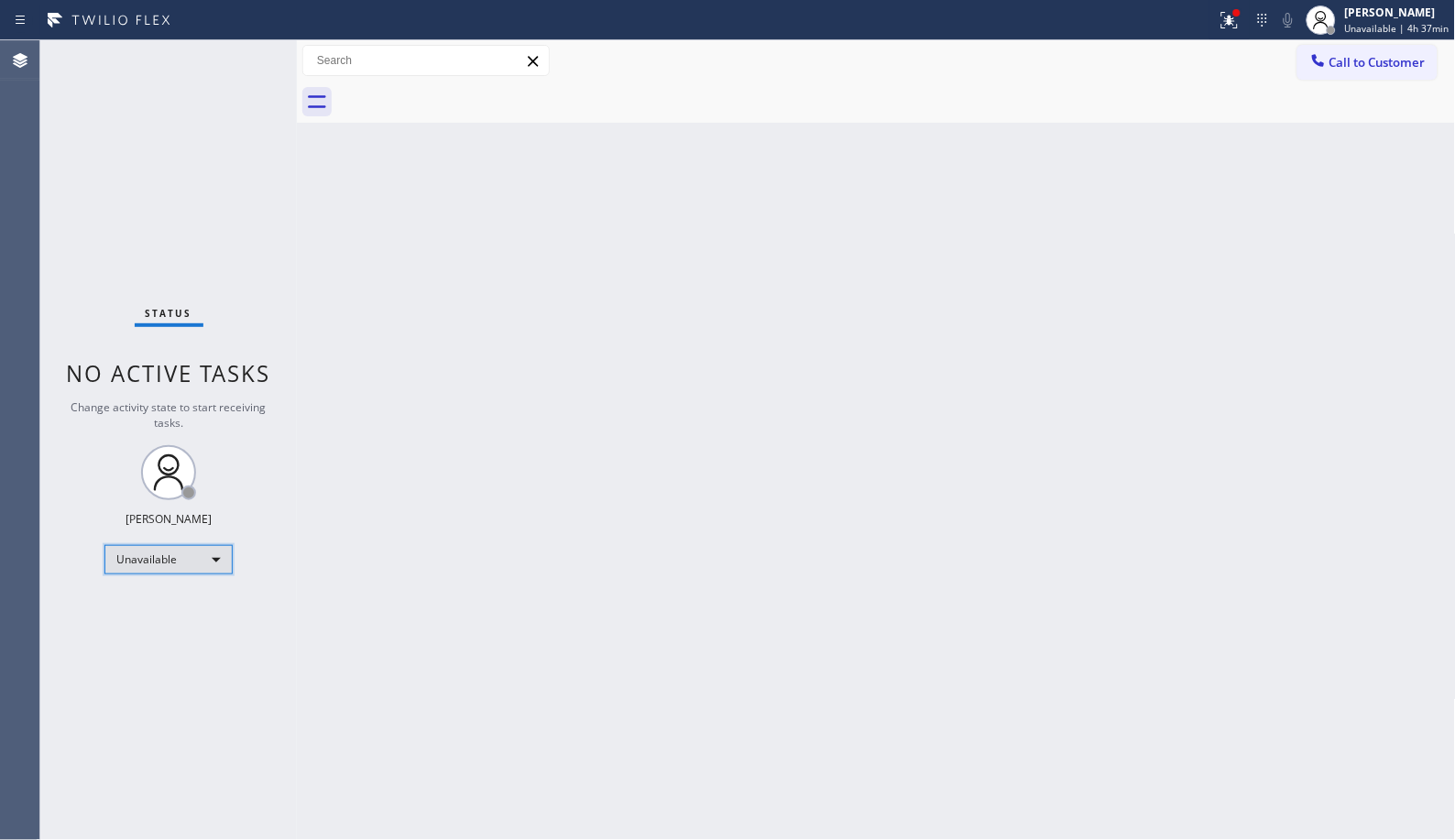
click at [214, 559] on div "Unavailable" at bounding box center [168, 559] width 128 height 29
click at [184, 651] on li "Break" at bounding box center [167, 653] width 125 height 22
drag, startPoint x: 681, startPoint y: 432, endPoint x: 612, endPoint y: 405, distance: 74.1
click at [681, 432] on div "Back to Dashboard Change Sender ID Customers Technicians Select a contact Outbo…" at bounding box center [876, 440] width 1159 height 799
